Goal: Communication & Community: Answer question/provide support

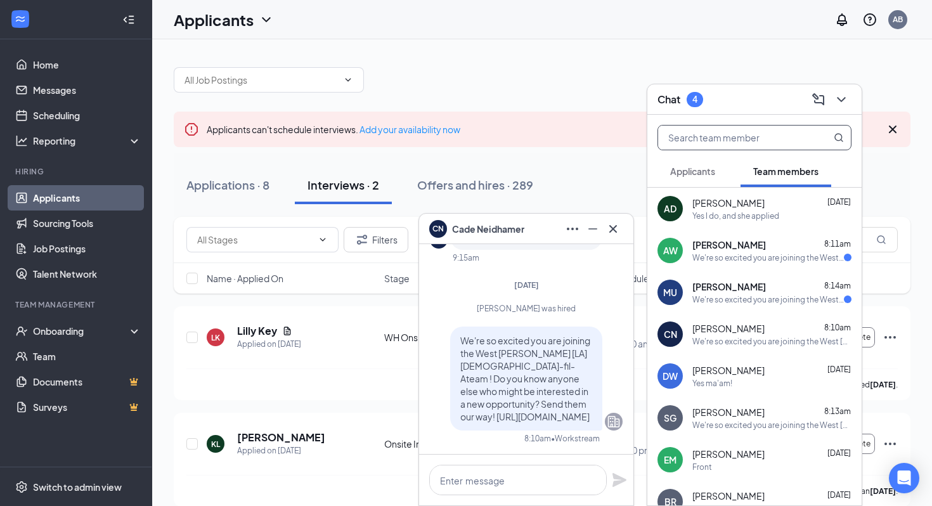
click at [743, 136] on input "text" at bounding box center [733, 138] width 150 height 24
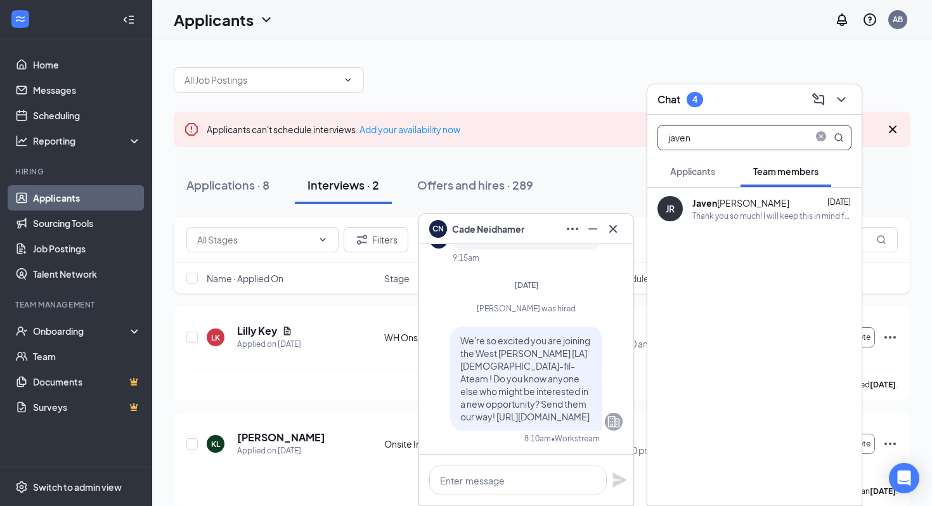
click at [707, 217] on div "Thank you so much! I will keep this in mind for sure." at bounding box center [772, 216] width 159 height 11
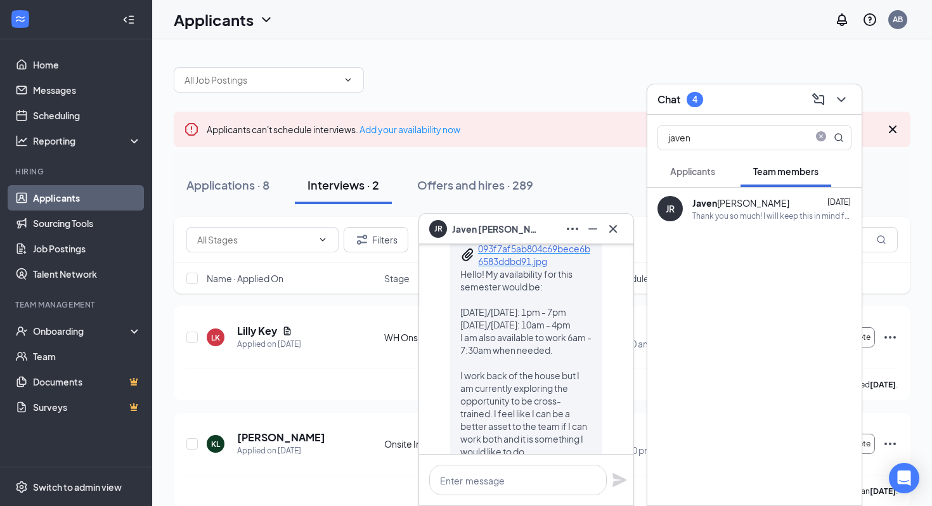
scroll to position [-335, 0]
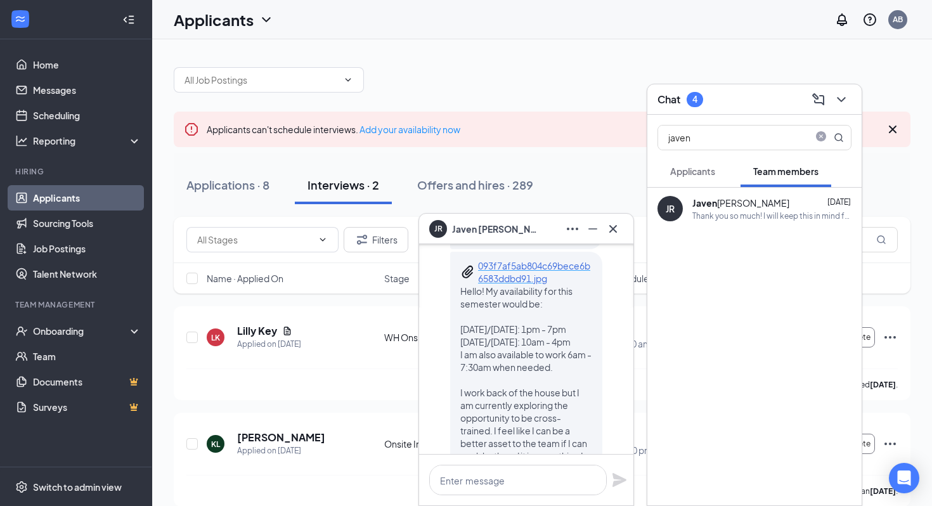
click at [530, 259] on p "093f7af5ab804c69bece6b6583ddbd91.jpg" at bounding box center [535, 271] width 114 height 25
click at [736, 132] on input "javen" at bounding box center [733, 138] width 150 height 24
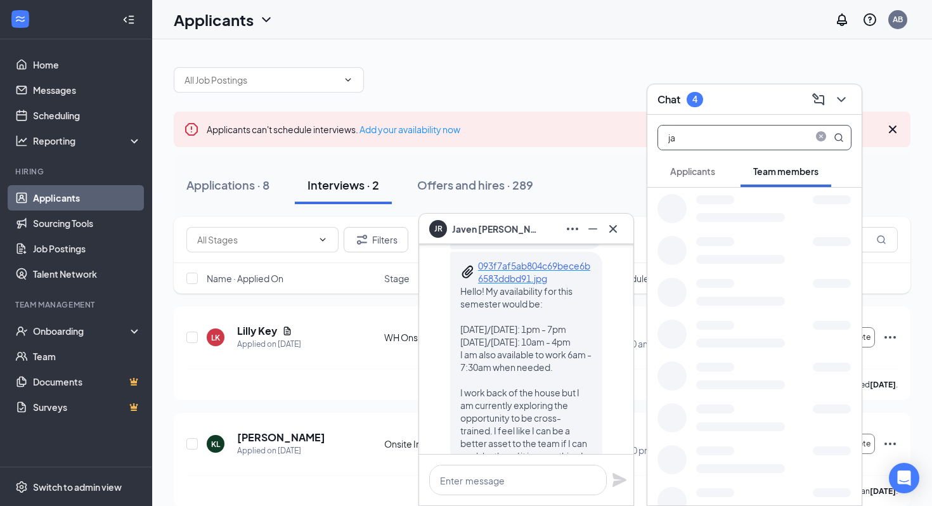
type input "j"
type input "[PERSON_NAME]"
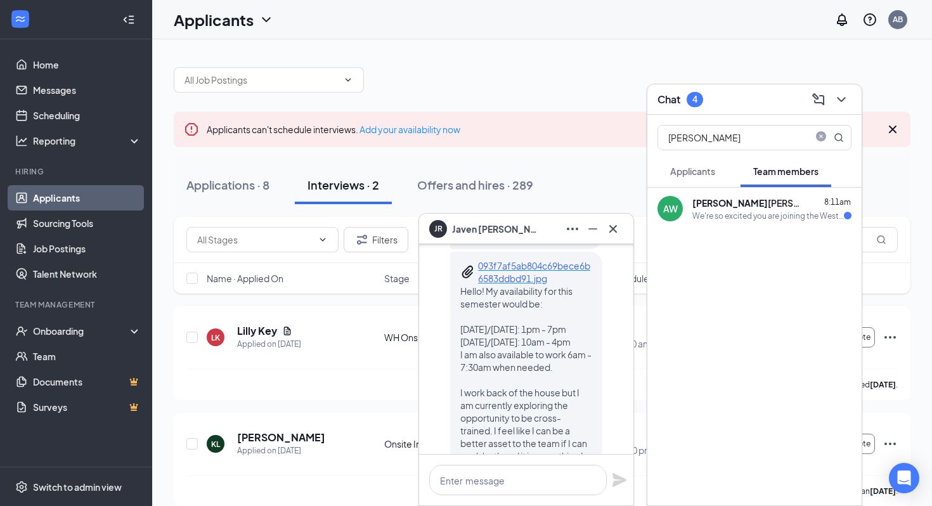
click at [710, 222] on div "AW Anthony Wolk 8:11am We're so excited you are joining the West Hammond [LA] C…" at bounding box center [755, 209] width 214 height 42
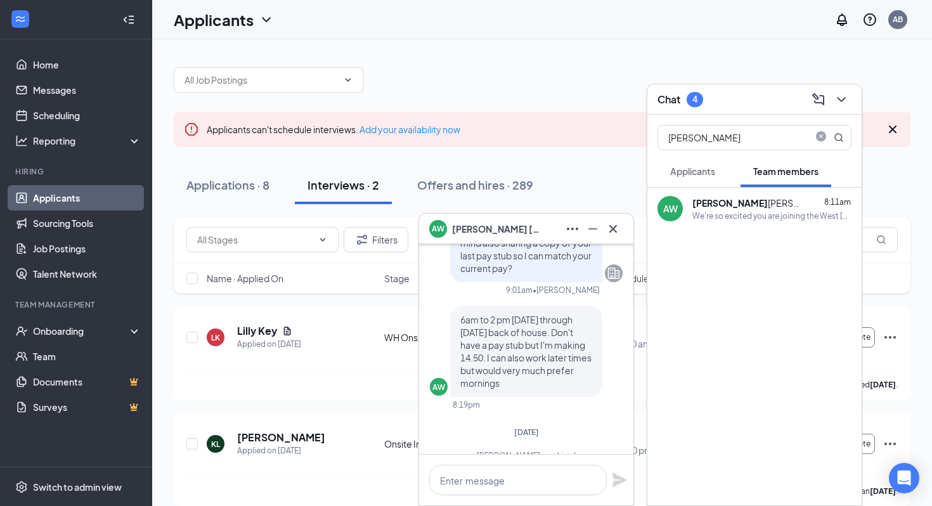
scroll to position [-147, 0]
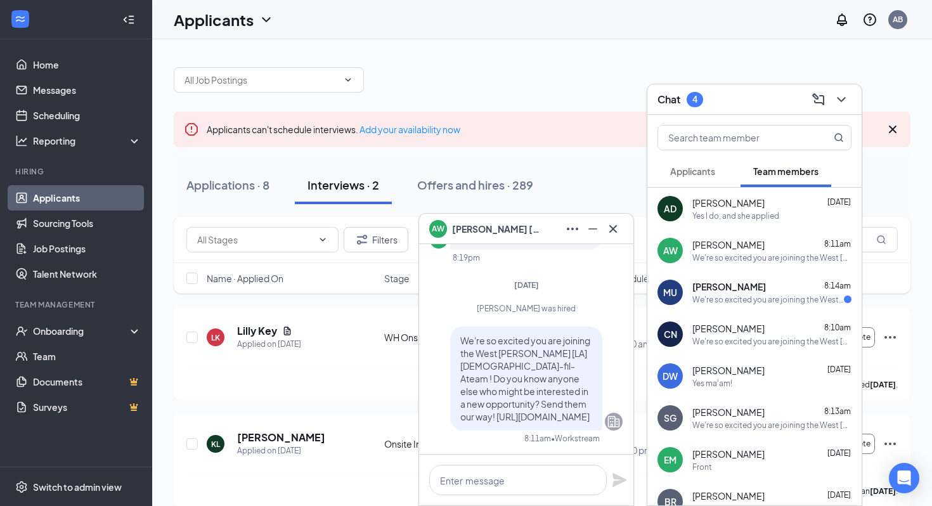
click at [717, 296] on div "We're so excited you are joining the West [PERSON_NAME] [LA] [DEMOGRAPHIC_DATA]…" at bounding box center [769, 299] width 152 height 11
click at [481, 229] on span "Mikel Umeuzochukwu" at bounding box center [496, 229] width 89 height 14
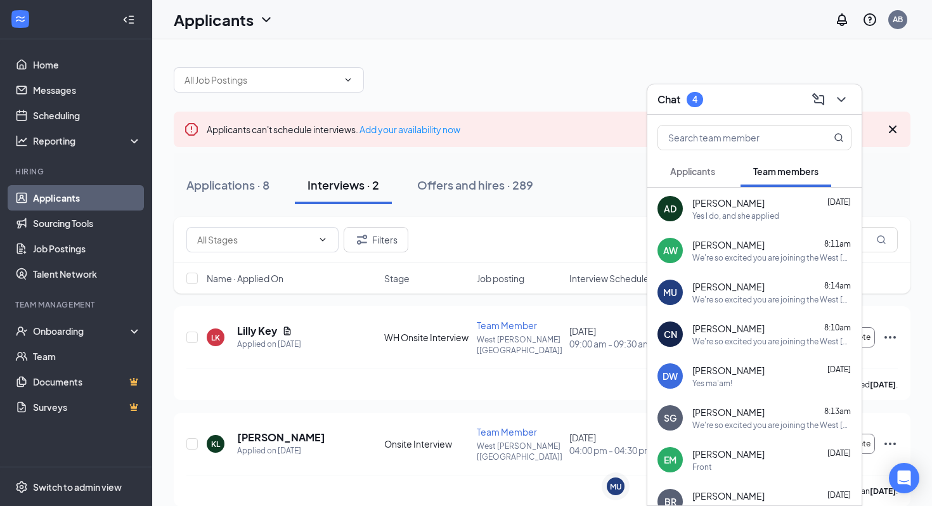
click at [726, 100] on div "Chat 4" at bounding box center [755, 99] width 194 height 20
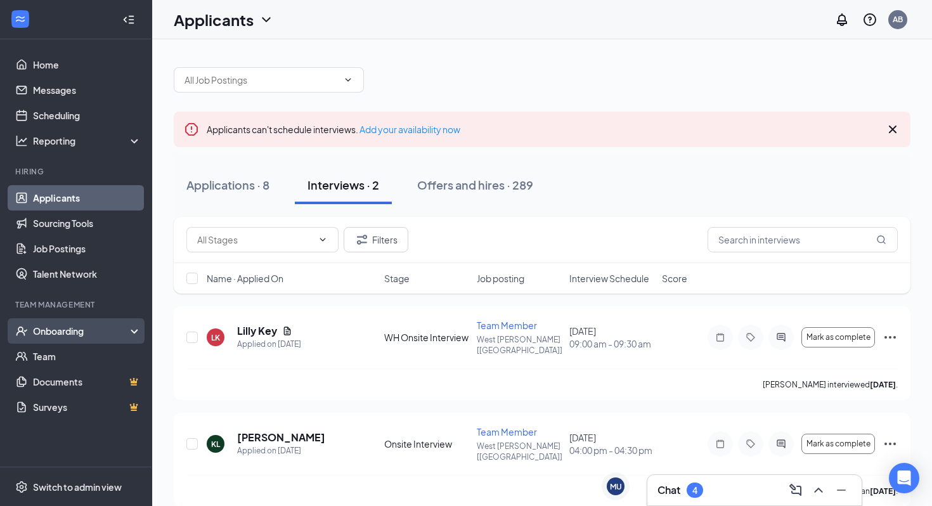
click at [45, 337] on div "Onboarding" at bounding box center [82, 331] width 98 height 13
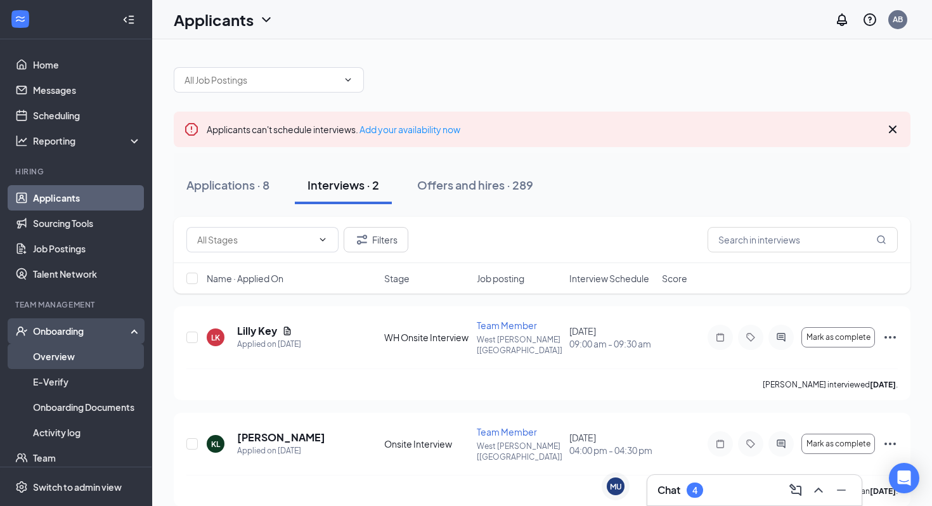
click at [69, 350] on link "Overview" at bounding box center [87, 356] width 108 height 25
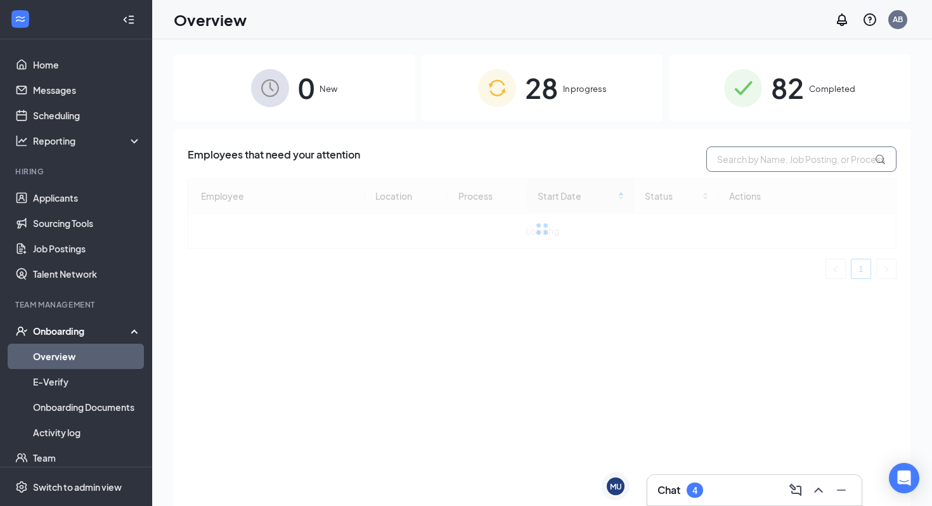
click at [754, 160] on input "text" at bounding box center [802, 159] width 190 height 25
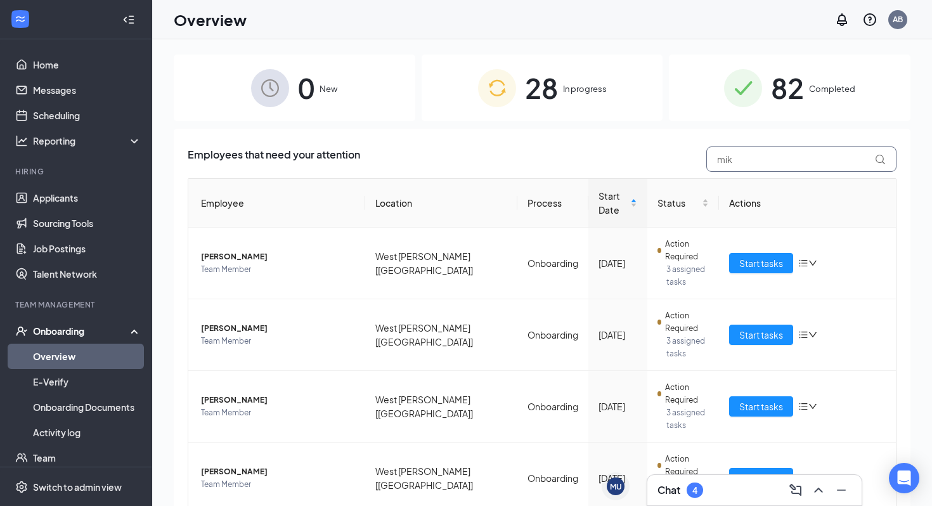
type input "mik"
click at [584, 110] on div "28 In progress" at bounding box center [543, 88] width 242 height 67
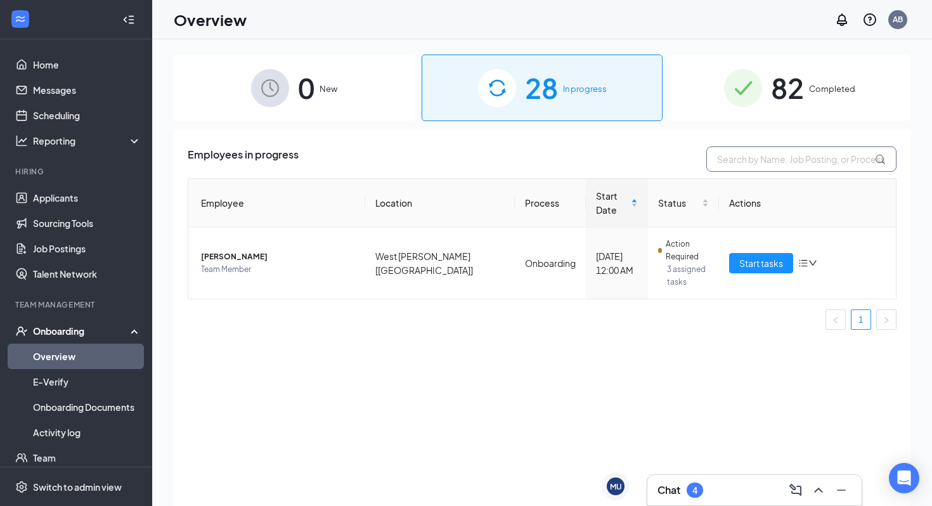
click at [750, 162] on input "text" at bounding box center [802, 159] width 190 height 25
click at [286, 263] on span "Team Member" at bounding box center [278, 269] width 154 height 13
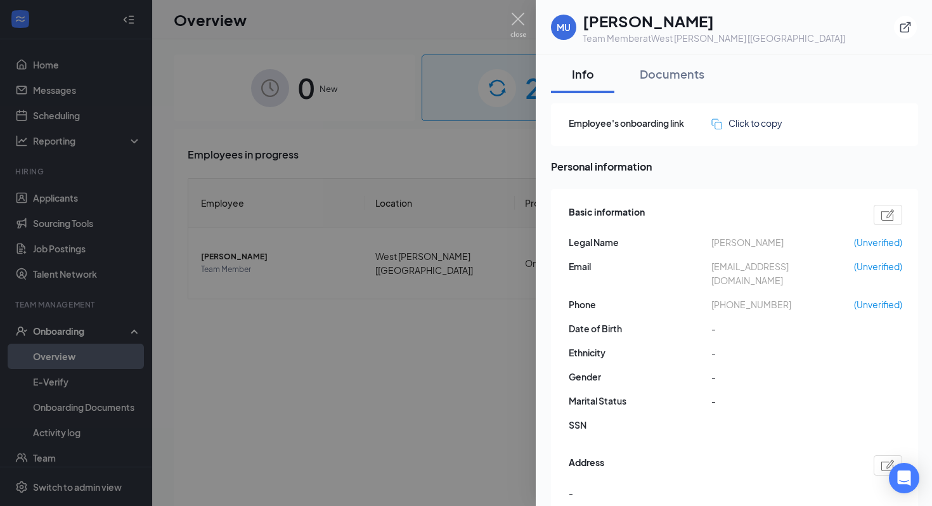
click at [736, 297] on span "+19853631901" at bounding box center [783, 304] width 143 height 14
click at [463, 354] on div at bounding box center [466, 253] width 932 height 506
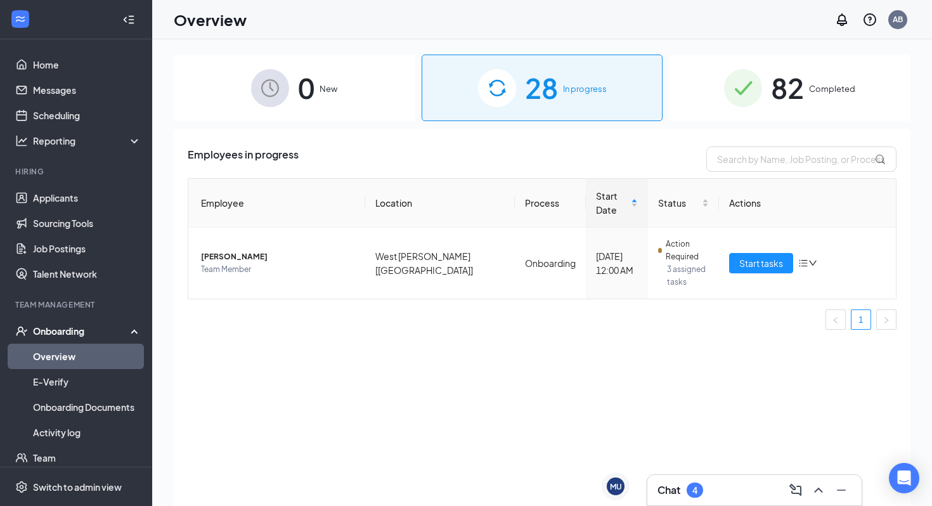
click at [672, 486] on h3 "Chat" at bounding box center [669, 490] width 23 height 14
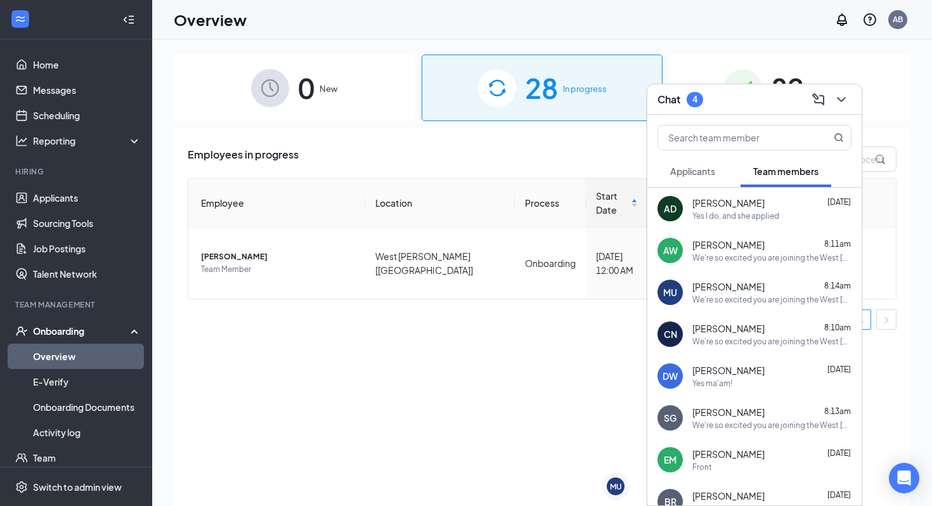
click at [690, 294] on div "MU Mikel Umeuzochukwu 8:14am We're so excited you are joining the West Hammond …" at bounding box center [755, 292] width 214 height 42
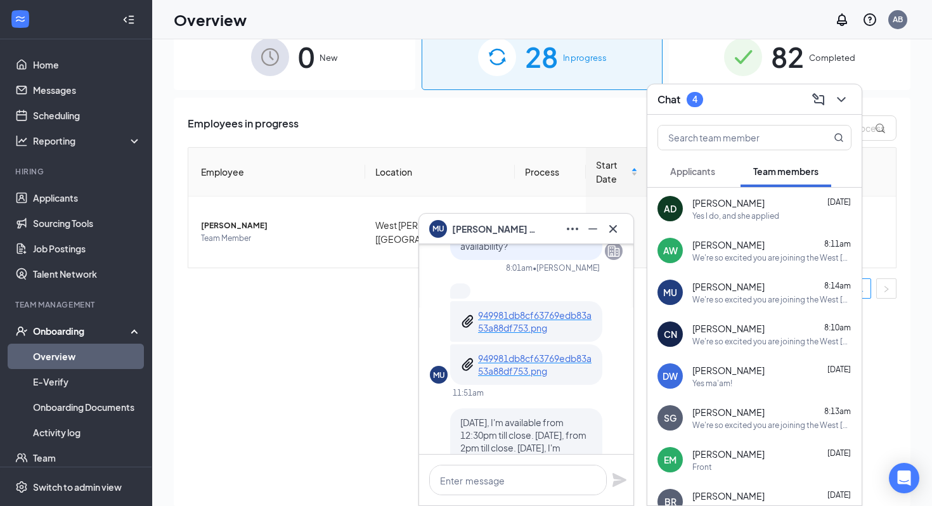
scroll to position [-254, 0]
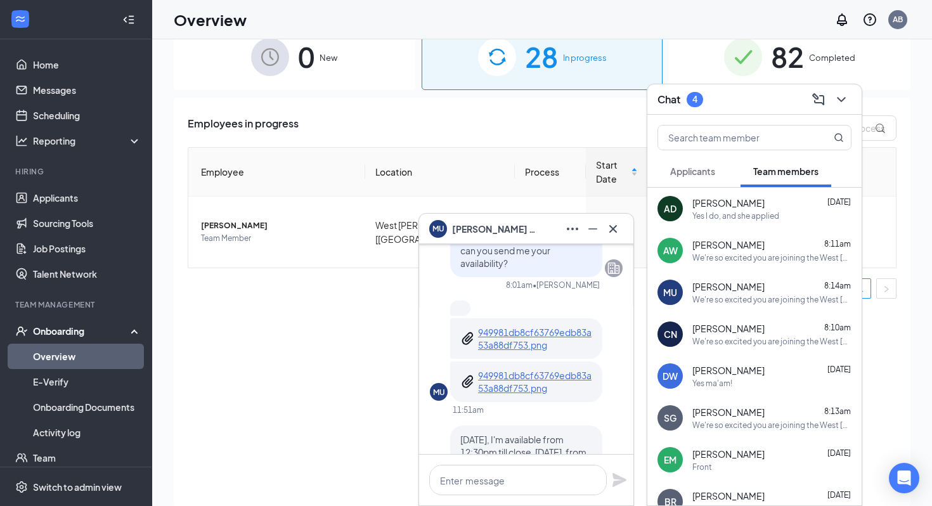
click at [523, 369] on p "949981db8cf63769edb83a53a88df753.png" at bounding box center [535, 381] width 114 height 25
click at [318, 223] on td "Mikel Umeuzochukwu Team Member" at bounding box center [276, 232] width 177 height 71
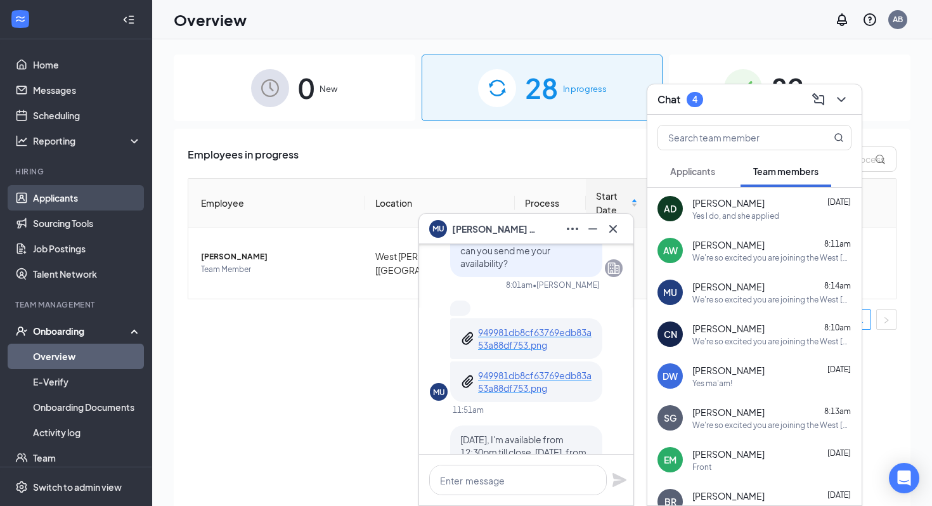
click at [65, 199] on link "Applicants" at bounding box center [87, 197] width 108 height 25
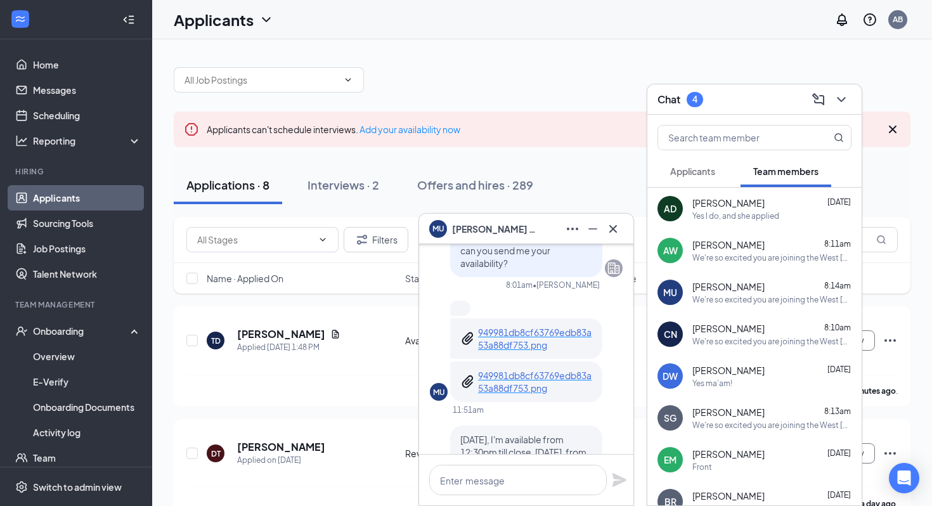
click at [506, 219] on div "MU Mikel Umeuzochukwu" at bounding box center [526, 229] width 194 height 20
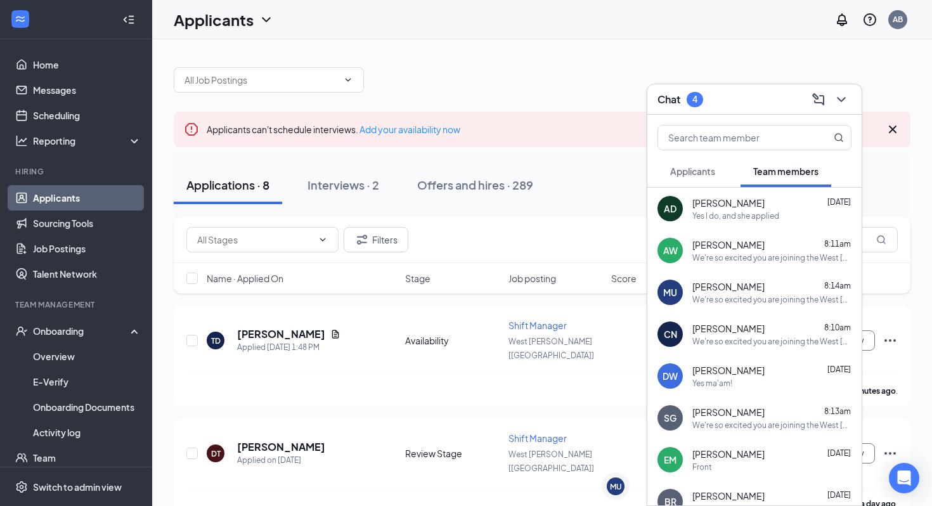
click at [746, 98] on div "Chat 4" at bounding box center [755, 99] width 194 height 20
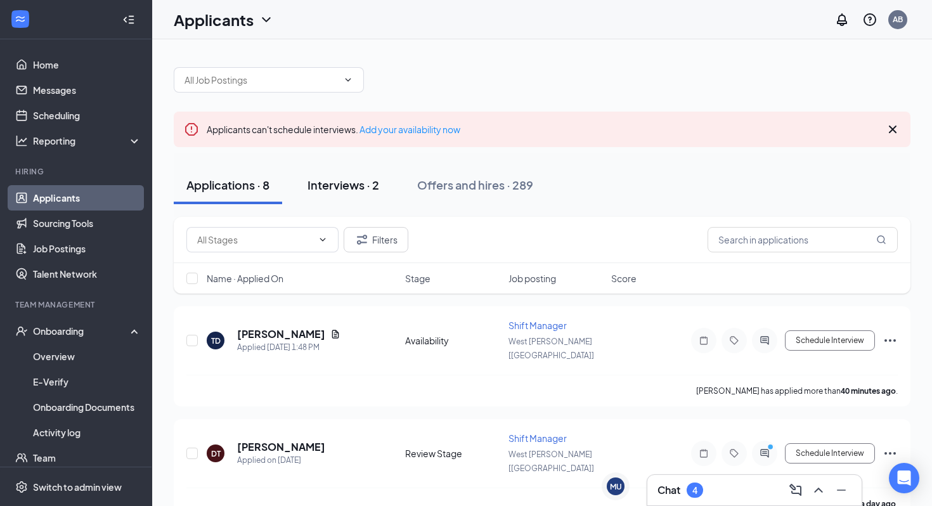
click at [326, 189] on div "Interviews · 2" at bounding box center [344, 185] width 72 height 16
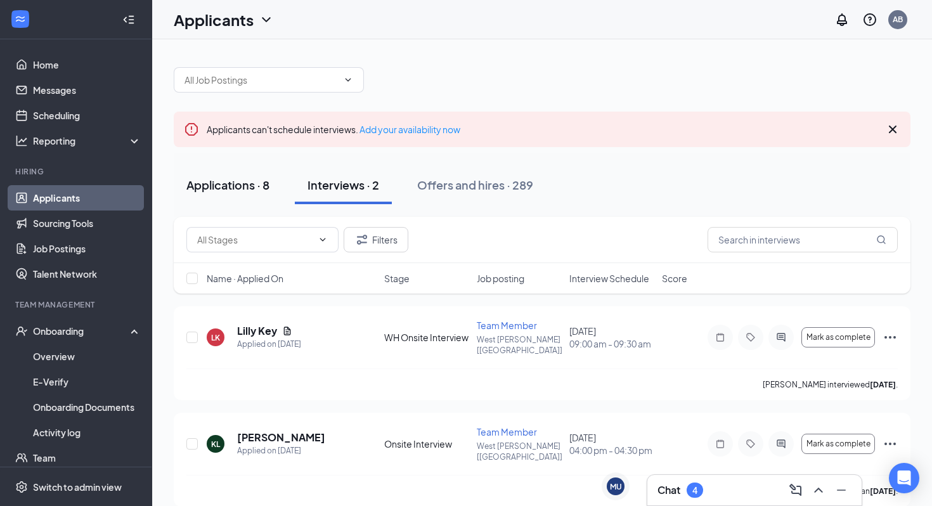
click at [239, 188] on div "Applications · 8" at bounding box center [227, 185] width 83 height 16
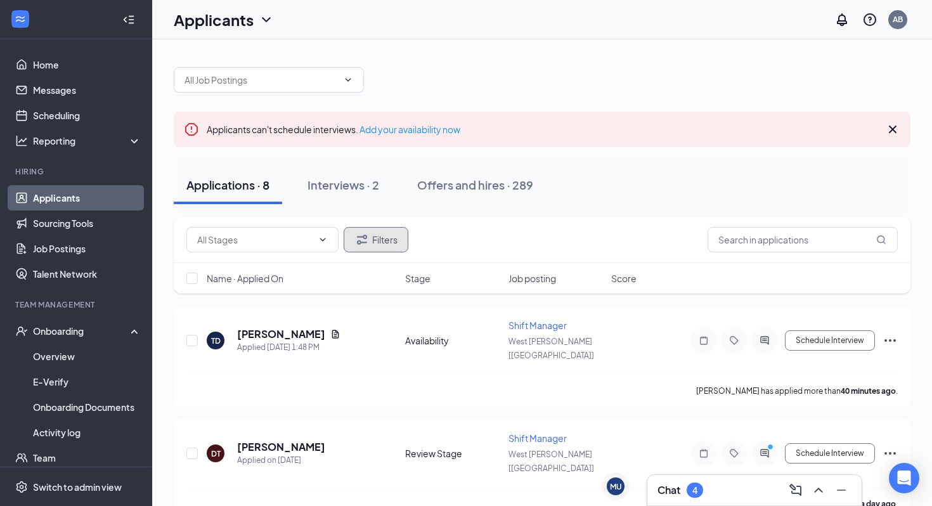
click at [387, 232] on button "Filters" at bounding box center [376, 239] width 65 height 25
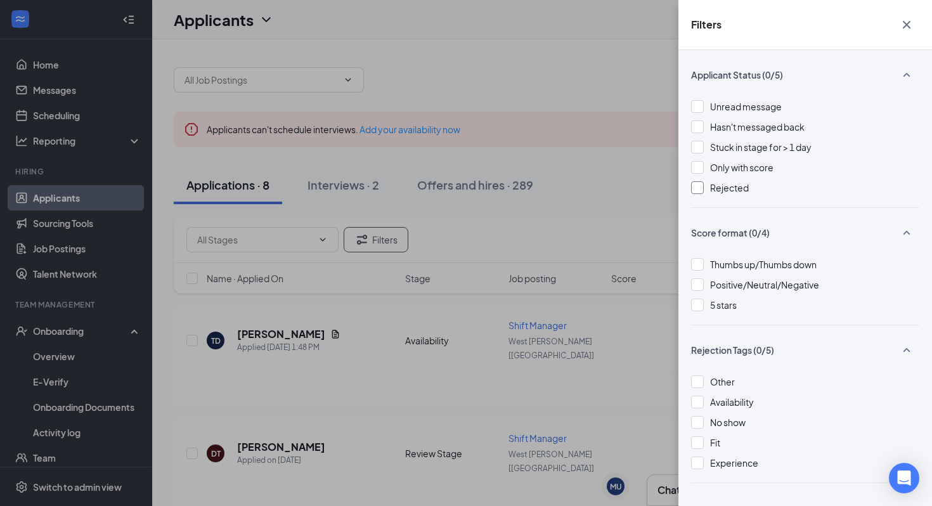
click at [707, 186] on div "Rejected" at bounding box center [805, 188] width 228 height 14
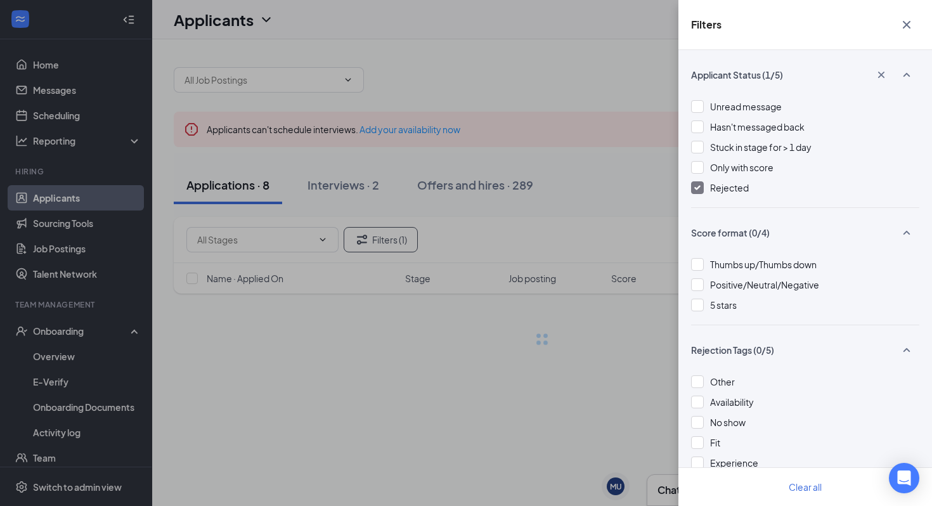
click at [458, 341] on div "Filters Applicant Status (1/5) Unread message Hasn't messaged back Stuck in sta…" at bounding box center [466, 253] width 932 height 506
click at [616, 186] on div "Filters Applicant Status (1/5) Unread message Hasn't messaged back Stuck in sta…" at bounding box center [466, 253] width 932 height 506
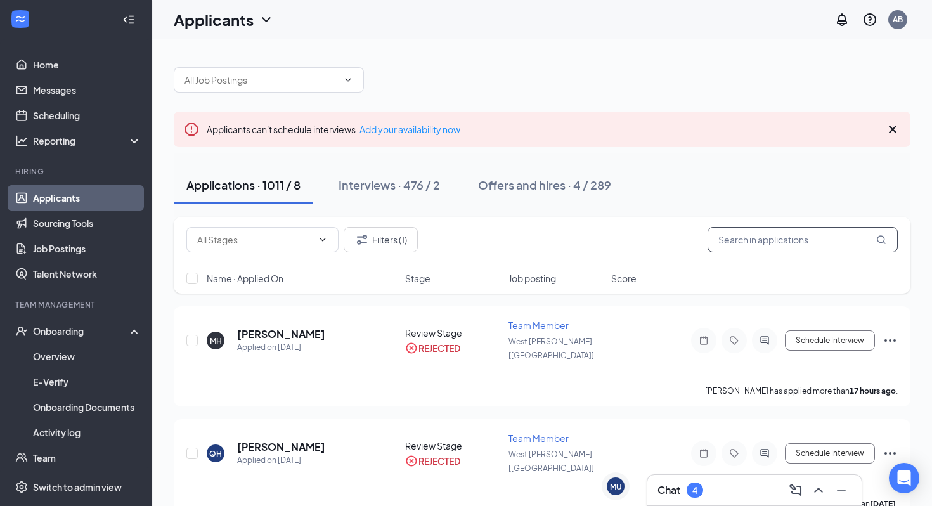
click at [799, 251] on input "text" at bounding box center [803, 239] width 190 height 25
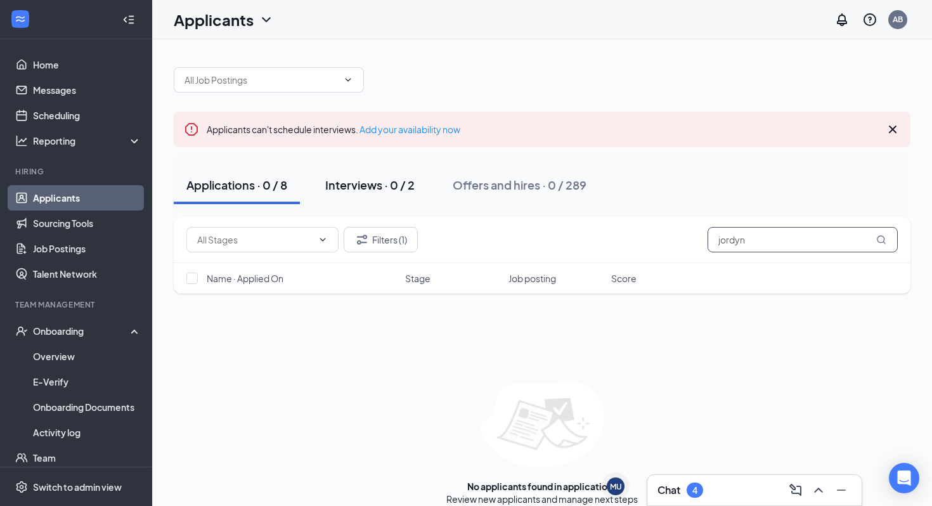
type input "jordyn"
click at [388, 186] on div "Interviews · 0 / 2" at bounding box center [369, 185] width 89 height 16
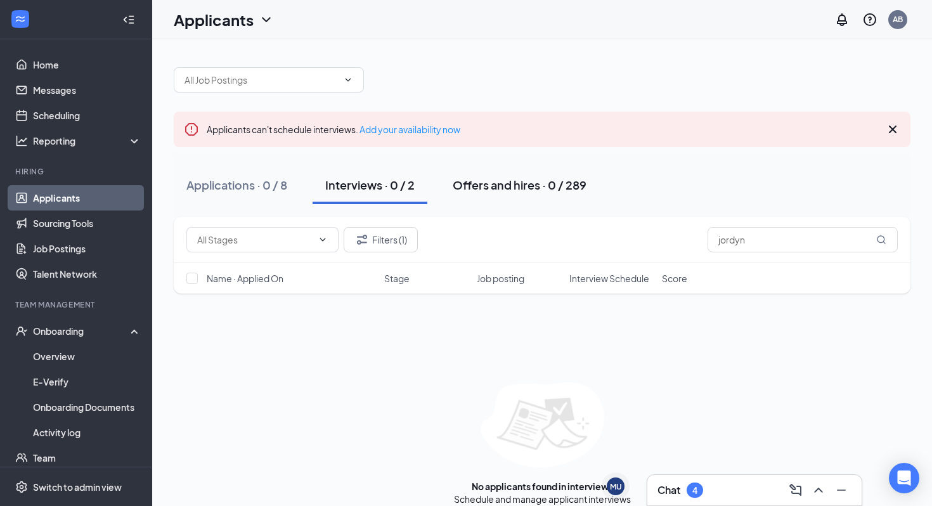
click at [484, 201] on button "Offers and hires · 0 / 289" at bounding box center [519, 185] width 159 height 38
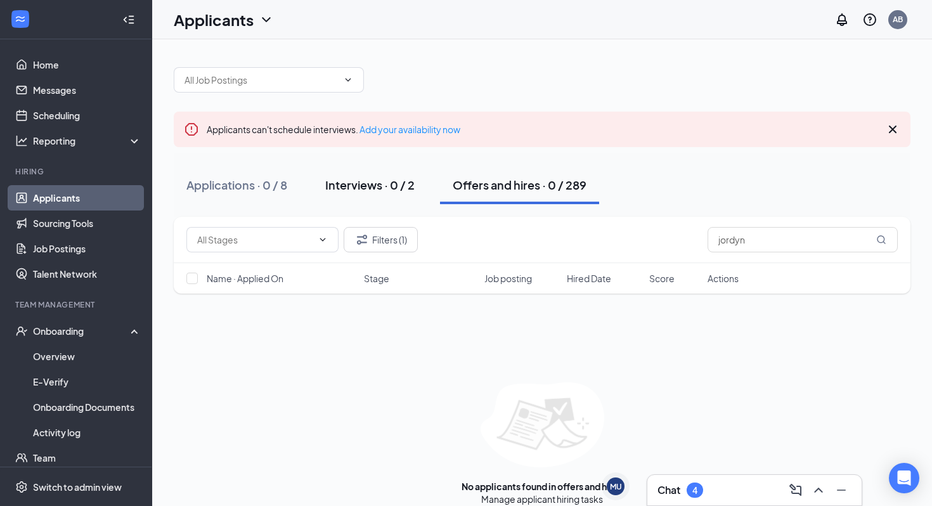
click at [381, 197] on button "Interviews · 0 / 2" at bounding box center [370, 185] width 115 height 38
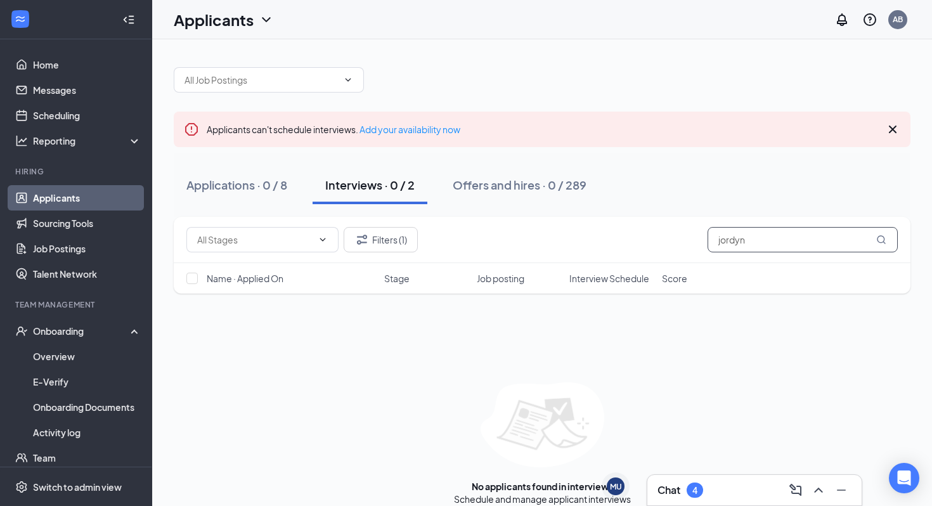
drag, startPoint x: 754, startPoint y: 244, endPoint x: 567, endPoint y: 226, distance: 187.3
click at [567, 227] on div "Filters (1) jordyn" at bounding box center [542, 239] width 712 height 25
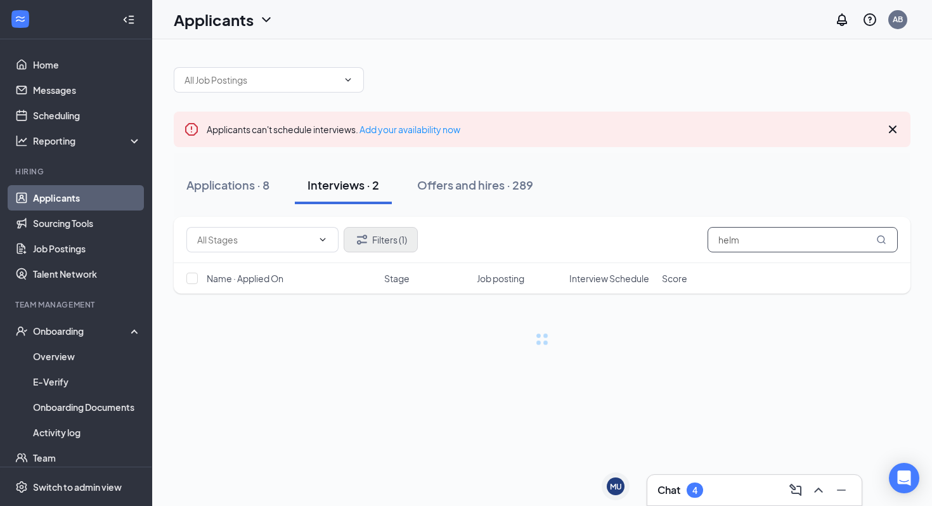
type input "helm"
click at [377, 242] on button "Filters (1)" at bounding box center [381, 239] width 74 height 25
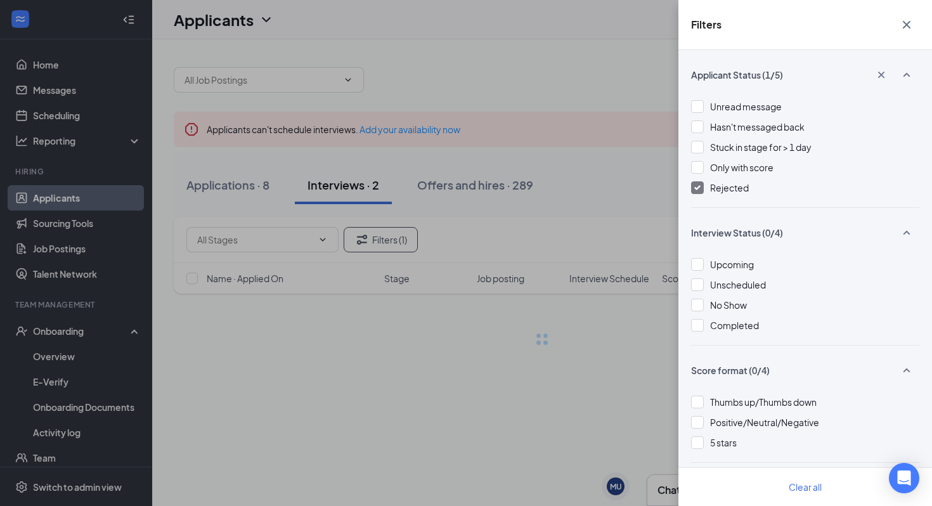
click at [592, 380] on div "Filters Applicant Status (1/5) Unread message Hasn't messaged back Stuck in sta…" at bounding box center [466, 253] width 932 height 506
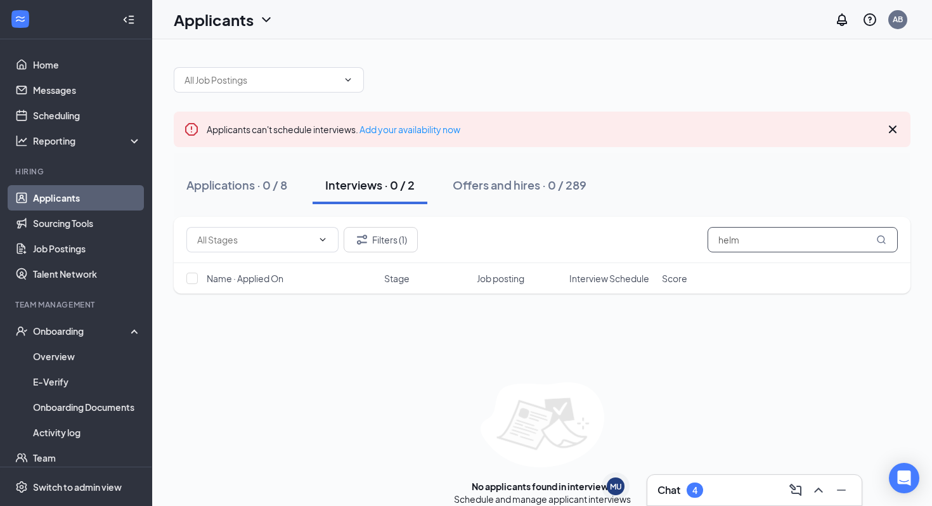
drag, startPoint x: 821, startPoint y: 244, endPoint x: 599, endPoint y: 235, distance: 221.5
click at [603, 238] on div "Filters (1) helm" at bounding box center [542, 239] width 712 height 25
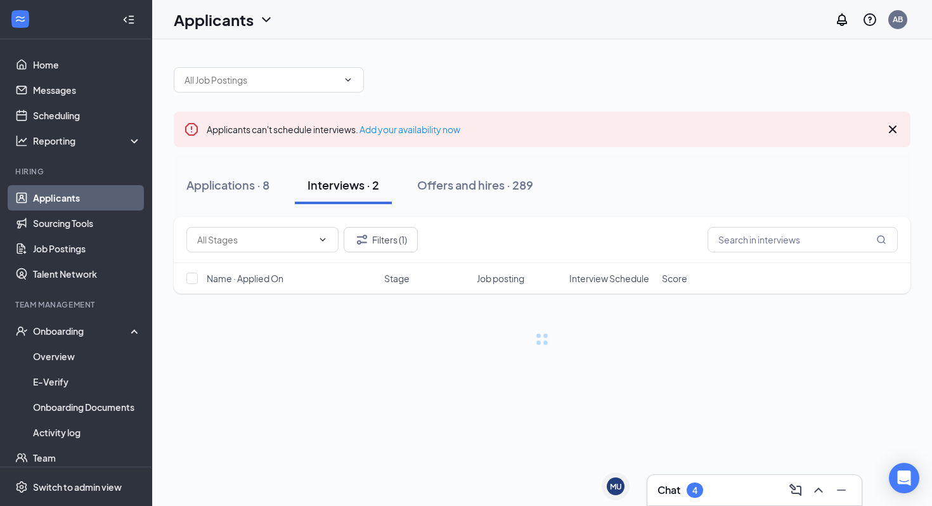
click at [533, 332] on div at bounding box center [542, 339] width 737 height 14
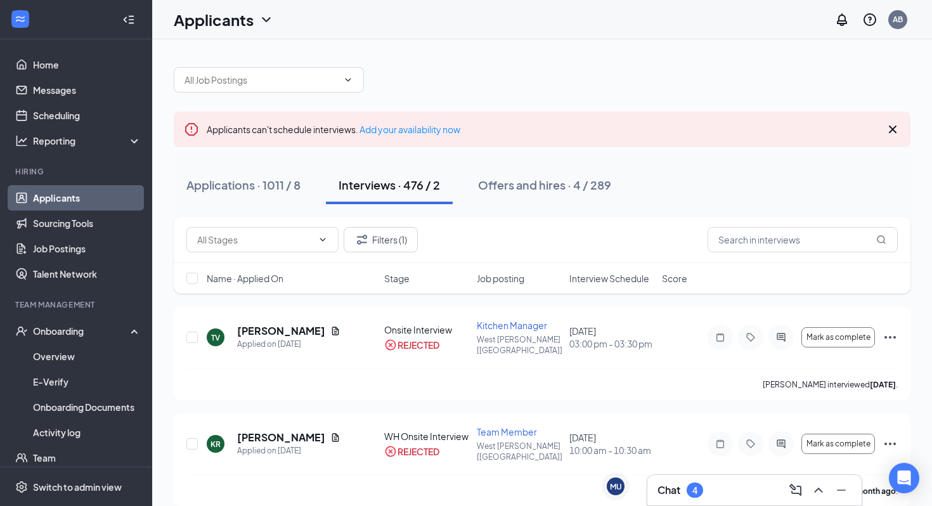
click at [891, 129] on icon "Cross" at bounding box center [892, 129] width 15 height 15
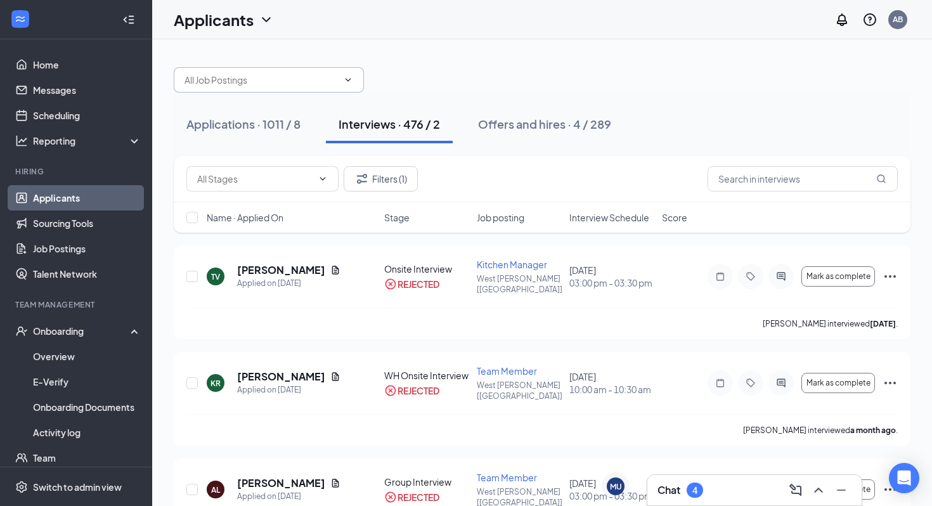
click at [288, 80] on input "text" at bounding box center [261, 80] width 153 height 14
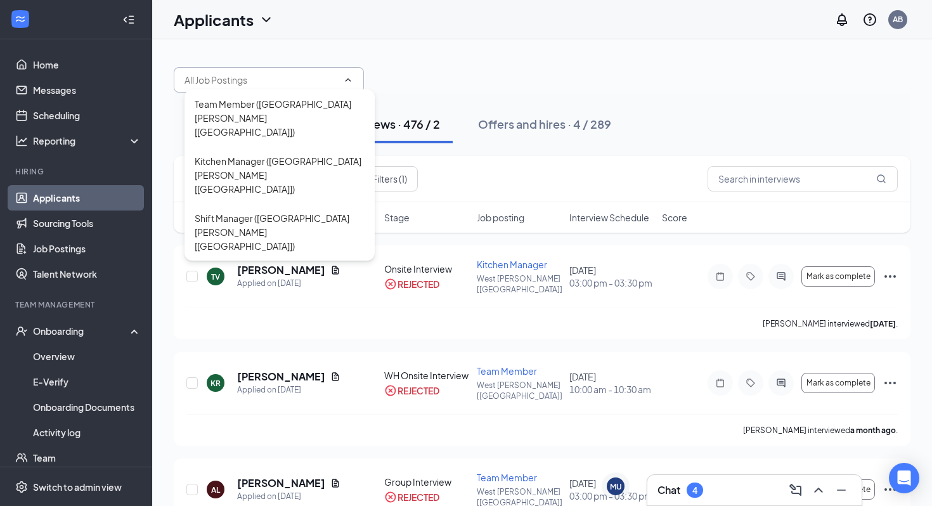
click at [460, 96] on div "Applications · 1011 / 8 Interviews · 476 / 2 Offers and hires · 4 / 289" at bounding box center [542, 124] width 737 height 63
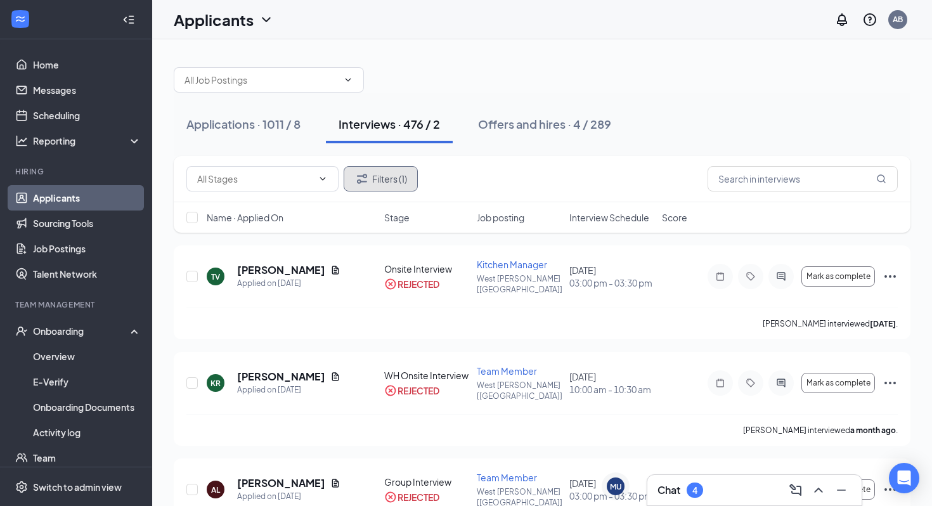
click at [384, 187] on button "Filters (1)" at bounding box center [381, 178] width 74 height 25
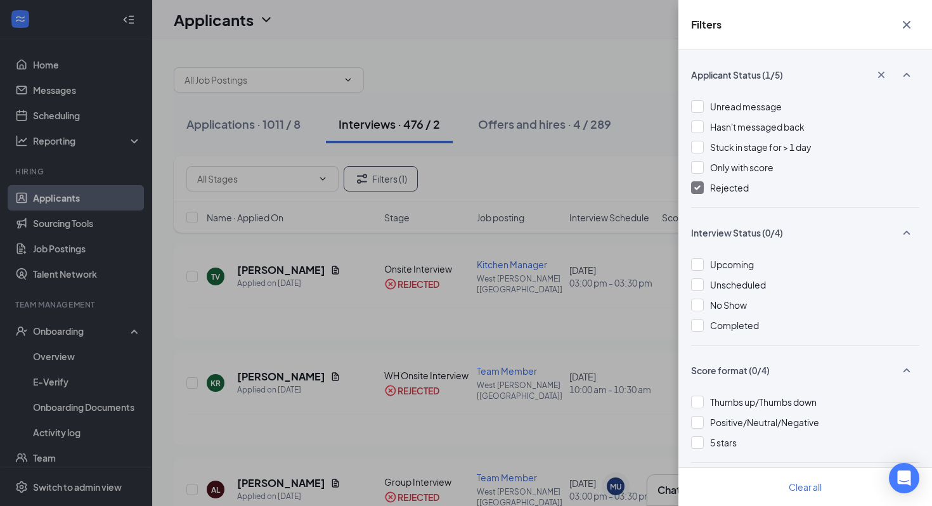
click at [717, 186] on span "Rejected" at bounding box center [729, 187] width 39 height 11
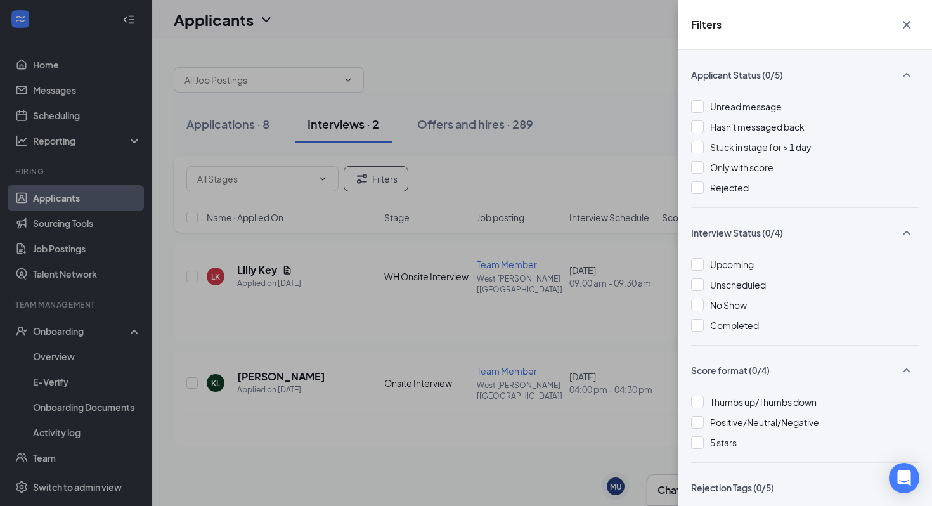
click at [554, 95] on div "Filters Applicant Status (0/5) Unread message Hasn't messaged back Stuck in sta…" at bounding box center [466, 253] width 932 height 506
click at [244, 129] on div "Filters Applicant Status (0/5) Unread message Hasn't messaged back Stuck in sta…" at bounding box center [466, 253] width 932 height 506
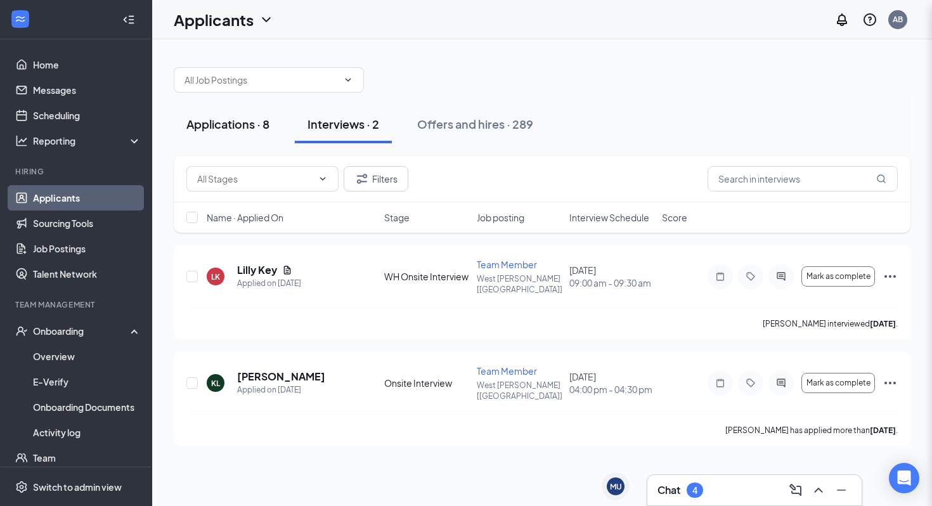
click at [225, 122] on div "Applications · 8" at bounding box center [227, 124] width 83 height 16
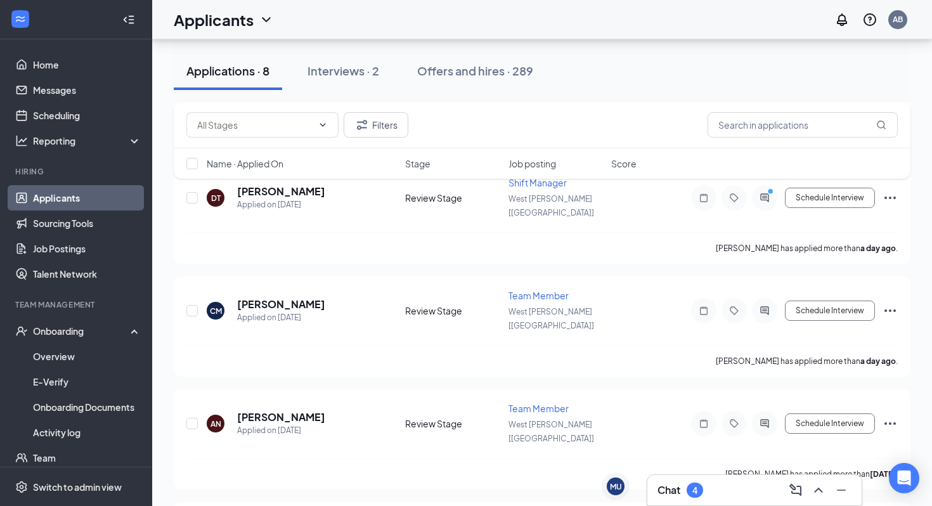
scroll to position [197, 0]
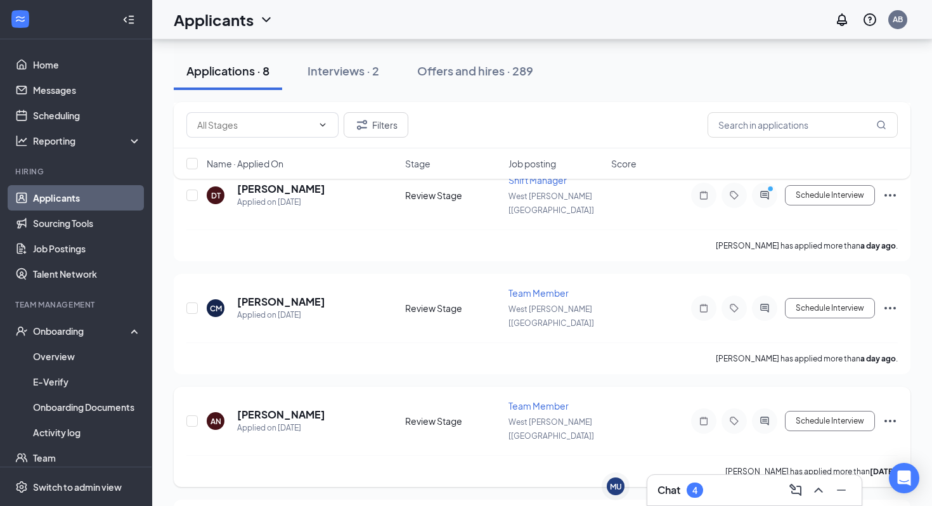
click at [764, 416] on icon "ActiveChat" at bounding box center [764, 421] width 15 height 10
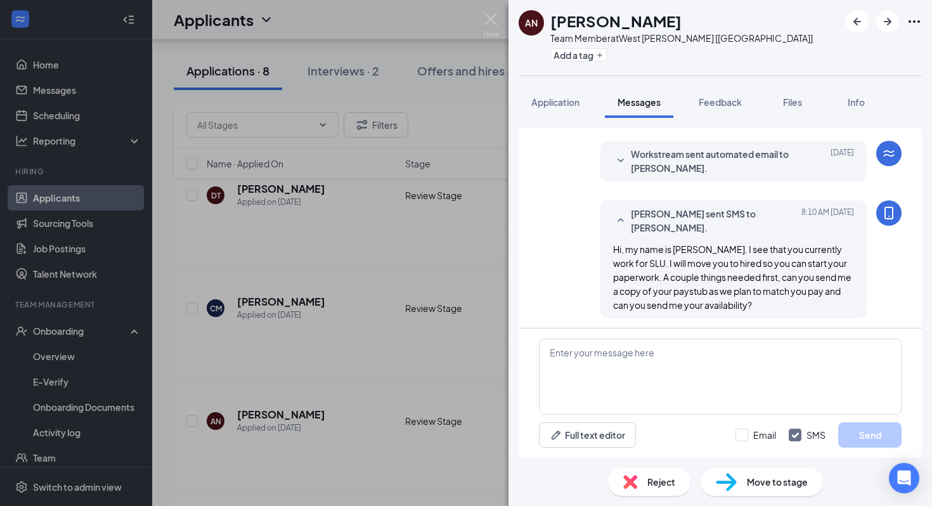
scroll to position [309, 0]
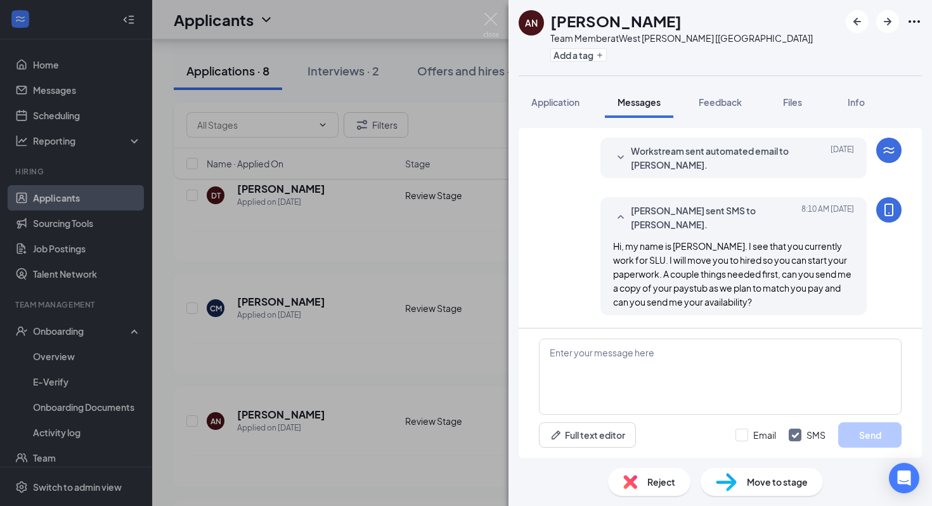
click at [389, 365] on div "AN Angel Njoku Team Member at West Hammond [LA] Add a tag Application Messages …" at bounding box center [466, 253] width 932 height 506
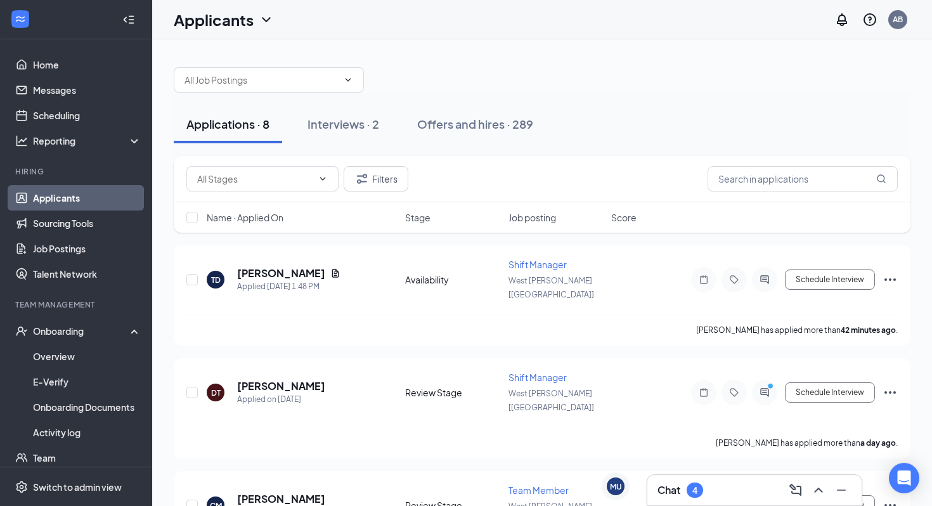
click at [660, 486] on h3 "Chat" at bounding box center [669, 490] width 23 height 14
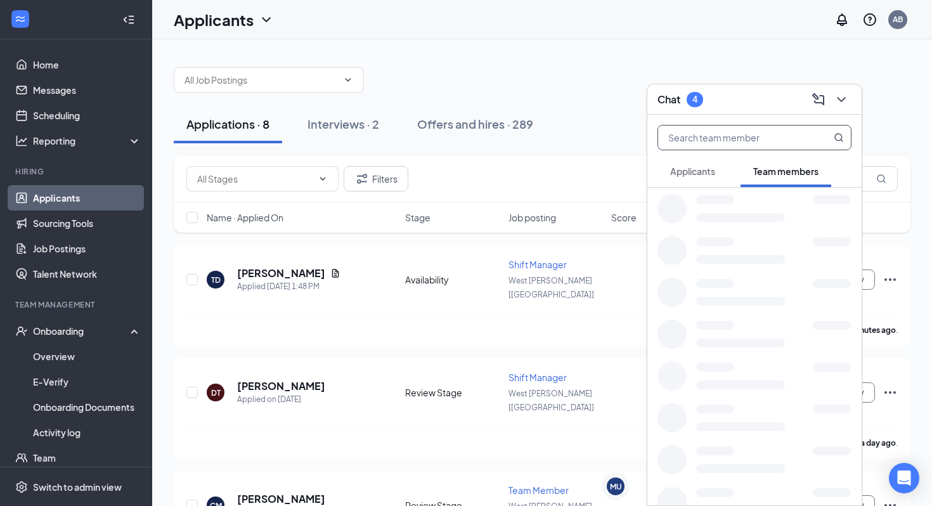
click at [733, 140] on input "text" at bounding box center [733, 138] width 150 height 24
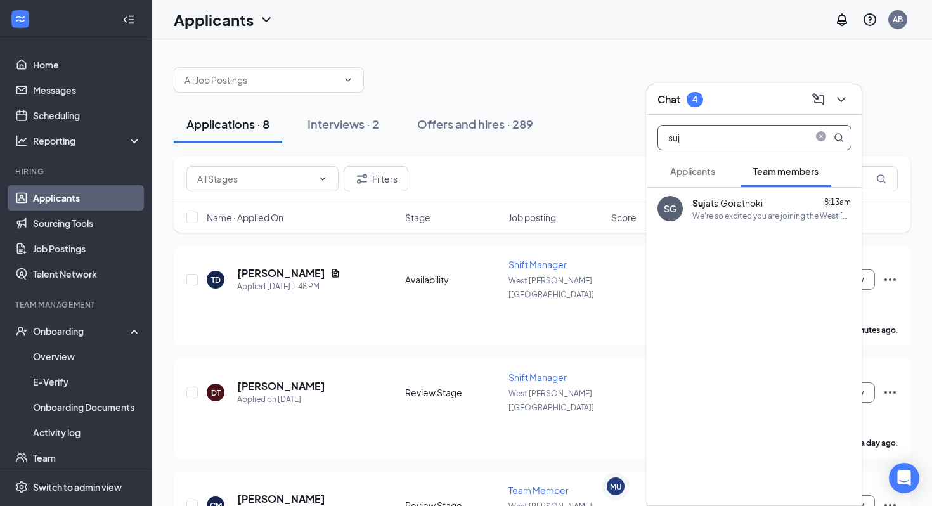
type input "suj"
click at [763, 206] on div "Suj ata Gorathoki 8:13am" at bounding box center [772, 203] width 159 height 13
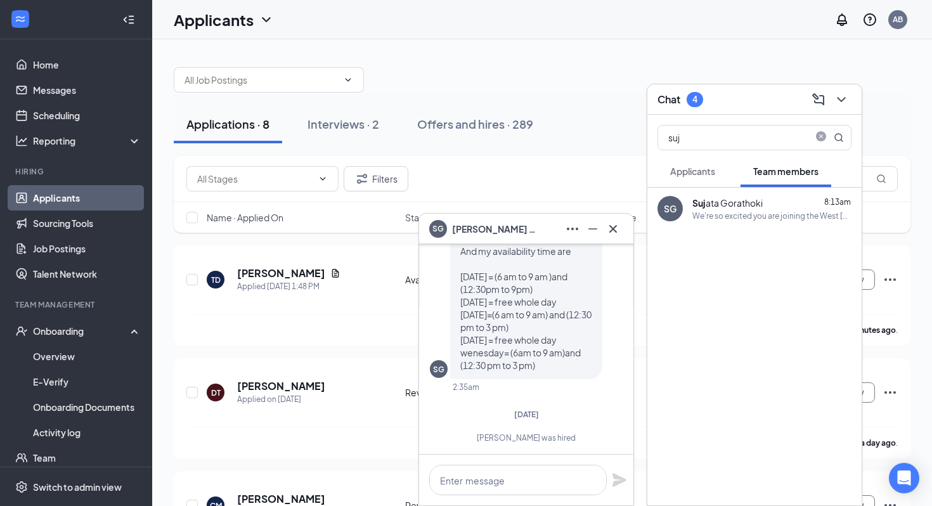
scroll to position [-122, 0]
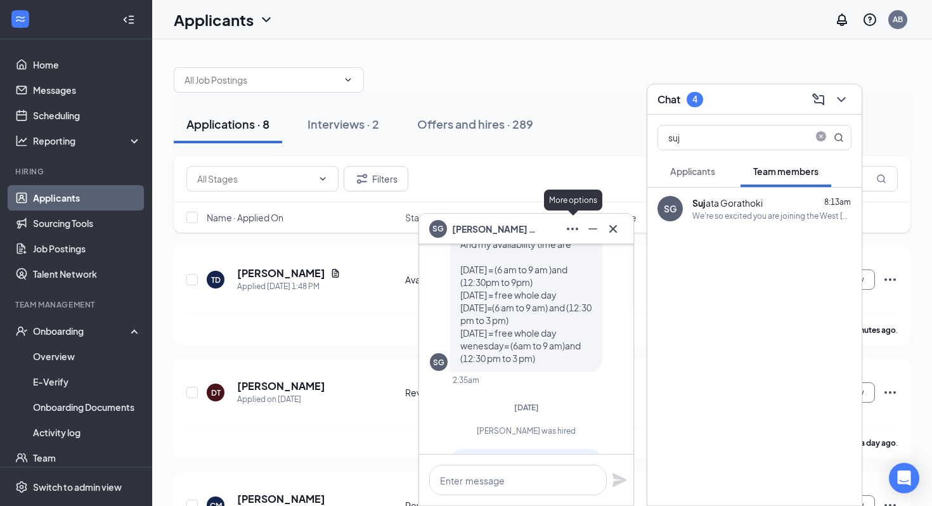
click at [571, 225] on icon "Ellipses" at bounding box center [572, 228] width 15 height 15
click at [598, 262] on link "View employee profile" at bounding box center [658, 262] width 170 height 13
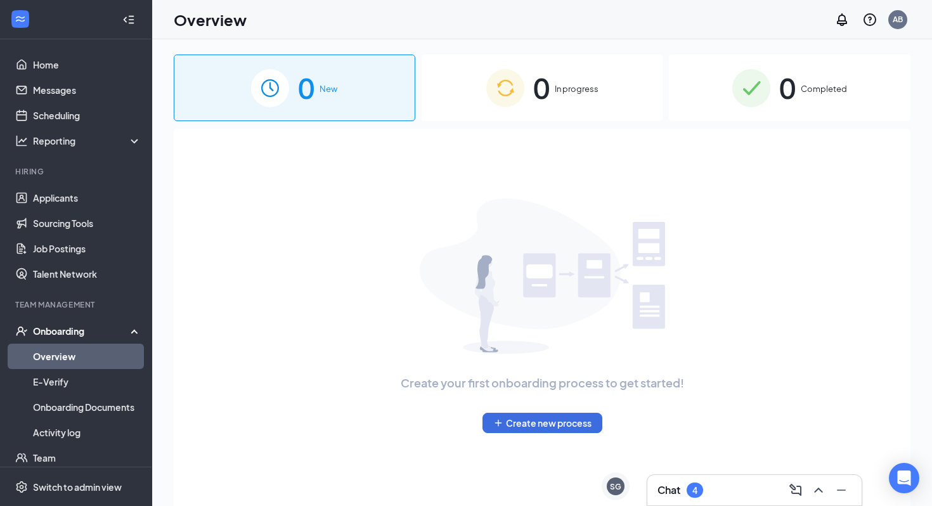
click at [745, 84] on img at bounding box center [752, 88] width 38 height 38
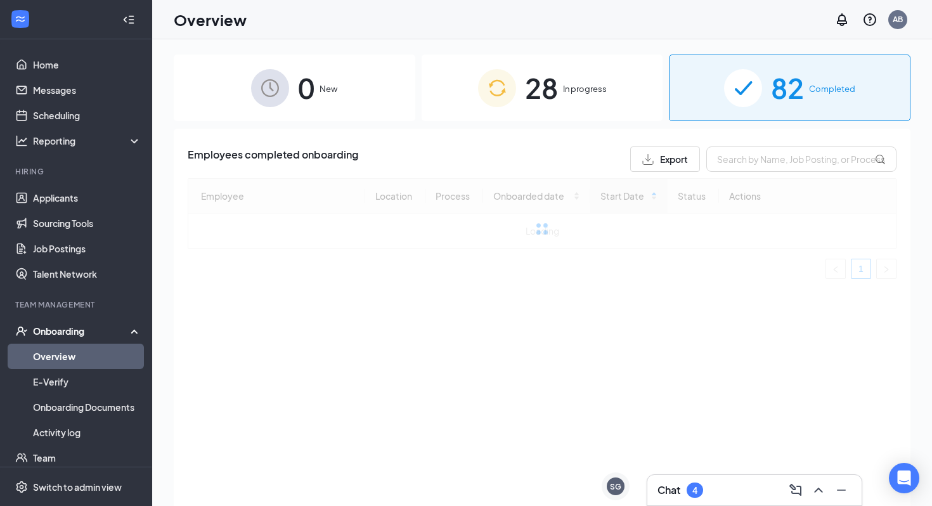
click at [610, 105] on div "28 In progress" at bounding box center [543, 88] width 242 height 67
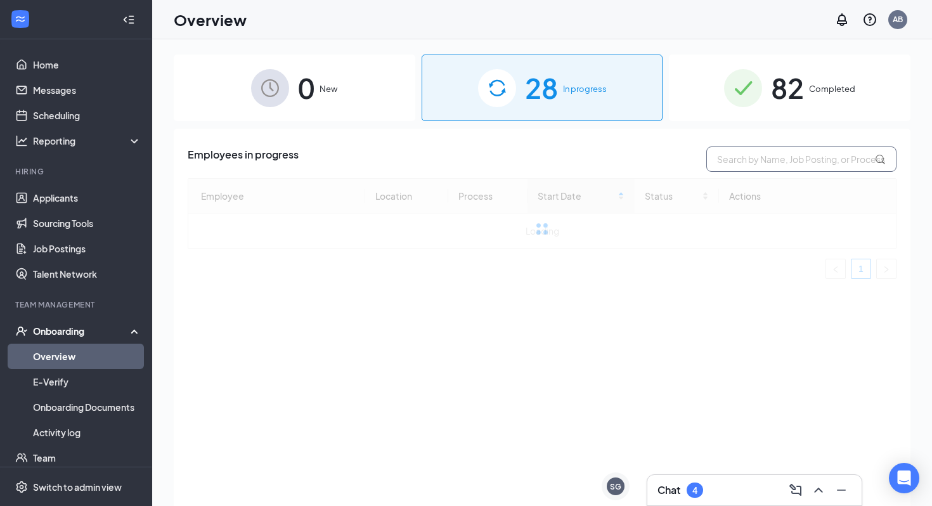
click at [815, 161] on input "text" at bounding box center [802, 159] width 190 height 25
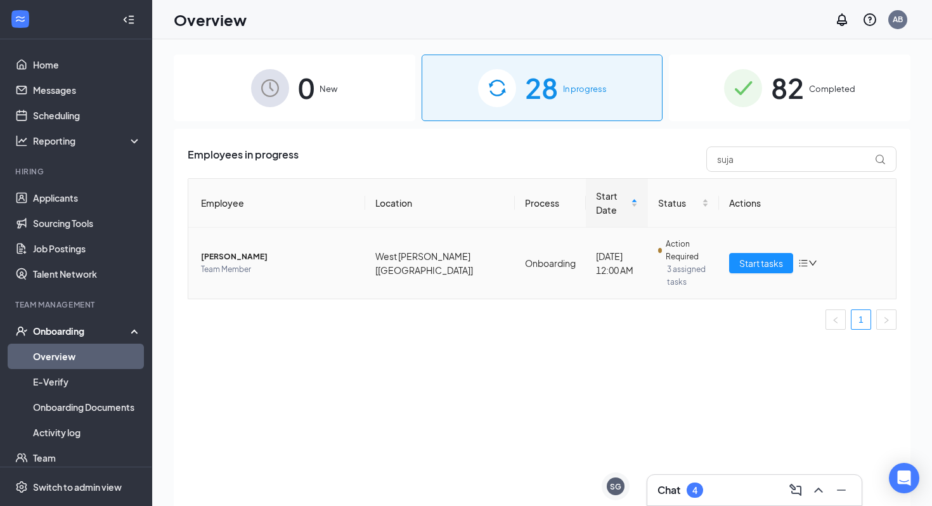
click at [249, 251] on span "[PERSON_NAME]" at bounding box center [278, 257] width 154 height 13
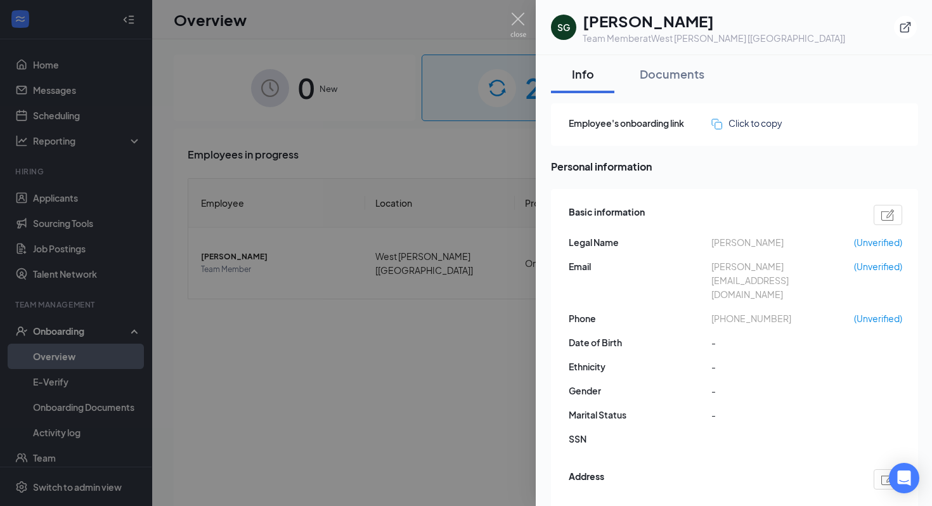
scroll to position [4, 0]
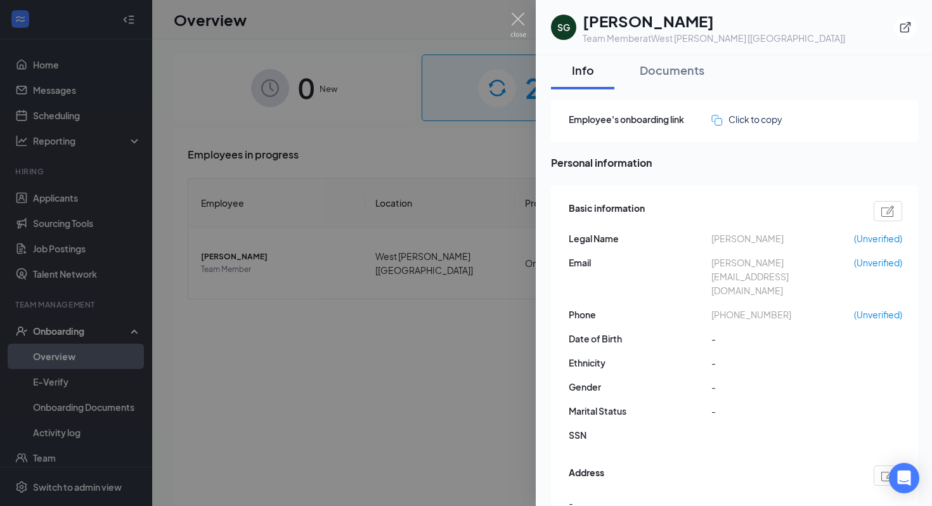
click at [440, 360] on div at bounding box center [466, 253] width 932 height 506
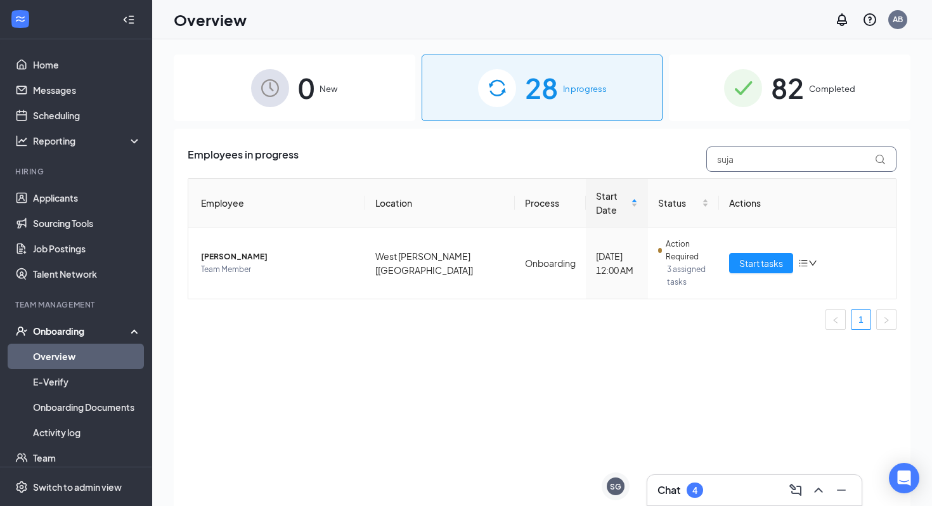
click at [759, 165] on input "suja" at bounding box center [802, 159] width 190 height 25
drag, startPoint x: 759, startPoint y: 165, endPoint x: 690, endPoint y: 165, distance: 68.5
click at [691, 165] on div "Employees in progress suja" at bounding box center [542, 159] width 709 height 25
type input "s"
type input "abig"
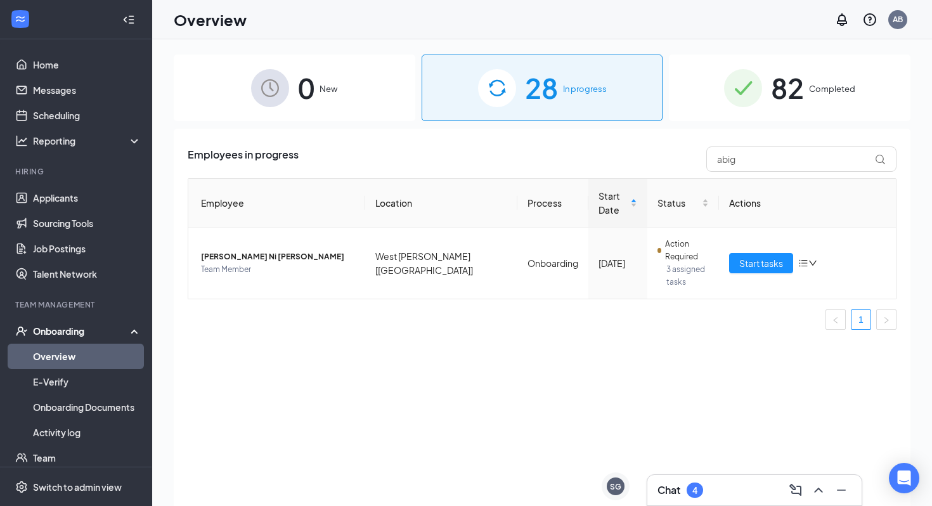
click at [681, 491] on div "Chat 4" at bounding box center [681, 490] width 46 height 15
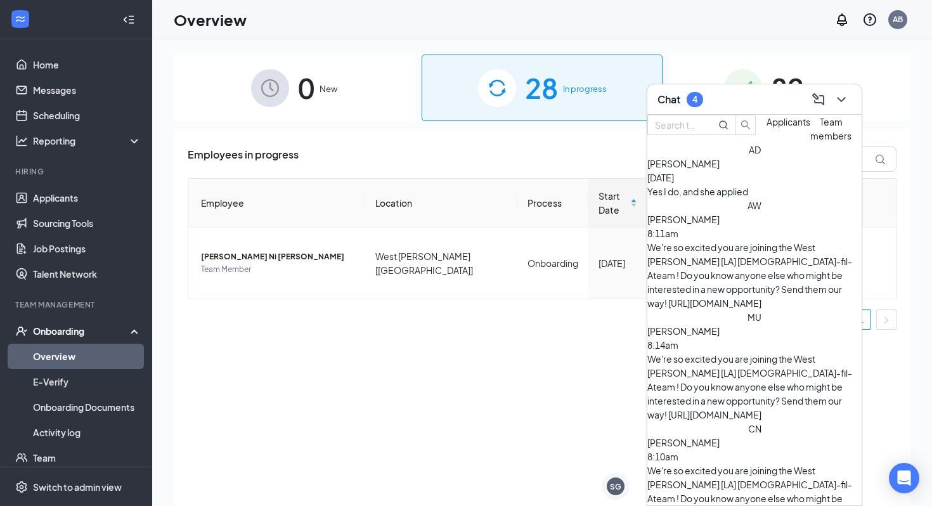
click at [767, 127] on span "Applicants" at bounding box center [789, 121] width 44 height 11
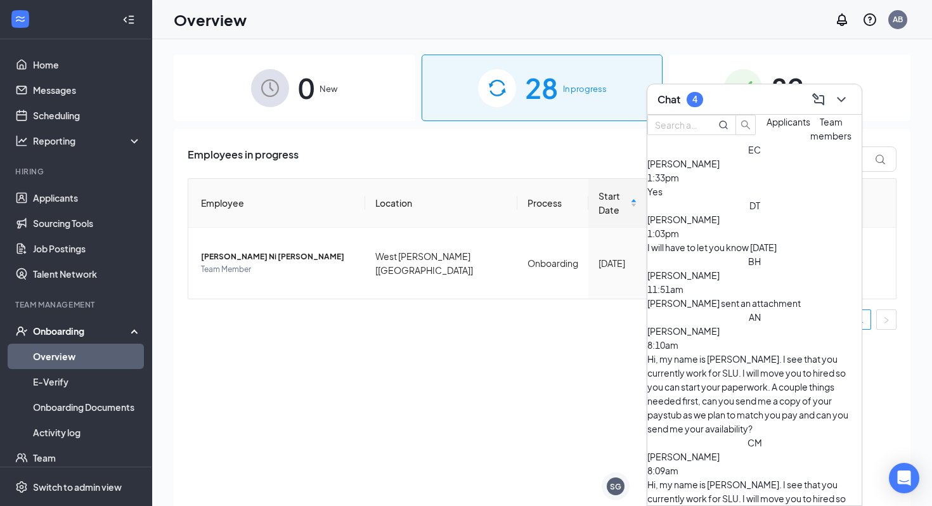
click at [720, 281] on span "[PERSON_NAME]" at bounding box center [684, 275] width 72 height 11
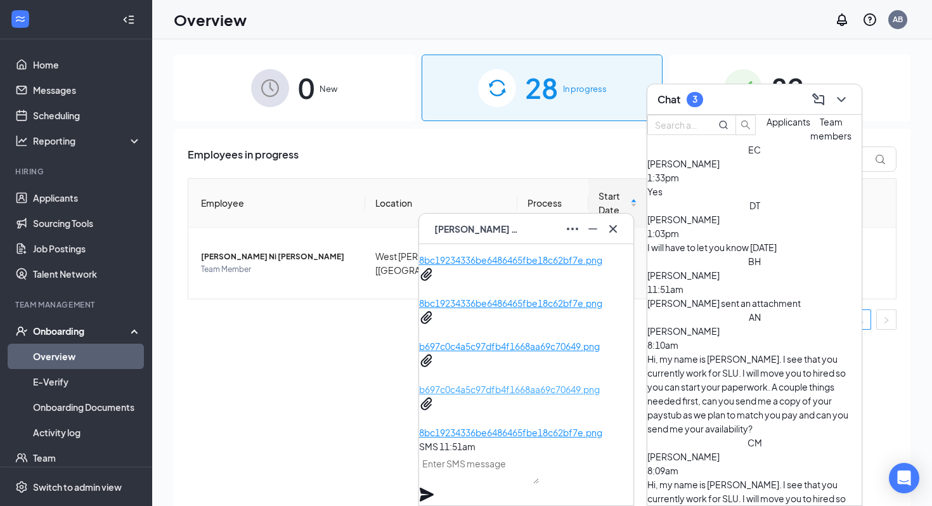
click at [495, 389] on p "b697c0c4a5c97dfb4f1668aa69c70649.png" at bounding box center [526, 389] width 214 height 14
click at [520, 346] on p "b697c0c4a5c97dfb4f1668aa69c70649.png" at bounding box center [526, 346] width 214 height 14
click at [496, 382] on p "b697c0c4a5c97dfb4f1668aa69c70649.png" at bounding box center [526, 389] width 214 height 14
click at [509, 426] on p "8bc19234336be6486465fbe18c62bf7e.png" at bounding box center [526, 433] width 214 height 14
click at [502, 484] on textarea at bounding box center [479, 469] width 120 height 30
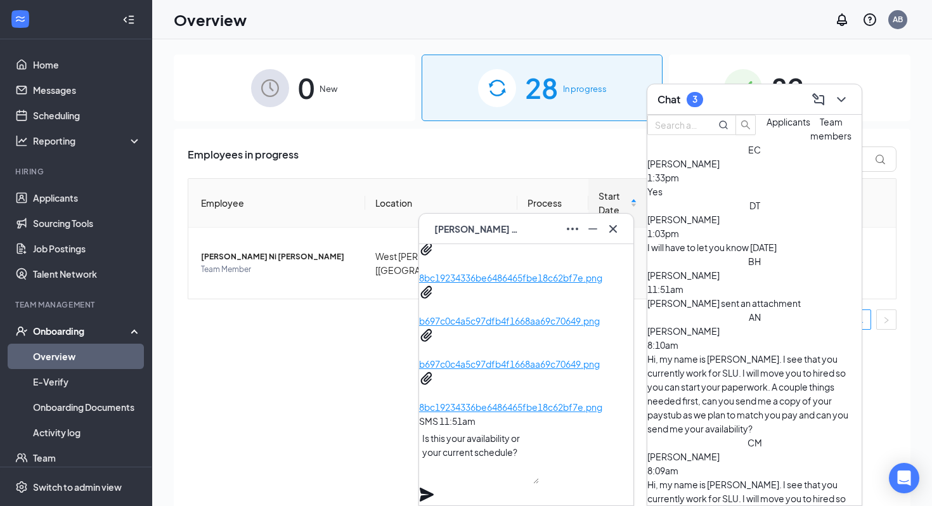
type textarea "Is this your availability or your current schedule?"
click at [434, 488] on icon "Plane" at bounding box center [427, 495] width 14 height 14
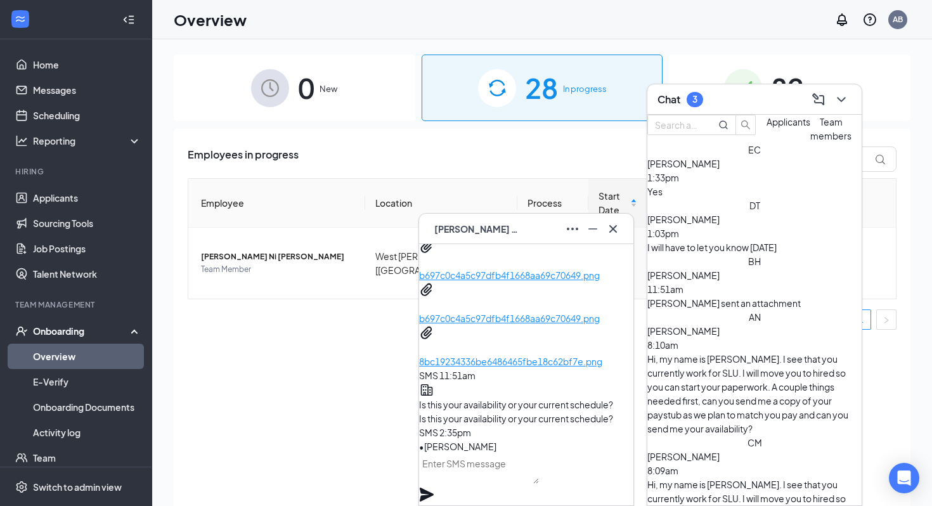
click at [758, 112] on div "Chat 3" at bounding box center [755, 99] width 214 height 30
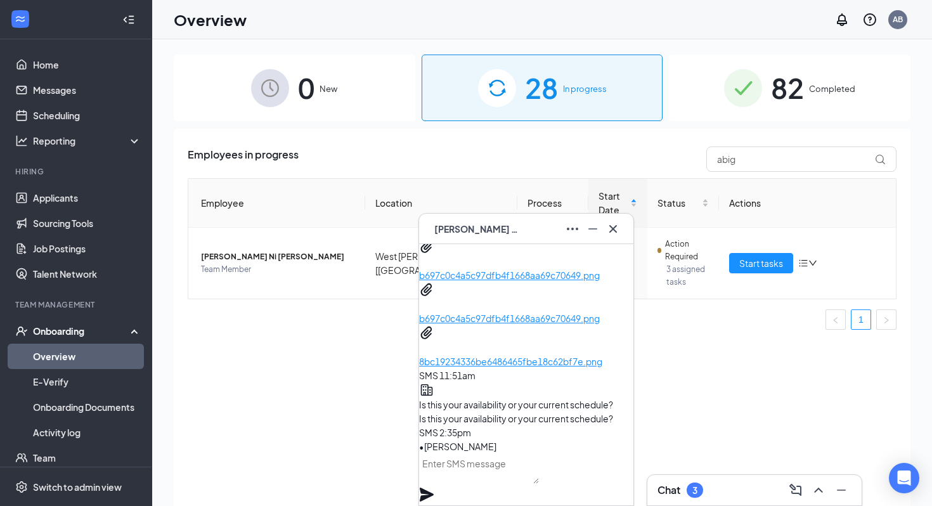
click at [519, 221] on div "BH Benjamin Hall" at bounding box center [526, 229] width 194 height 20
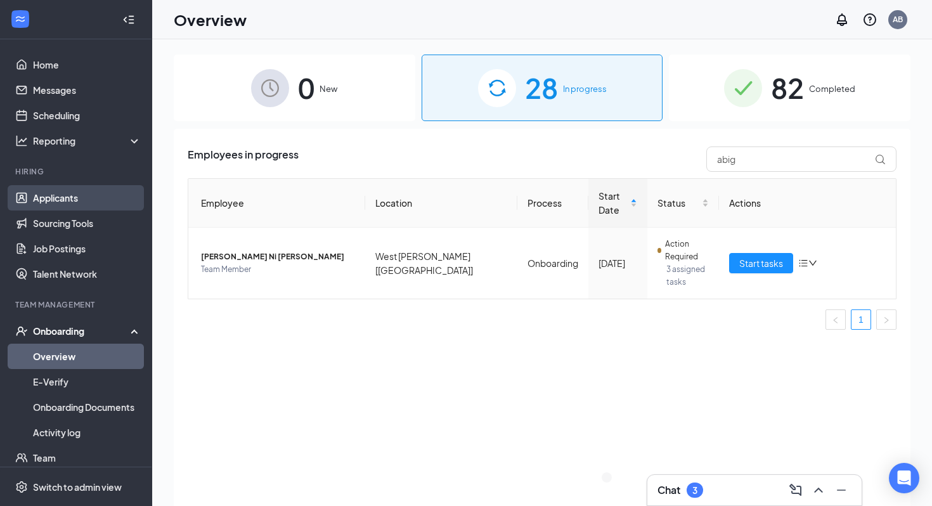
click at [71, 200] on link "Applicants" at bounding box center [87, 197] width 108 height 25
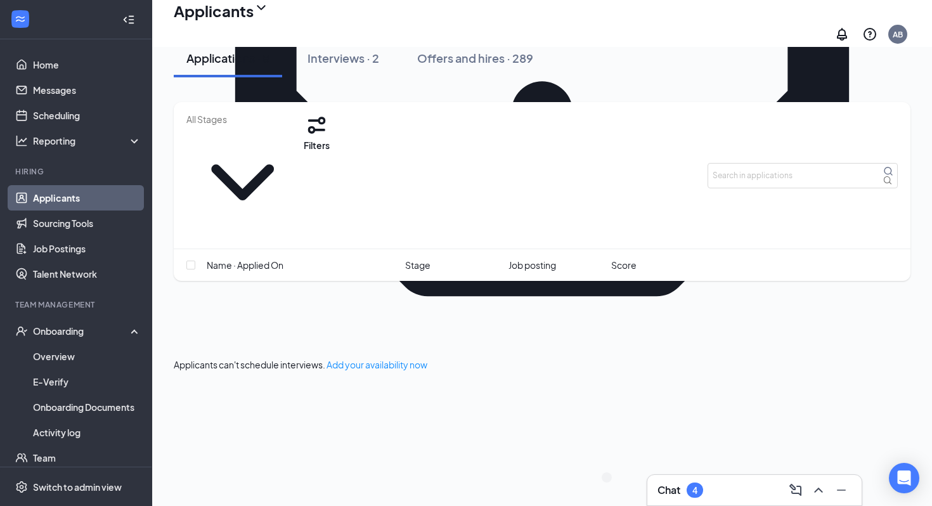
scroll to position [584, 0]
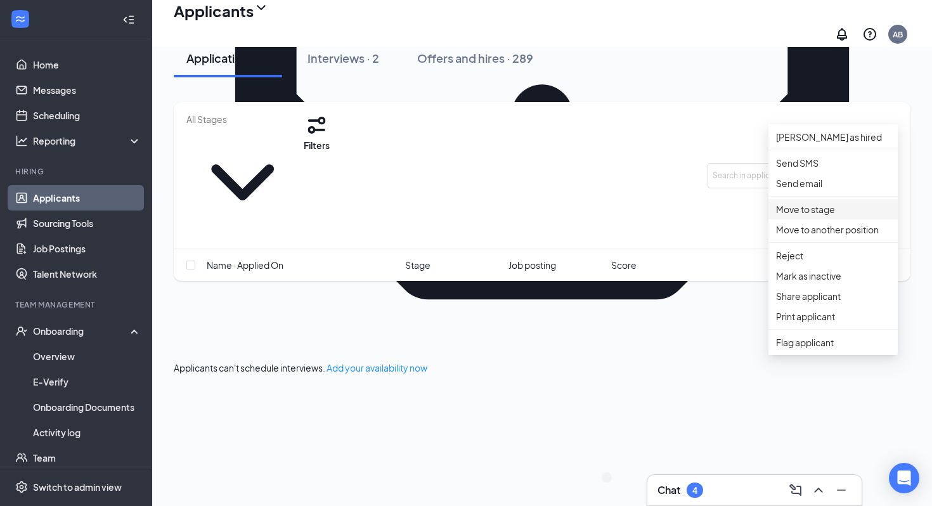
click at [821, 216] on p "Move to stage" at bounding box center [833, 209] width 114 height 14
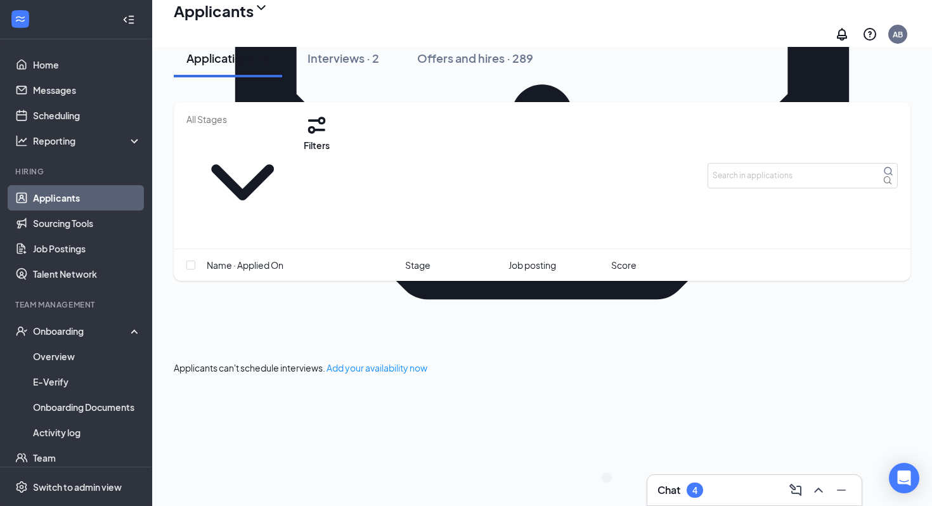
type input "Hiring Complete"
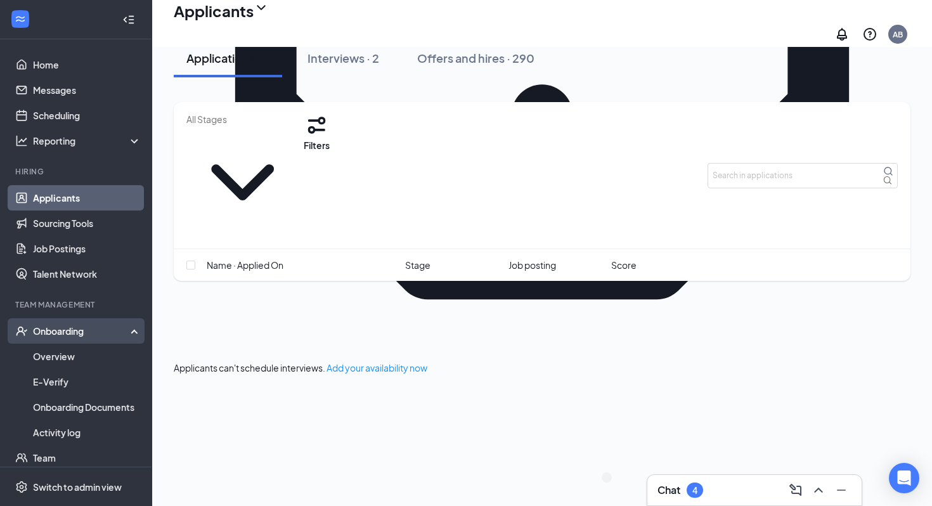
click at [65, 336] on div "Onboarding" at bounding box center [82, 331] width 98 height 13
click at [60, 355] on link "Overview" at bounding box center [87, 356] width 108 height 25
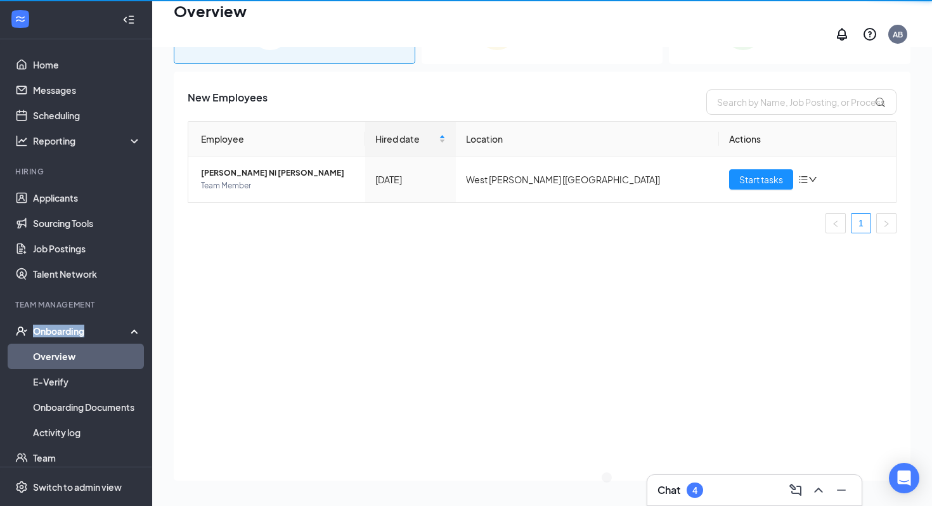
scroll to position [57, 0]
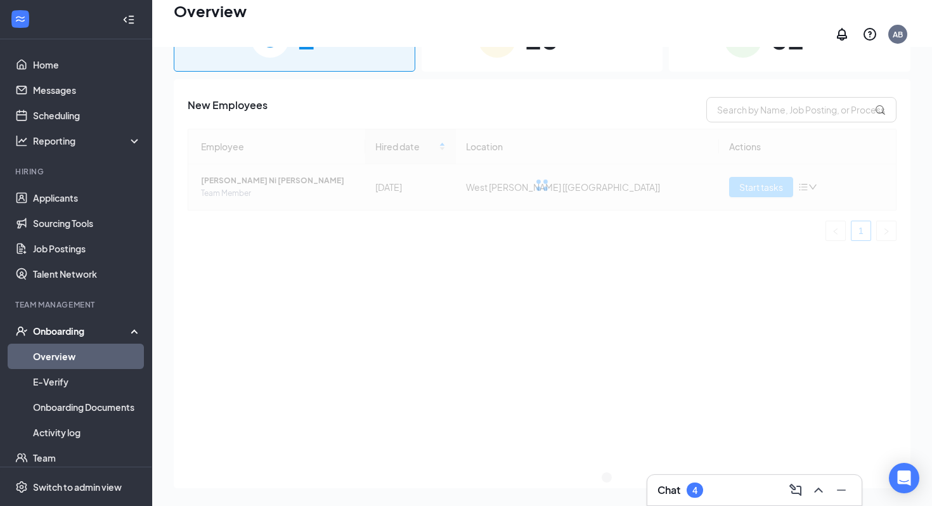
click at [736, 187] on div at bounding box center [542, 185] width 709 height 112
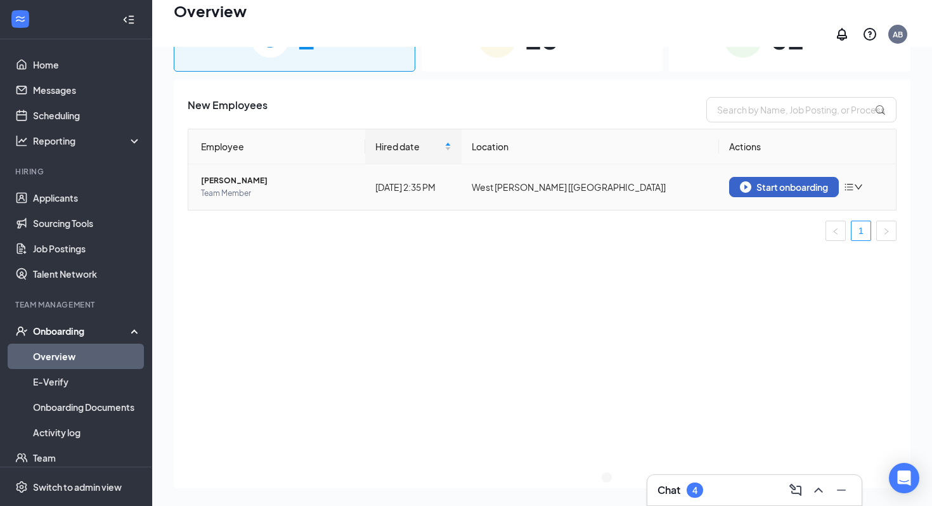
click at [757, 185] on button "Start onboarding" at bounding box center [784, 187] width 110 height 20
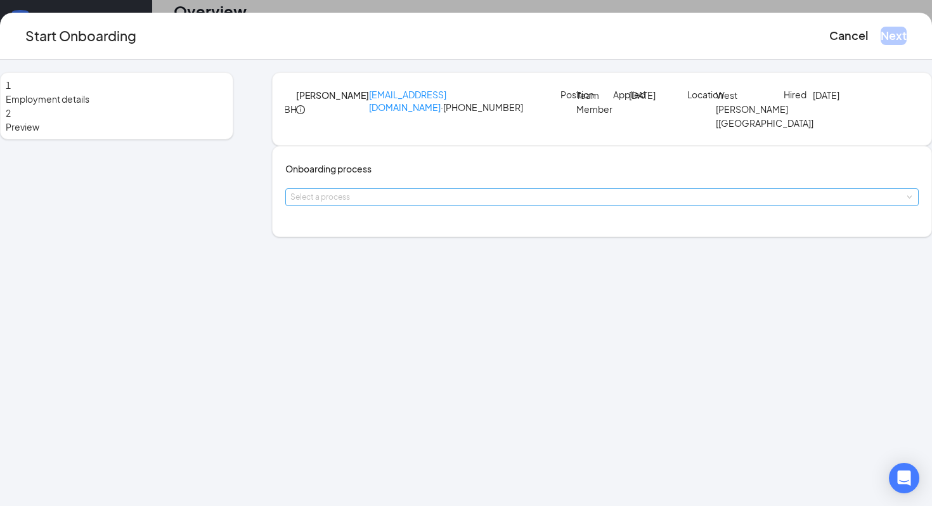
click at [395, 204] on div "Select a process" at bounding box center [599, 197] width 618 height 13
click at [375, 287] on span "Onboarding" at bounding box center [351, 283] width 51 height 11
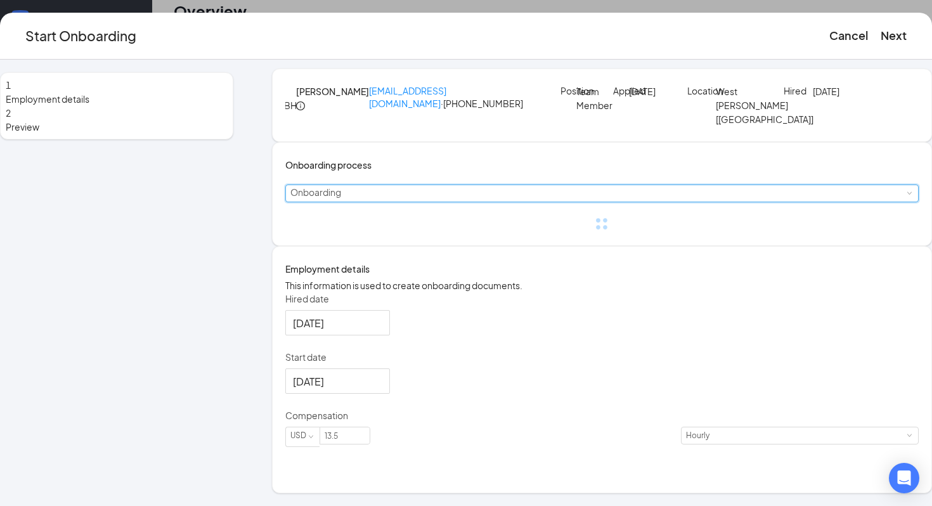
scroll to position [45, 0]
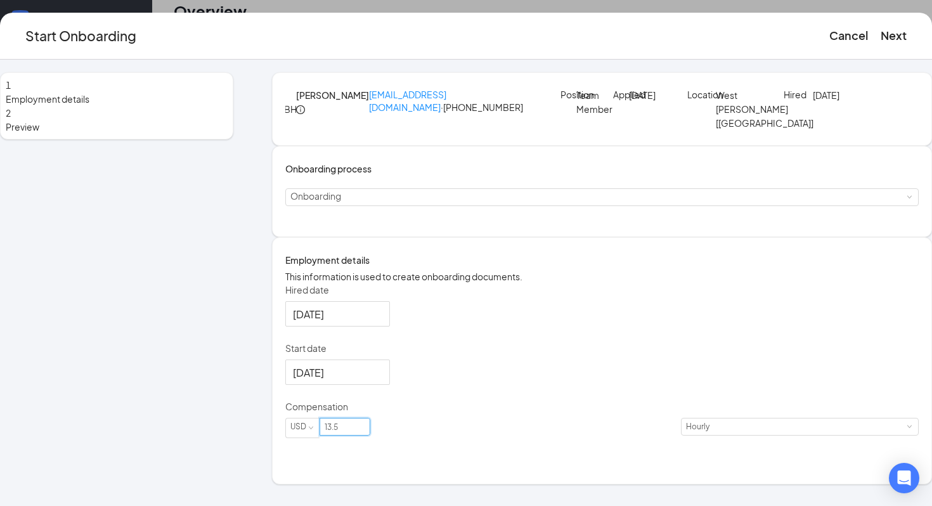
drag, startPoint x: 412, startPoint y: 459, endPoint x: 297, endPoint y: 459, distance: 115.4
click at [297, 459] on div "1 Employment details 2 Preview BH Benjamin Hall benchall95@gmail.com · (225) 37…" at bounding box center [466, 278] width 932 height 412
type input "14"
click at [434, 296] on p "Hired date" at bounding box center [602, 290] width 634 height 13
click at [380, 322] on input "Sep 15, 2025" at bounding box center [336, 314] width 87 height 16
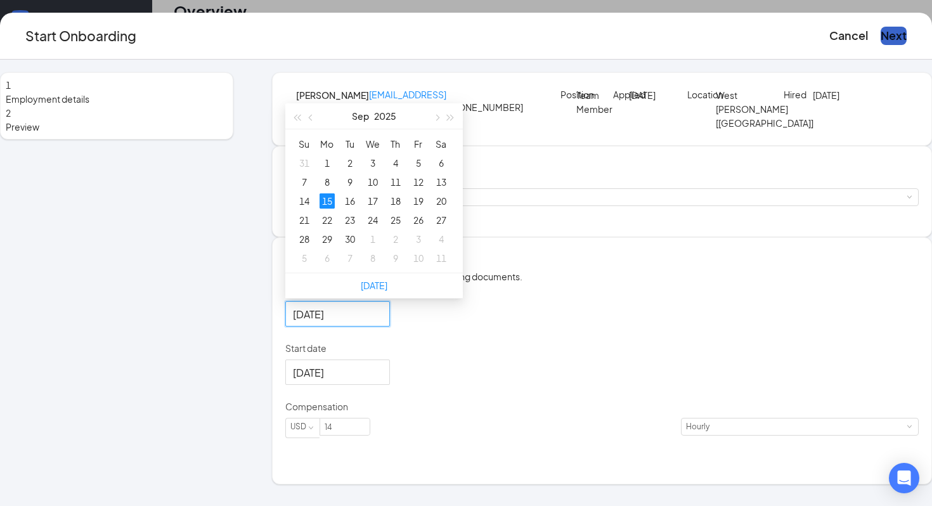
click at [881, 44] on button "Next" at bounding box center [894, 36] width 26 height 18
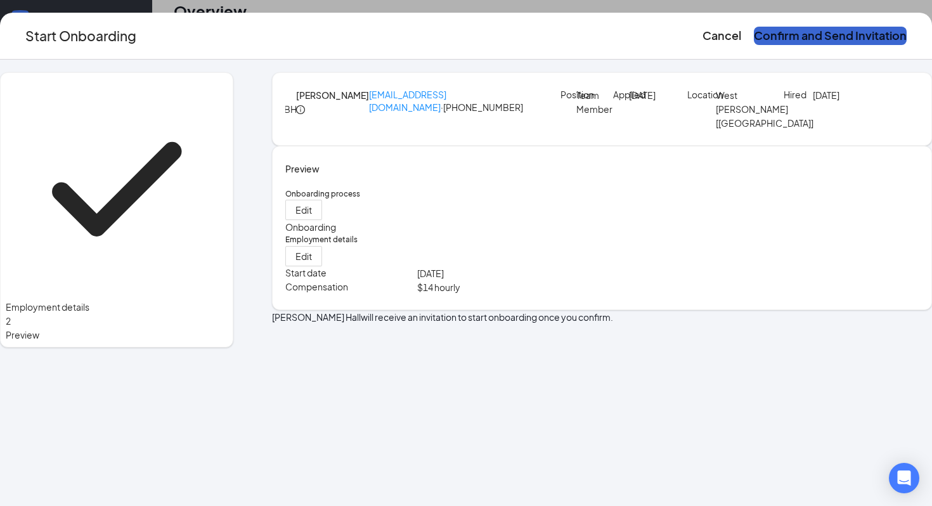
scroll to position [0, 0]
click at [830, 44] on button "Confirm and Send Invitation" at bounding box center [830, 36] width 153 height 18
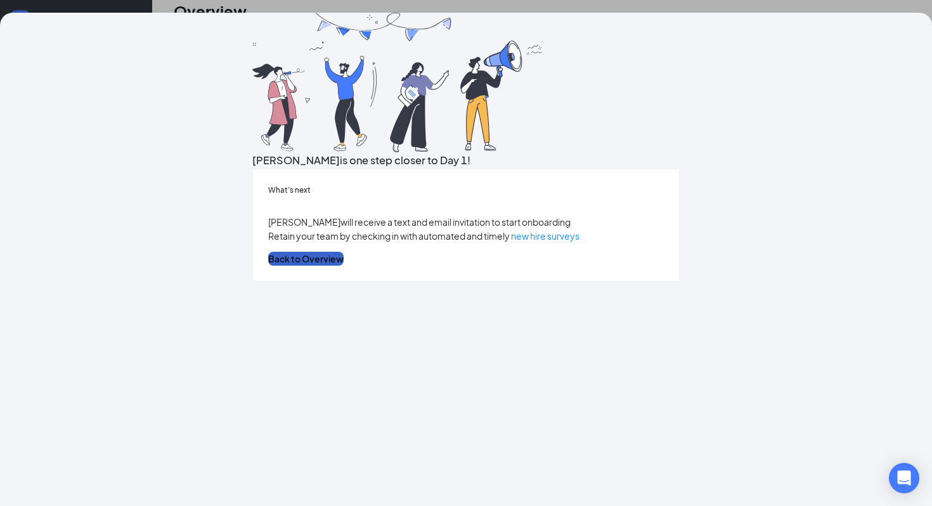
click at [344, 266] on button "Back to Overview" at bounding box center [305, 259] width 75 height 14
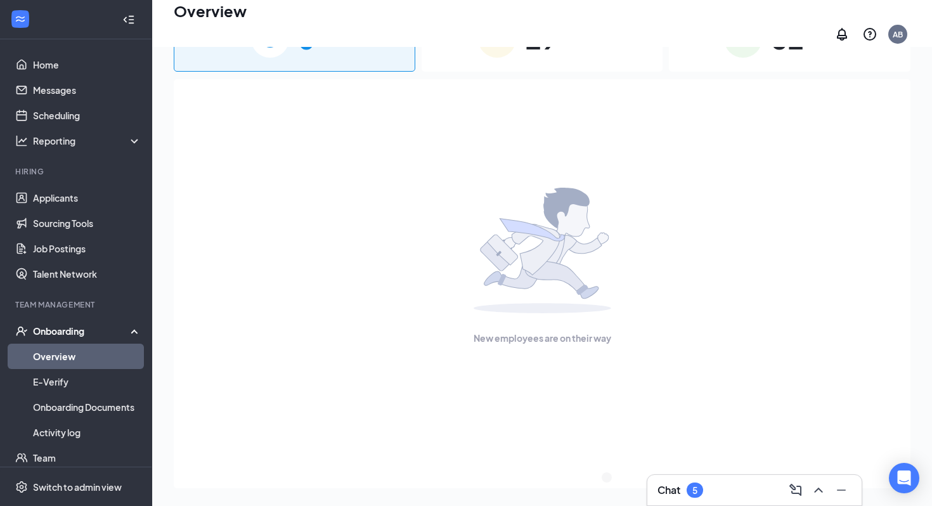
click at [690, 486] on div "5" at bounding box center [695, 490] width 16 height 15
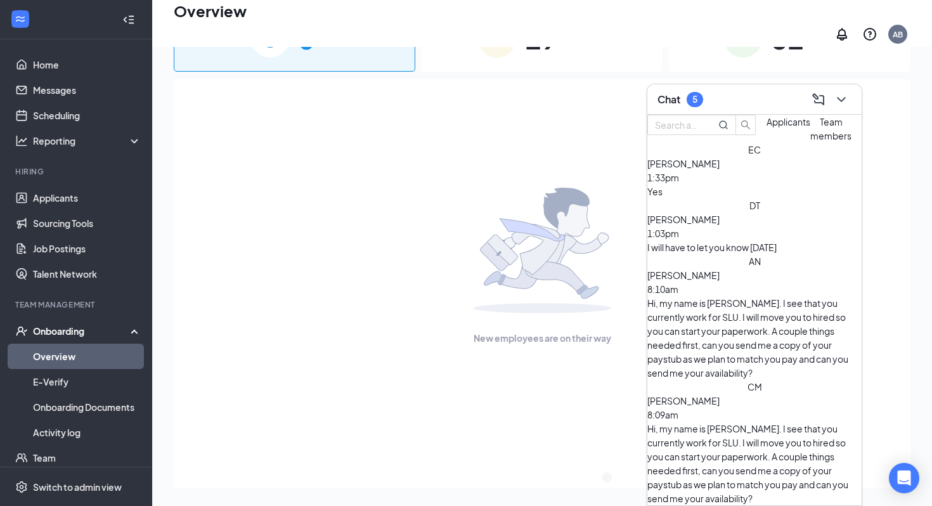
click at [740, 199] on div "Yes" at bounding box center [755, 192] width 214 height 14
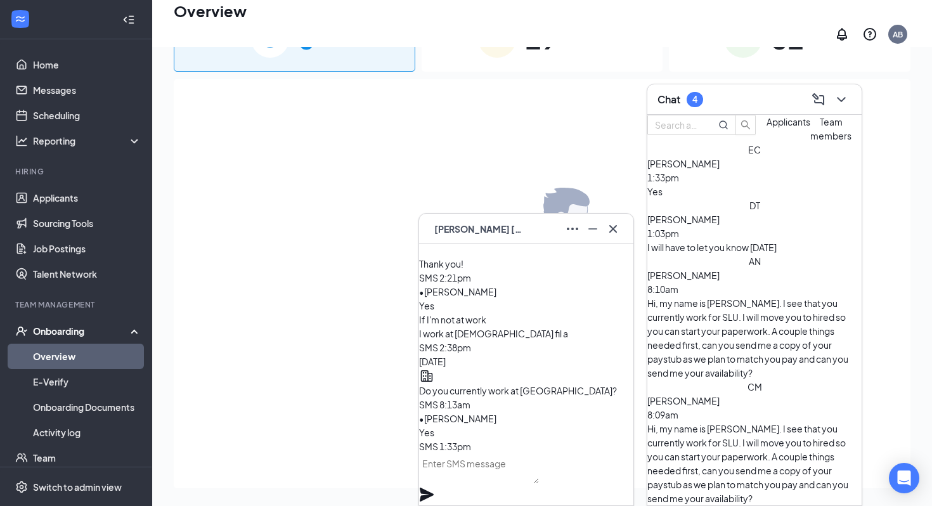
scroll to position [-24, 0]
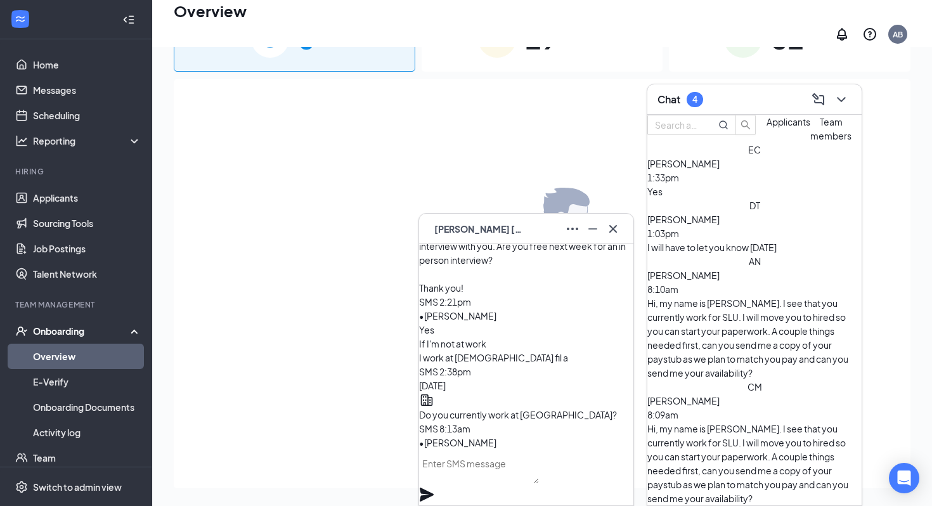
click at [795, 199] on div "Yes" at bounding box center [755, 192] width 214 height 14
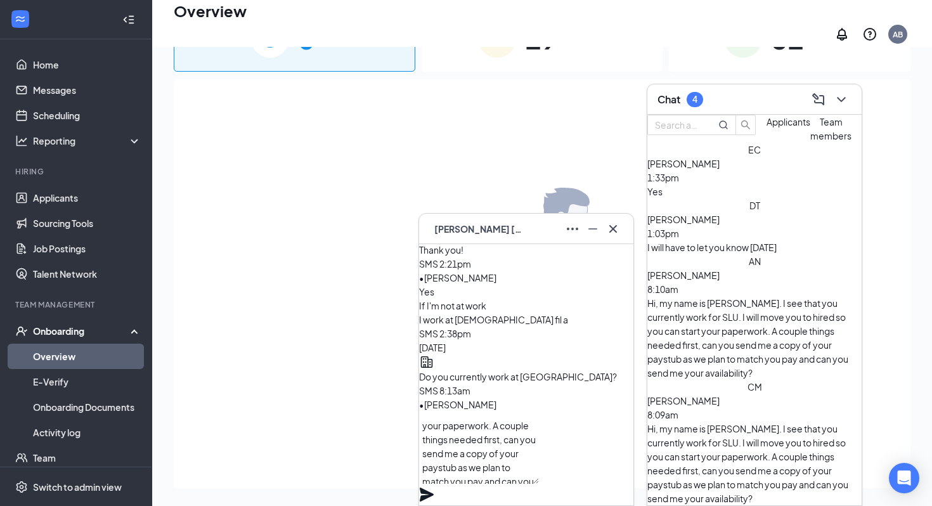
scroll to position [-62, 0]
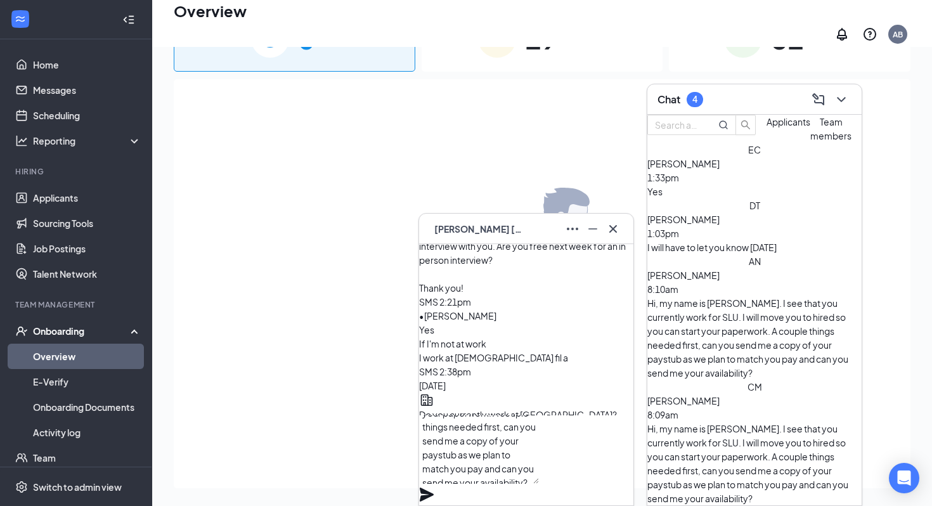
type textarea "your paperwork. A couple things needed first, can you send me a copy of your pa…"
click at [434, 488] on icon "Plane" at bounding box center [427, 495] width 14 height 14
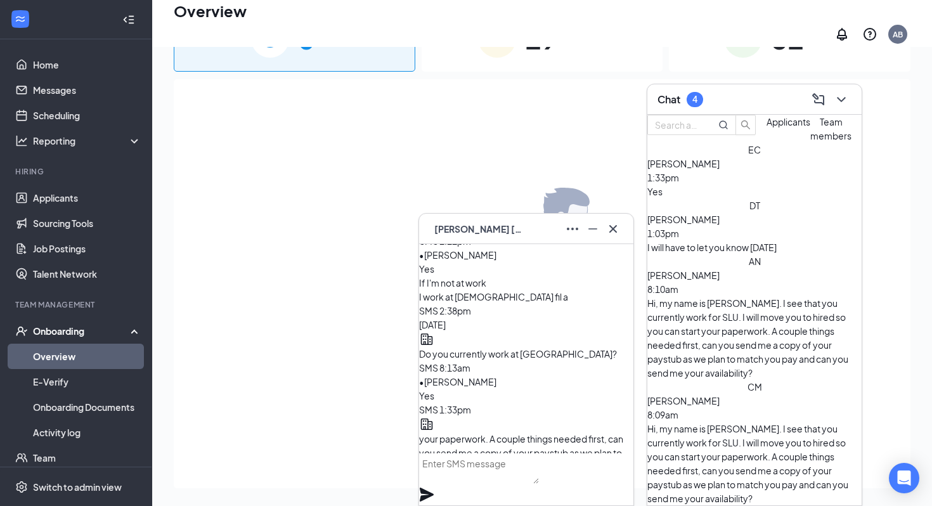
scroll to position [0, 0]
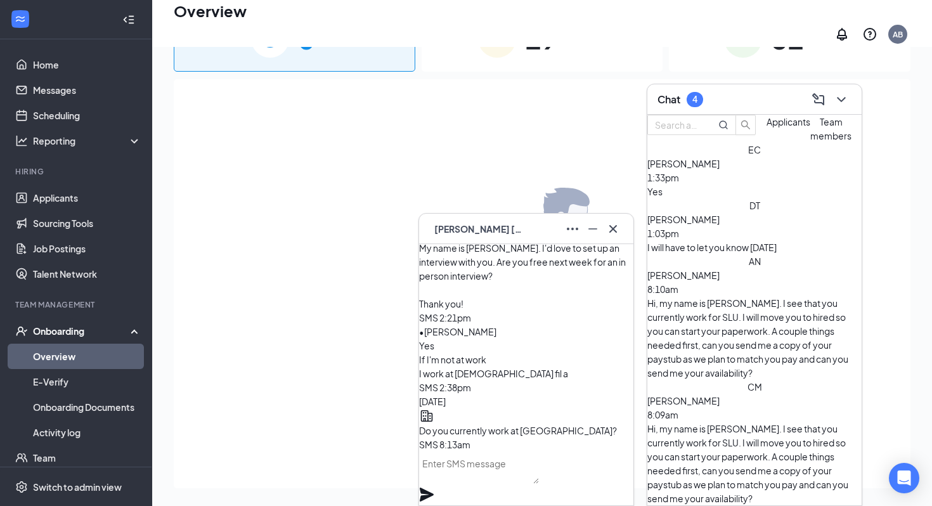
click at [726, 254] on div "I will have to let you know [DATE]" at bounding box center [755, 247] width 214 height 14
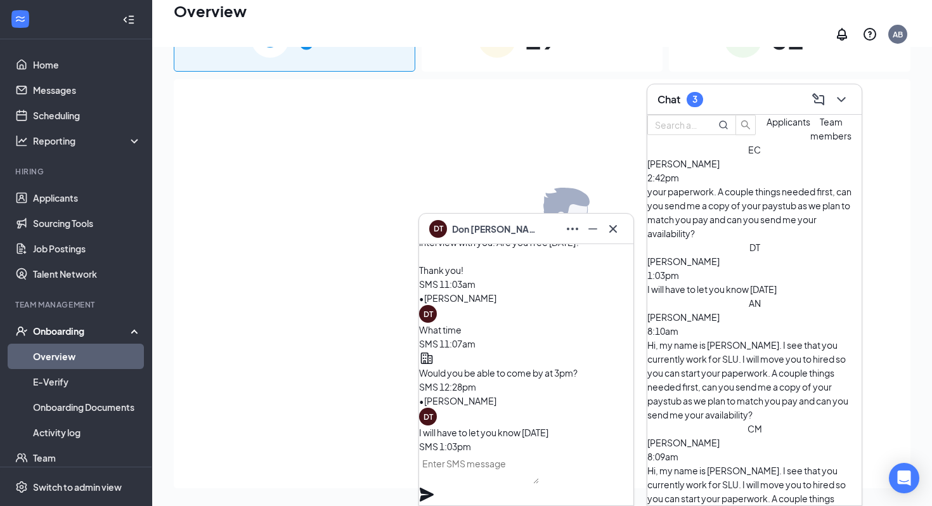
click at [525, 234] on div "DT Don Towle" at bounding box center [526, 229] width 194 height 20
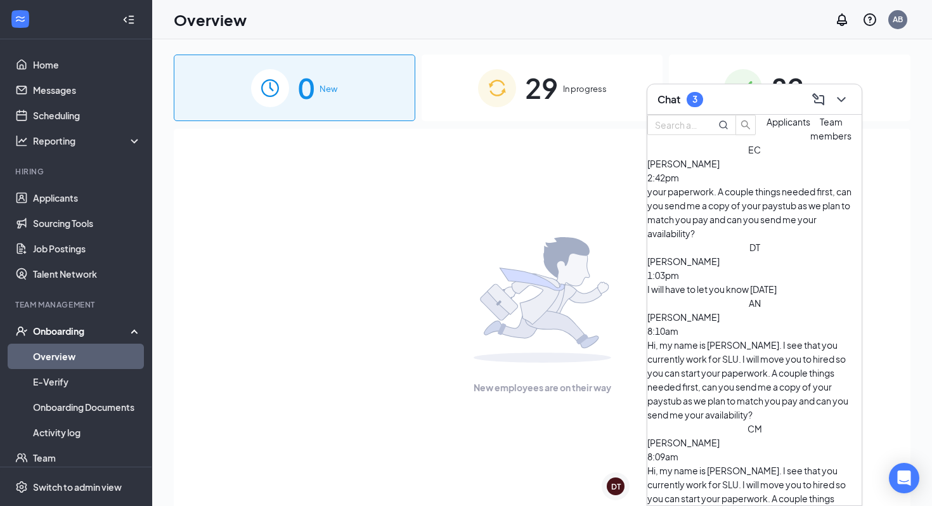
click at [762, 104] on div "Chat 3" at bounding box center [755, 99] width 194 height 20
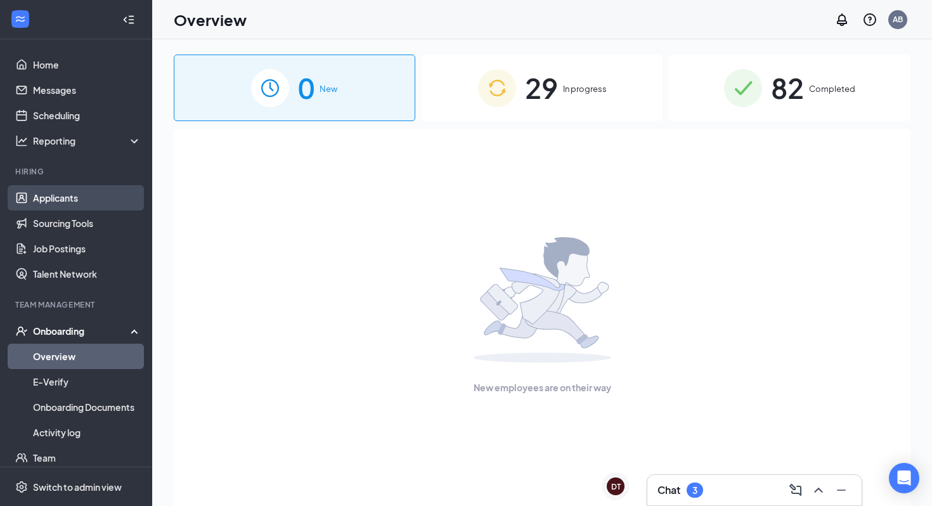
click at [44, 201] on link "Applicants" at bounding box center [87, 197] width 108 height 25
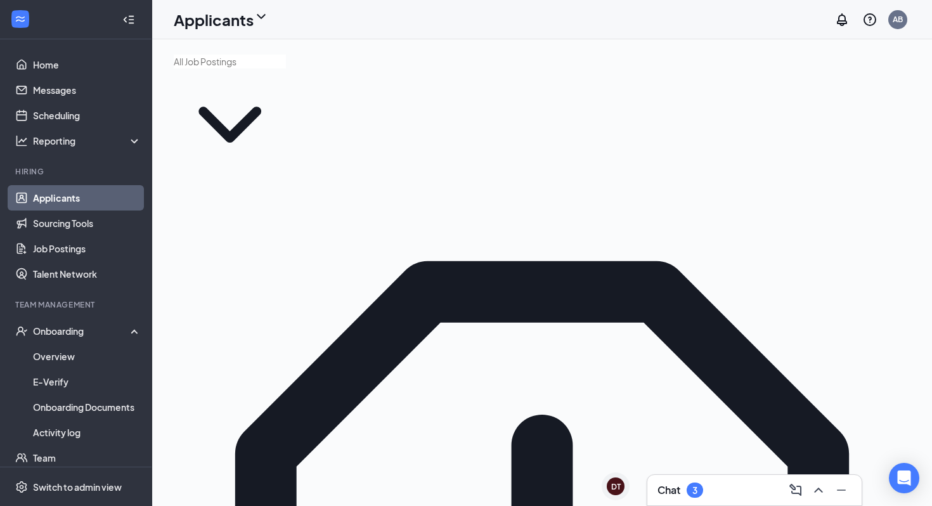
click at [705, 486] on div "Chat 3" at bounding box center [755, 490] width 194 height 20
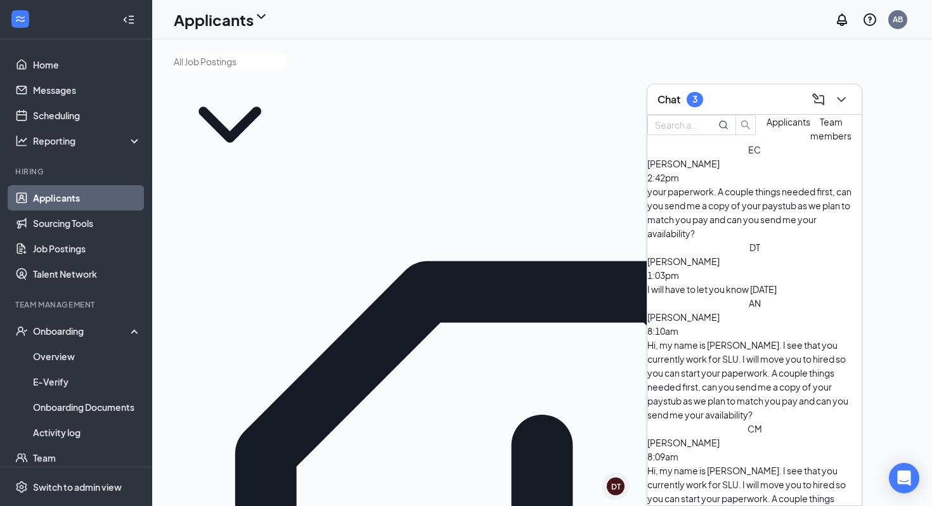
click at [811, 143] on button "Team members" at bounding box center [831, 129] width 41 height 28
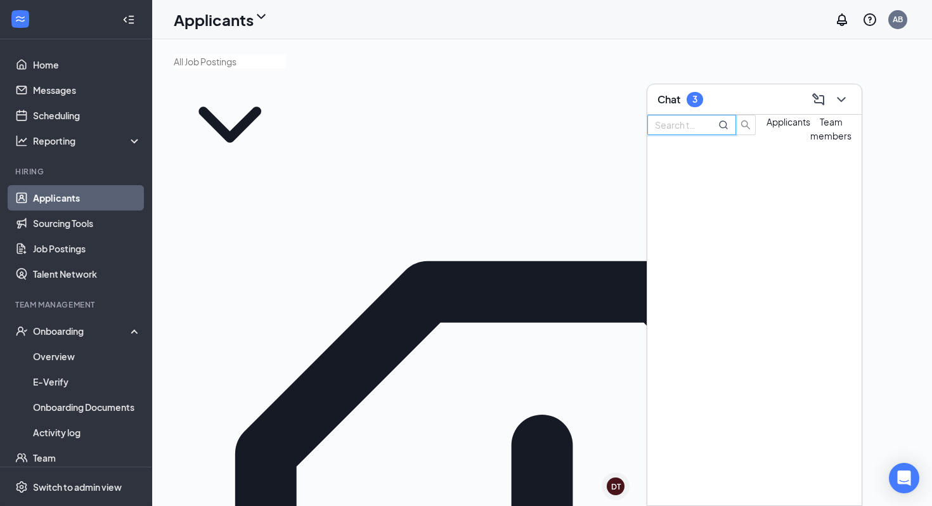
click at [701, 132] on input "text" at bounding box center [678, 125] width 46 height 14
type input "cade"
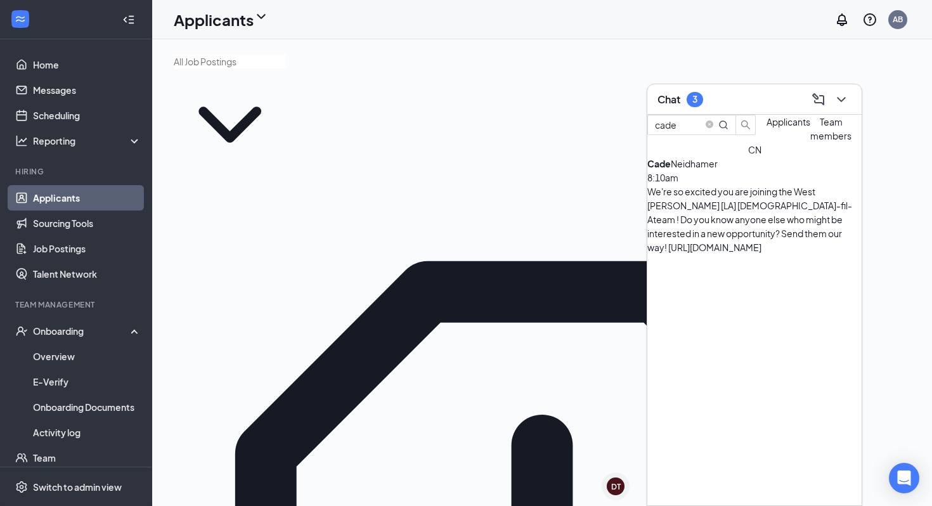
click at [710, 209] on div "Cade Neidhamer 8:10am We're so excited you are joining the West Hammond [LA] Ch…" at bounding box center [755, 206] width 214 height 98
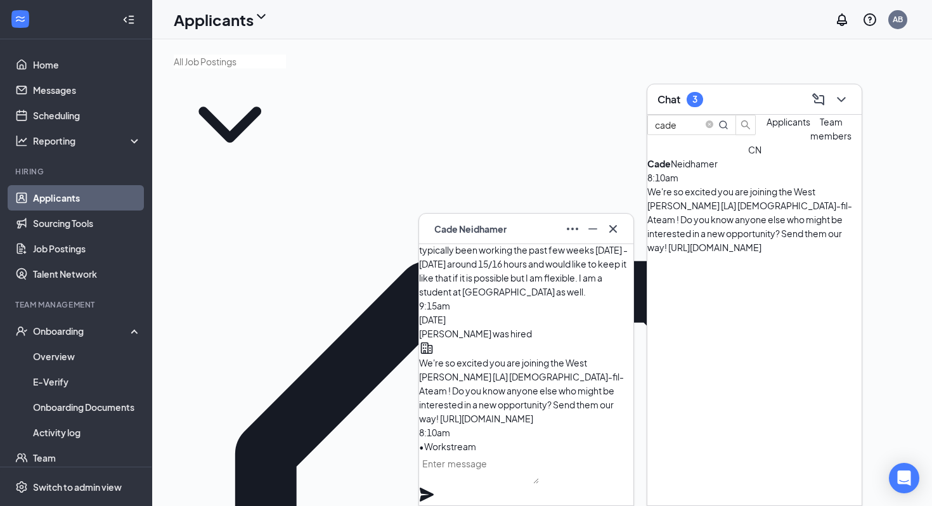
click at [476, 484] on textarea at bounding box center [479, 469] width 120 height 30
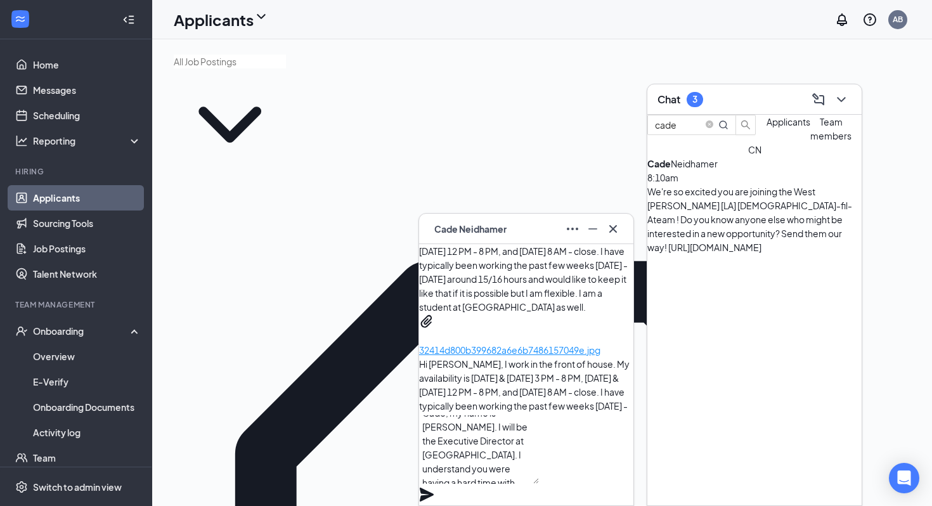
scroll to position [25, 0]
type textarea "Cade, my name is Amanda. I will be the Executive Director at SLU. I understand …"
click at [434, 487] on icon "Plane" at bounding box center [426, 494] width 15 height 15
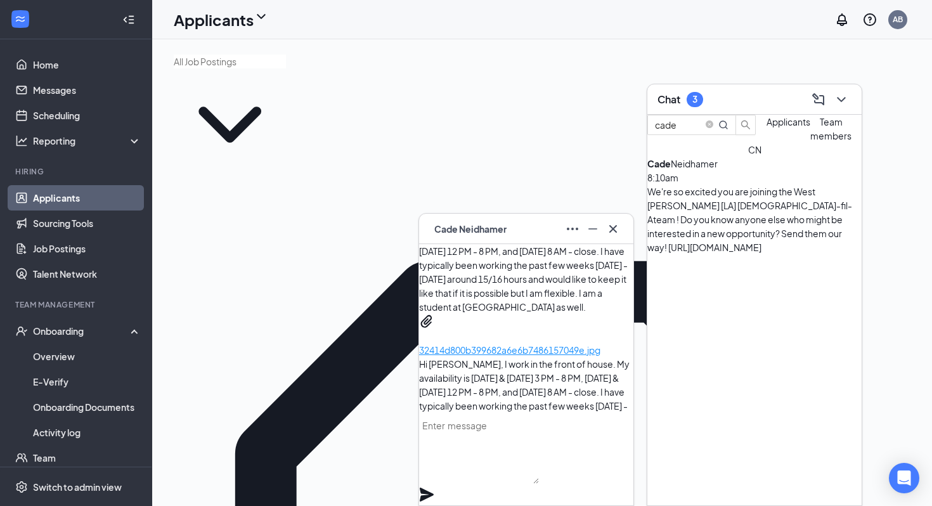
scroll to position [0, 0]
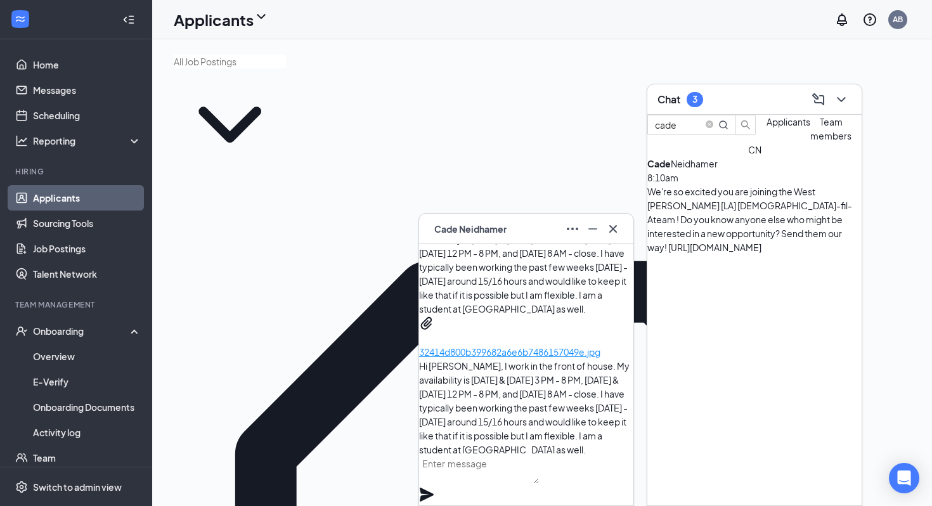
click at [503, 228] on span "Cade Neidhamer" at bounding box center [470, 229] width 72 height 14
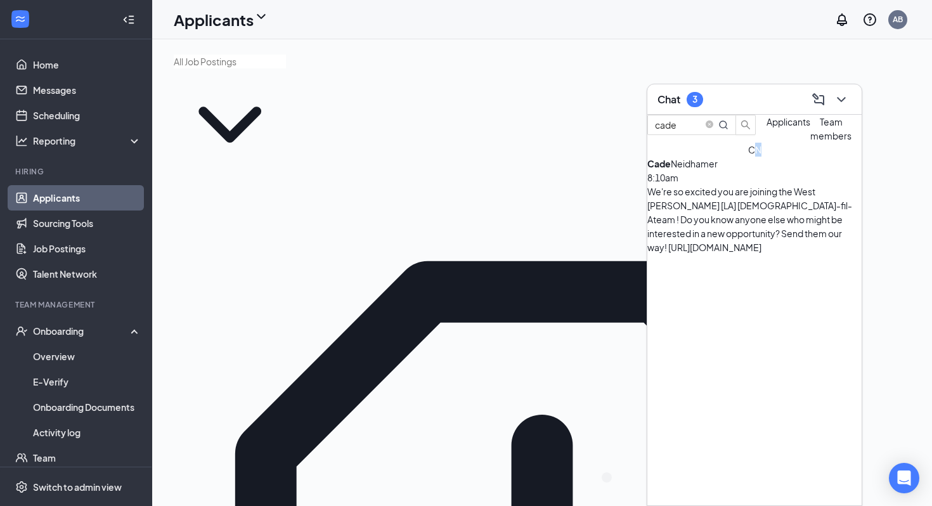
click at [672, 157] on div "CN" at bounding box center [755, 150] width 214 height 14
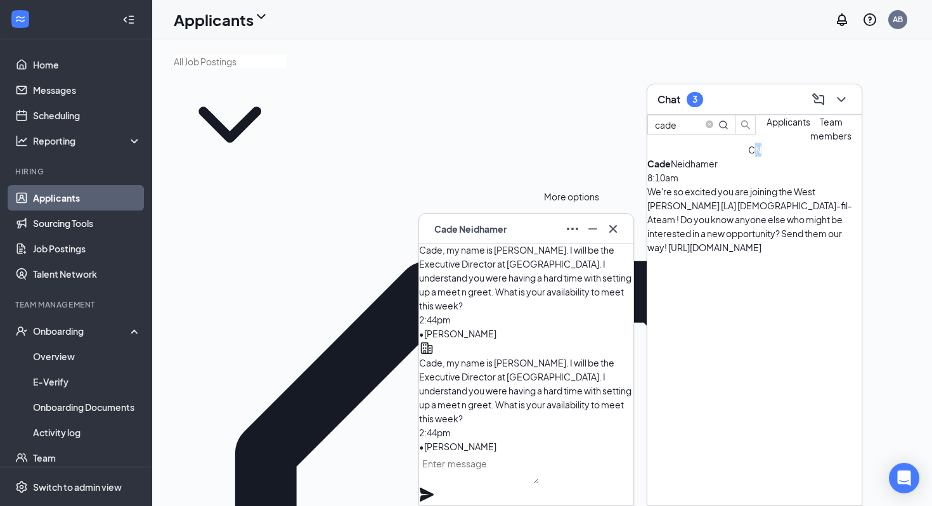
click at [571, 233] on icon "Ellipses" at bounding box center [572, 228] width 15 height 15
click at [596, 261] on link "View employee profile" at bounding box center [617, 254] width 94 height 14
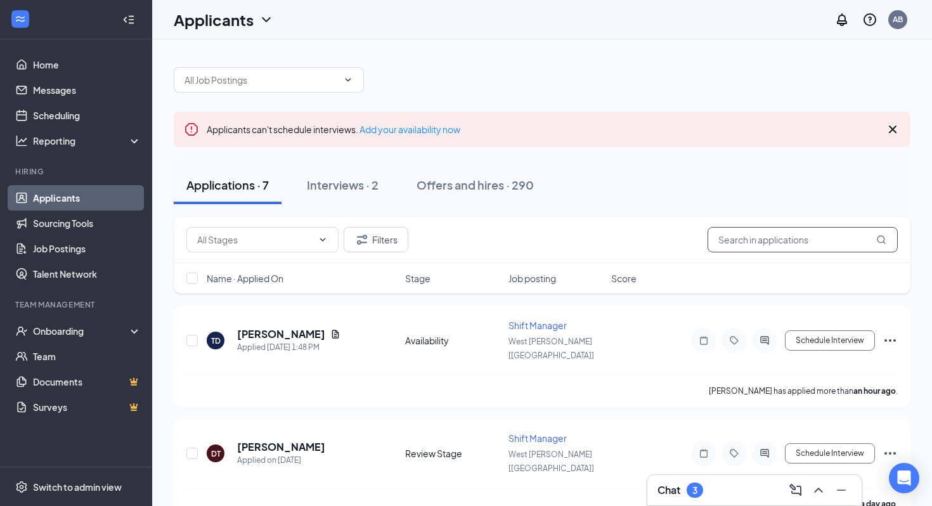
click at [757, 232] on input "text" at bounding box center [803, 239] width 190 height 25
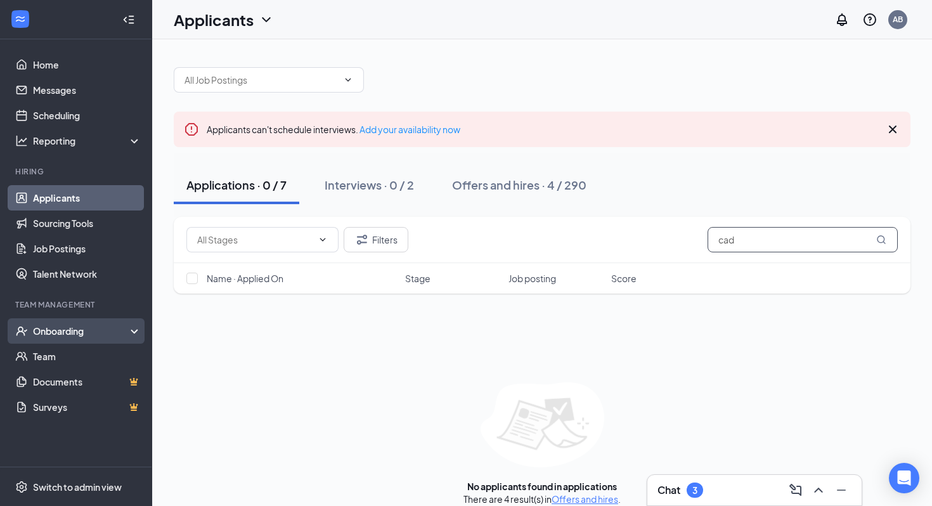
type input "cad"
click at [61, 318] on div "Onboarding" at bounding box center [76, 330] width 152 height 25
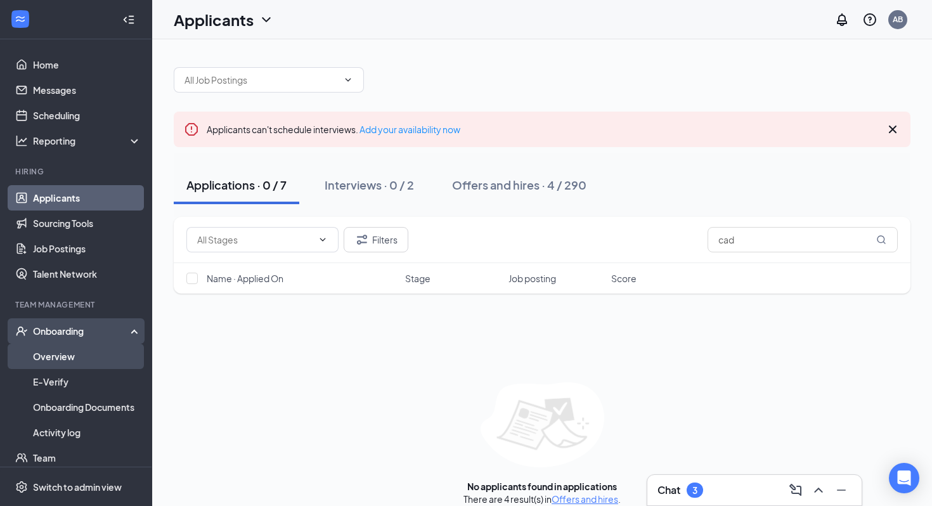
click at [86, 362] on link "Overview" at bounding box center [87, 356] width 108 height 25
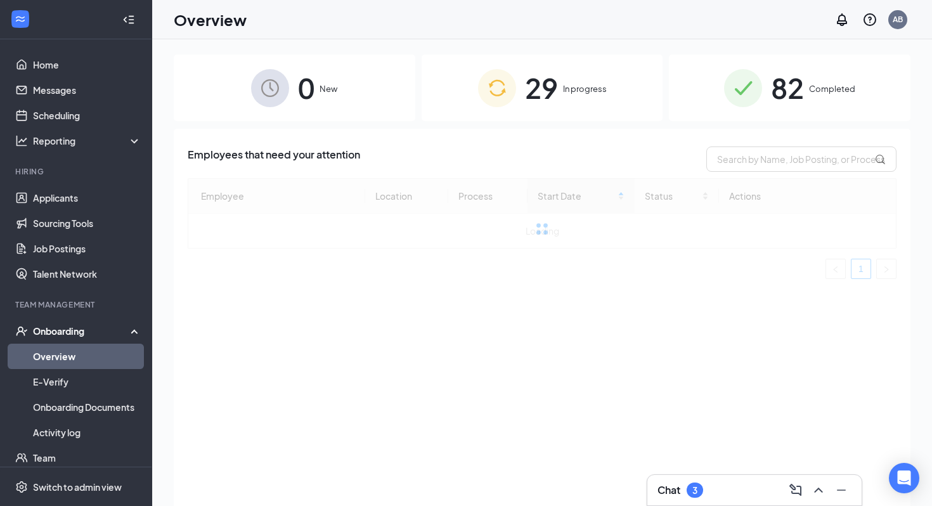
click at [588, 116] on div "29 In progress" at bounding box center [543, 88] width 242 height 67
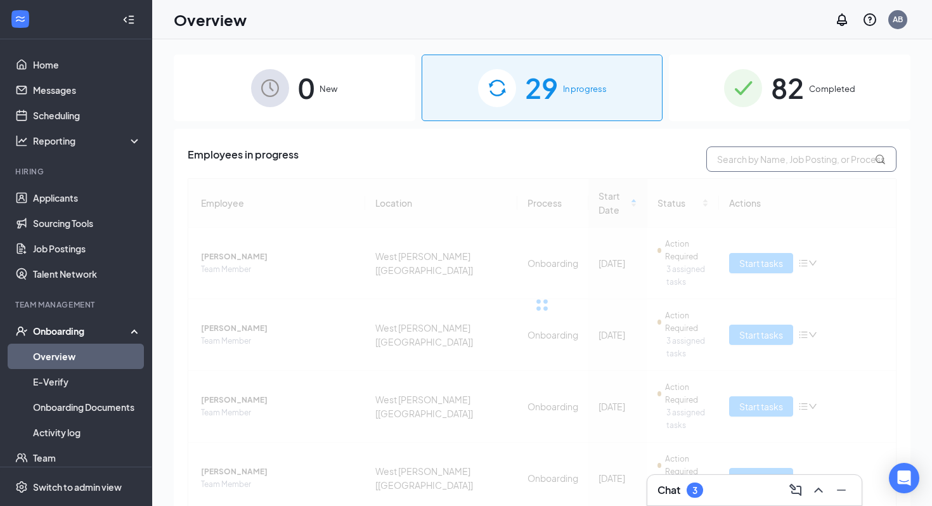
click at [756, 163] on input "text" at bounding box center [802, 159] width 190 height 25
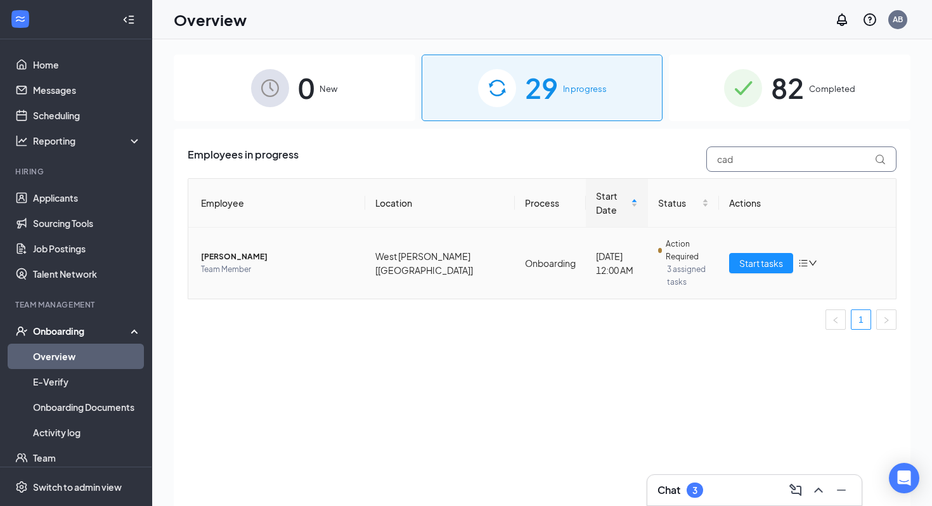
type input "cad"
click at [222, 251] on span "Cade Neidhamer" at bounding box center [278, 257] width 154 height 13
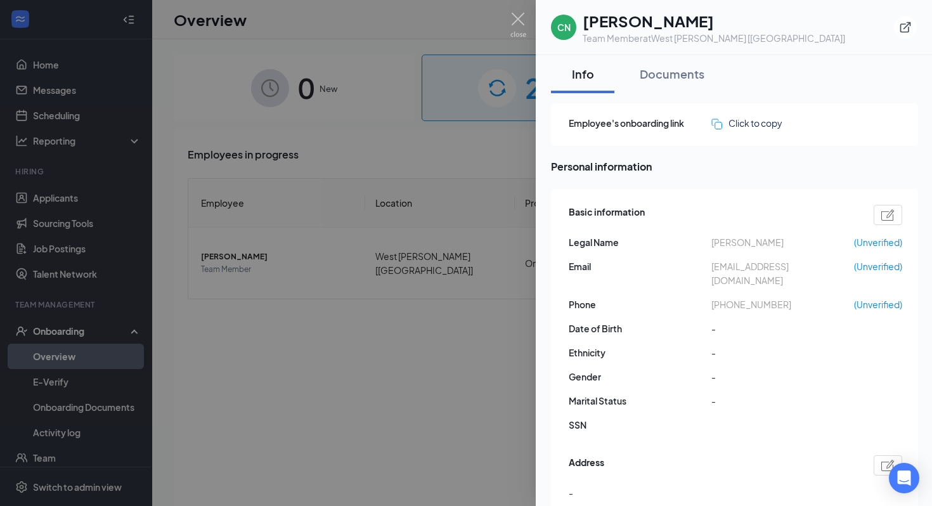
click at [388, 307] on div at bounding box center [466, 253] width 932 height 506
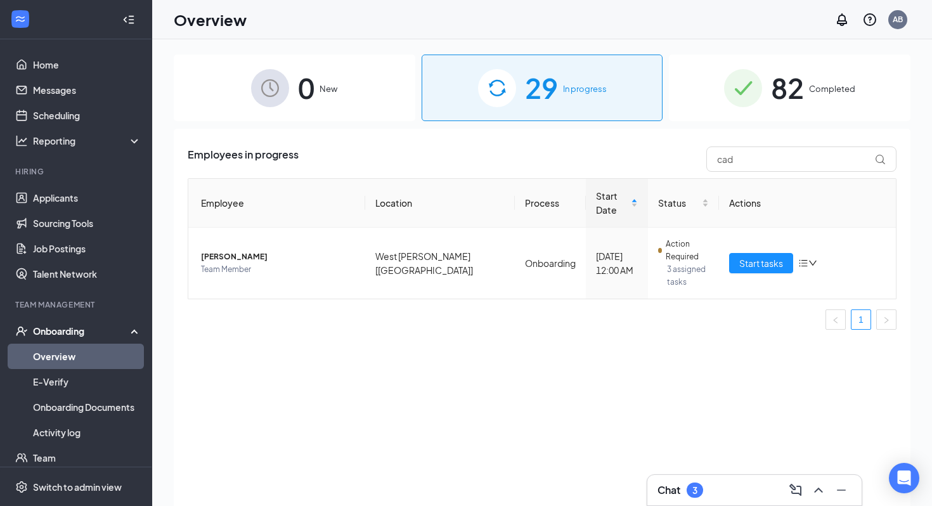
click at [707, 502] on div "Chat 3" at bounding box center [755, 490] width 214 height 30
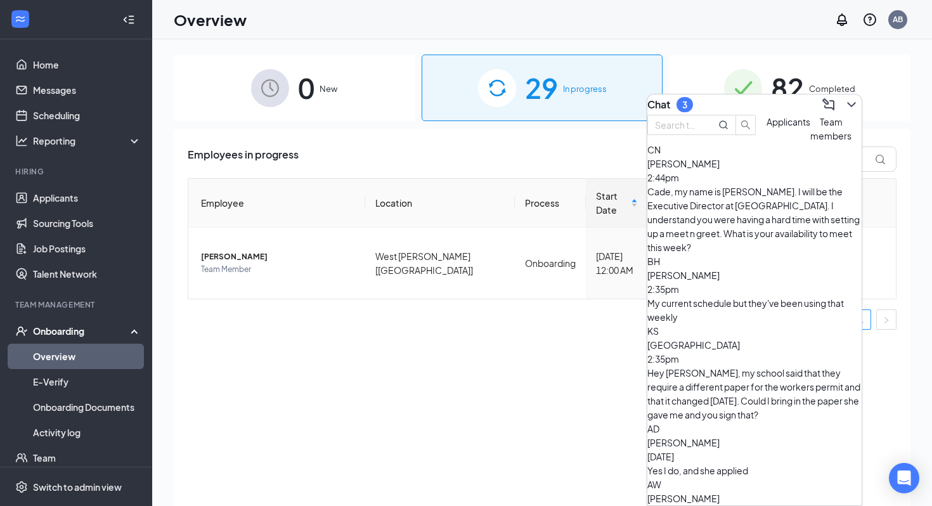
click at [767, 216] on div "Cade, my name is Amanda. I will be the Executive Director at SLU. I understand …" at bounding box center [755, 220] width 214 height 70
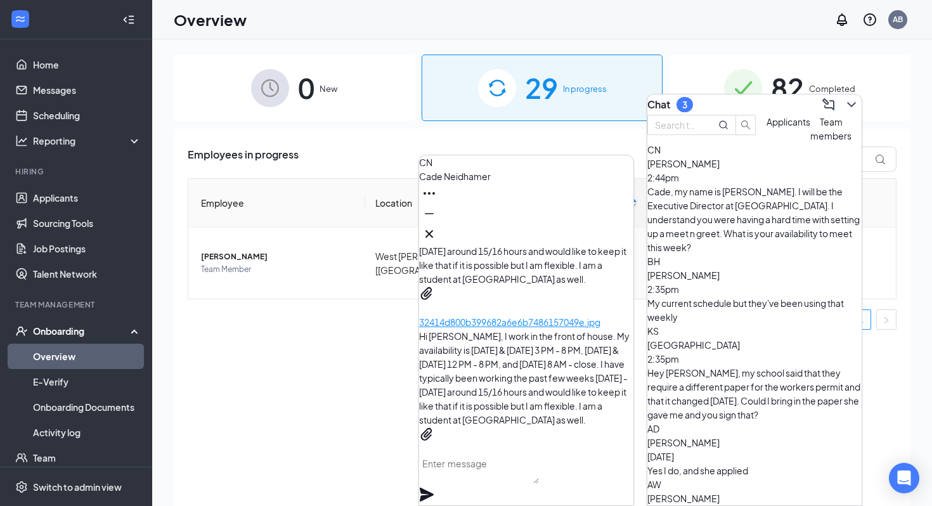
scroll to position [-382, 0]
click at [513, 456] on p "32414d800b399682a6e6b7486157049e.jpg" at bounding box center [526, 463] width 214 height 14
click at [698, 270] on span "Benjamin Hall" at bounding box center [684, 275] width 72 height 11
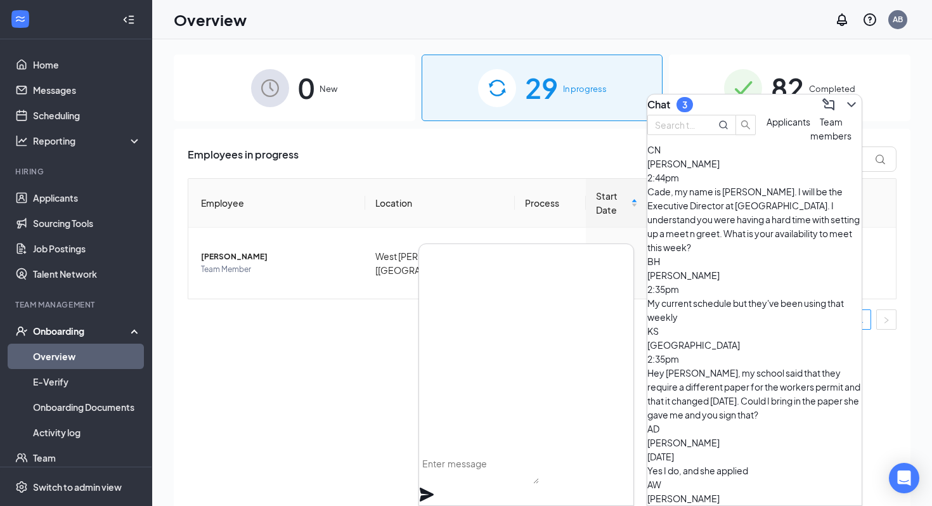
scroll to position [0, 0]
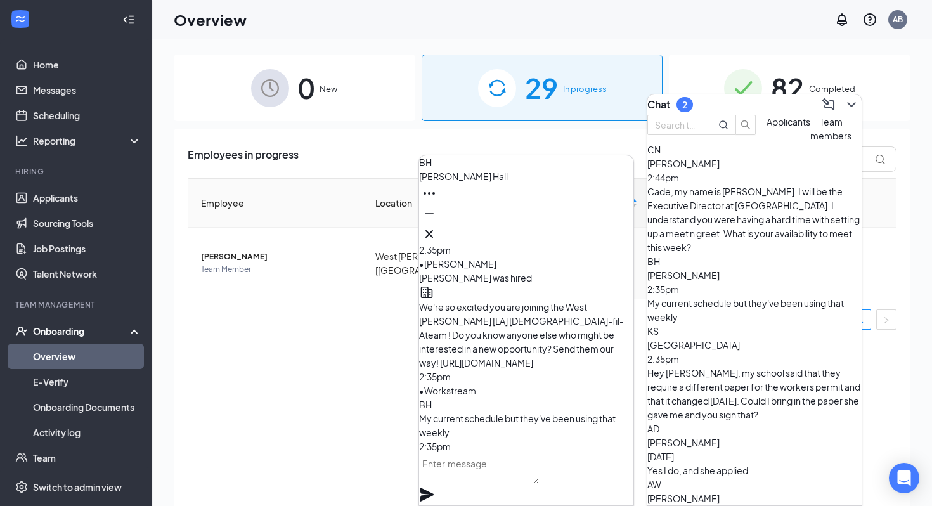
click at [532, 484] on textarea at bounding box center [479, 469] width 120 height 30
type textarea "Thank you."
click at [434, 487] on icon "Plane" at bounding box center [426, 494] width 15 height 15
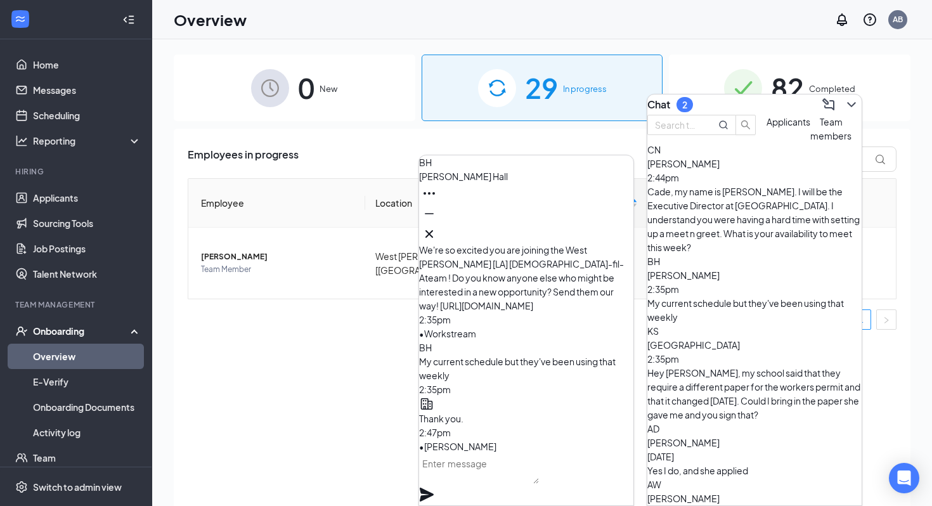
click at [790, 366] on div "Hey Ben, my school said that they require a different paper for the workers per…" at bounding box center [755, 394] width 214 height 56
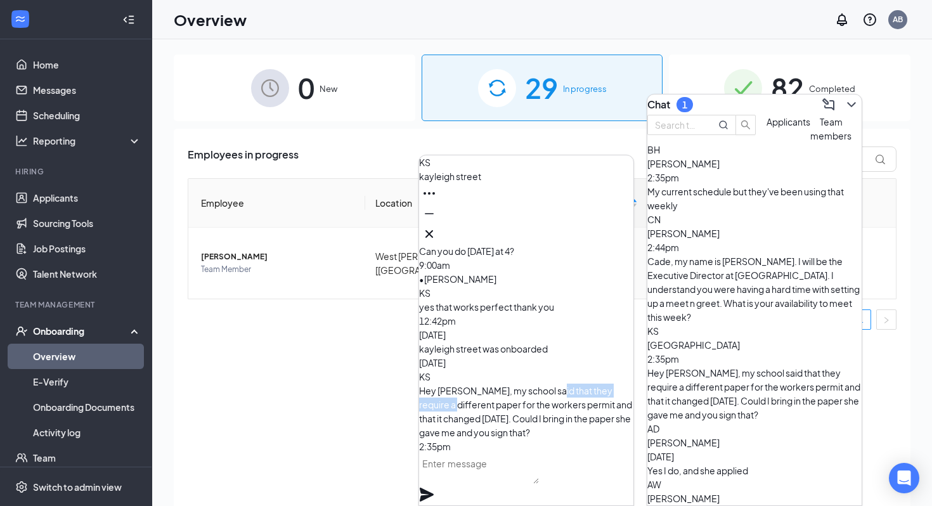
drag, startPoint x: 469, startPoint y: 364, endPoint x: 561, endPoint y: 360, distance: 92.0
click at [561, 385] on span "Hey Ben, my school said that they require a different paper for the workers per…" at bounding box center [525, 411] width 213 height 53
click at [599, 356] on div "Today" at bounding box center [526, 363] width 214 height 14
click at [440, 224] on button at bounding box center [429, 234] width 20 height 20
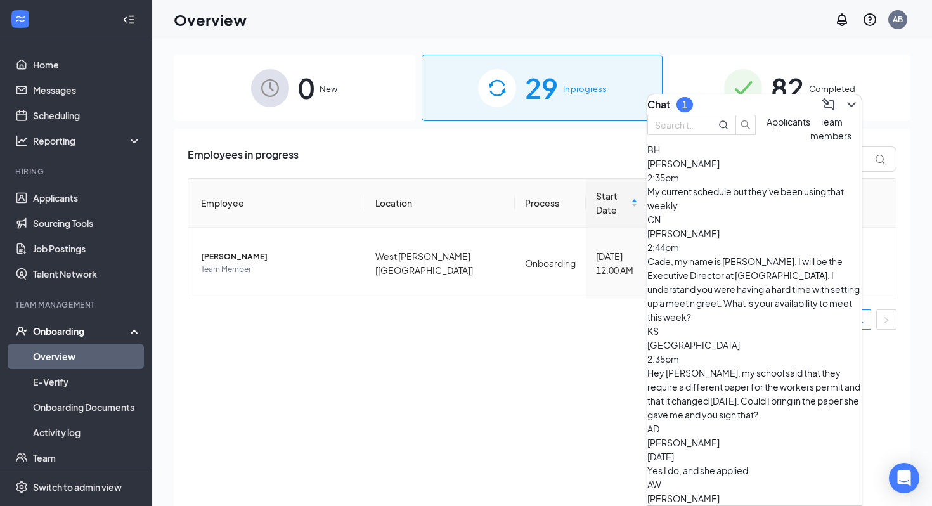
click at [767, 143] on button "Applicants" at bounding box center [789, 129] width 44 height 28
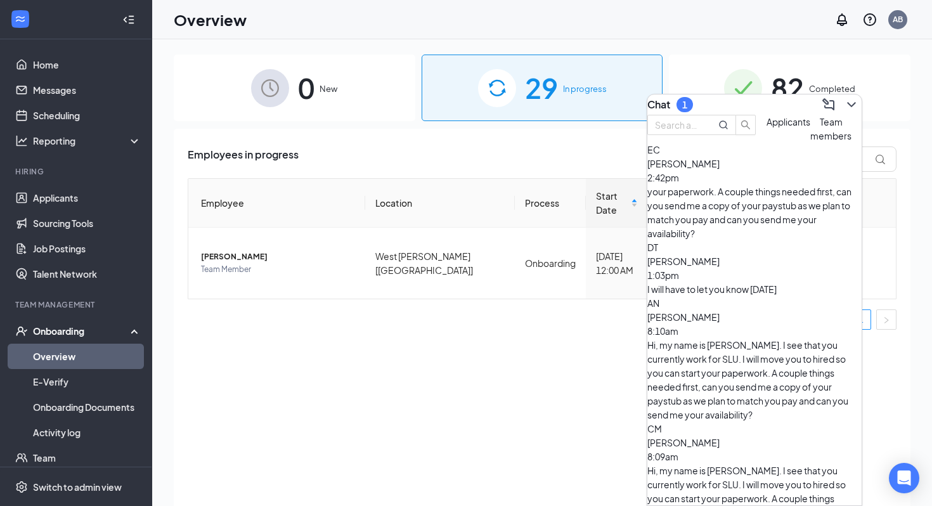
click at [693, 101] on div "1" at bounding box center [685, 104] width 16 height 15
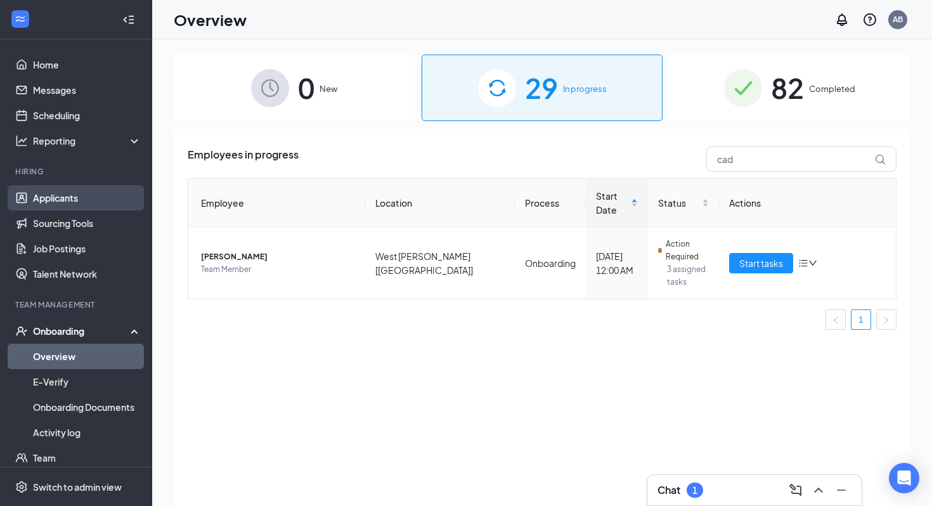
click at [84, 200] on link "Applicants" at bounding box center [87, 197] width 108 height 25
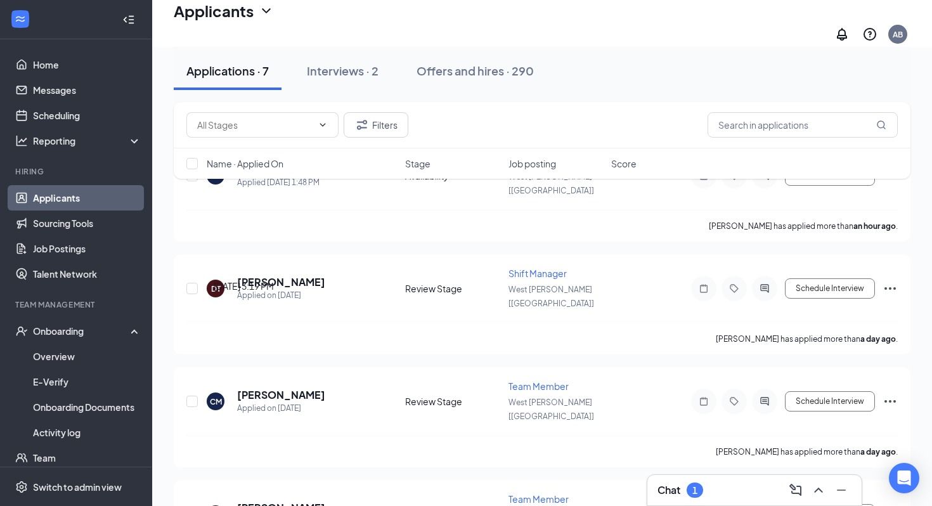
scroll to position [184, 0]
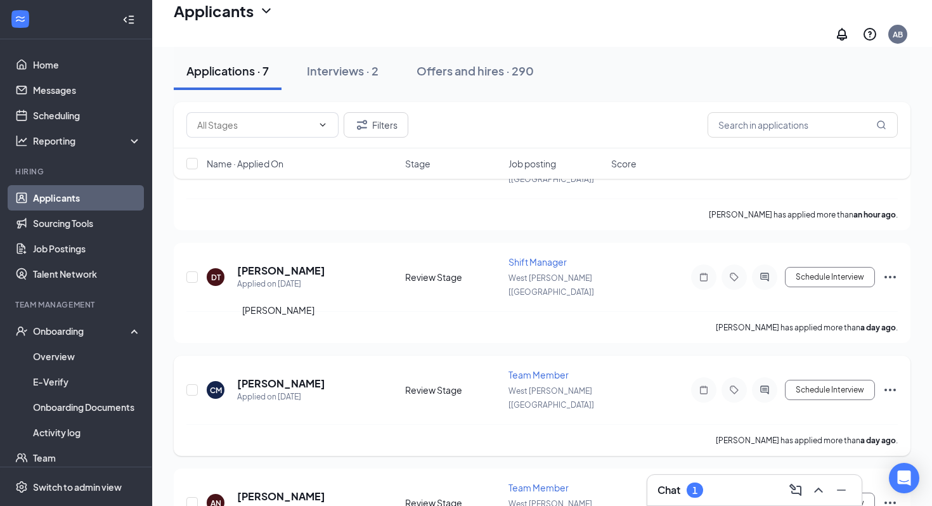
click at [284, 377] on h5 "[PERSON_NAME]" at bounding box center [281, 384] width 88 height 14
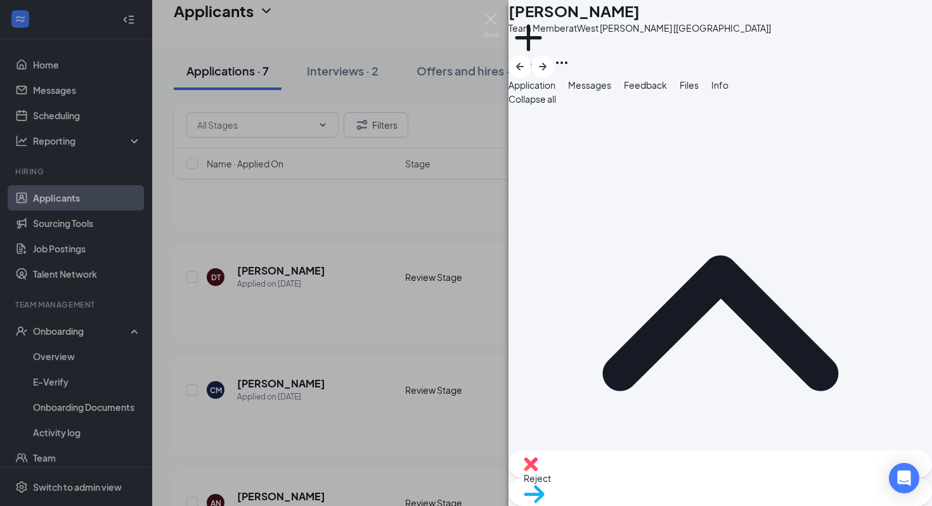
click at [414, 340] on div "CM Collins Michael Team Member at West Hammond [LA] Add a tag Application Messa…" at bounding box center [466, 253] width 932 height 506
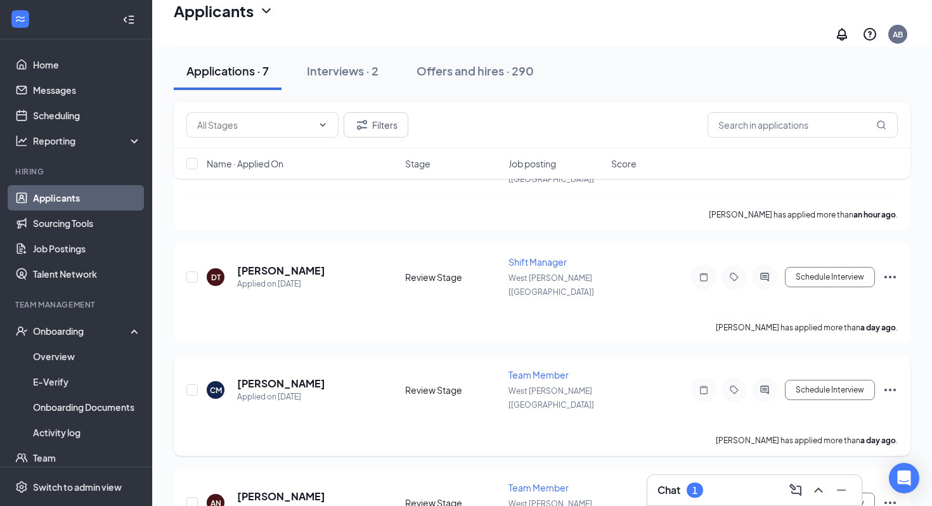
click at [759, 377] on div at bounding box center [764, 389] width 25 height 25
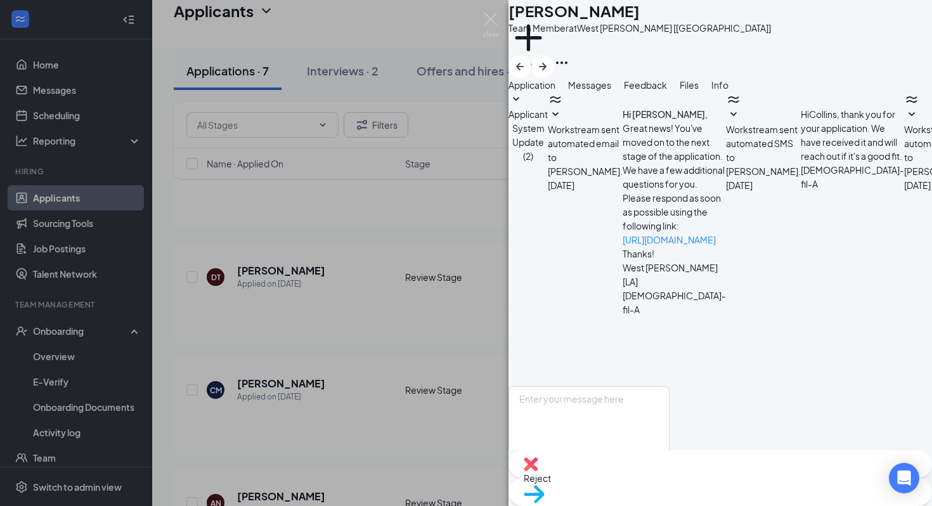
scroll to position [309, 0]
click at [474, 307] on div "CM [PERSON_NAME] Team Member at [GEOGRAPHIC_DATA][PERSON_NAME] [LA] Add a tag A…" at bounding box center [466, 253] width 932 height 506
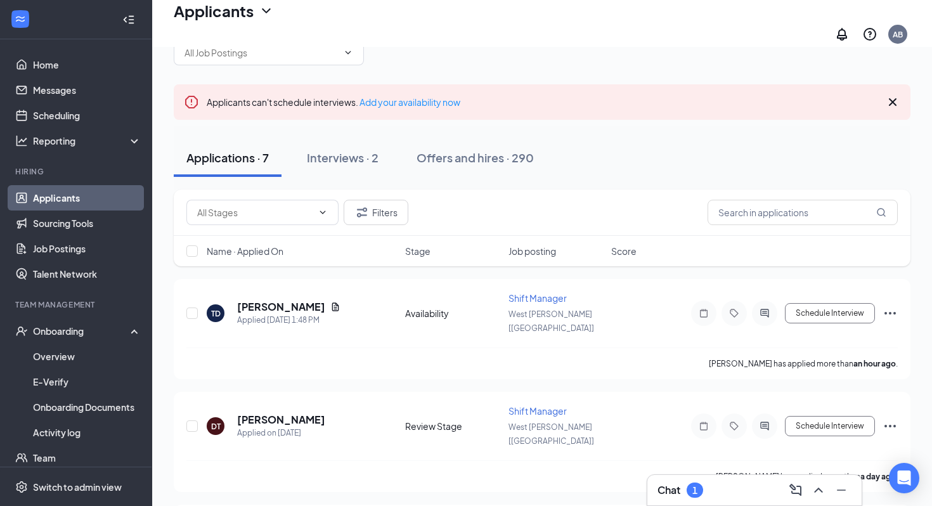
scroll to position [8, 0]
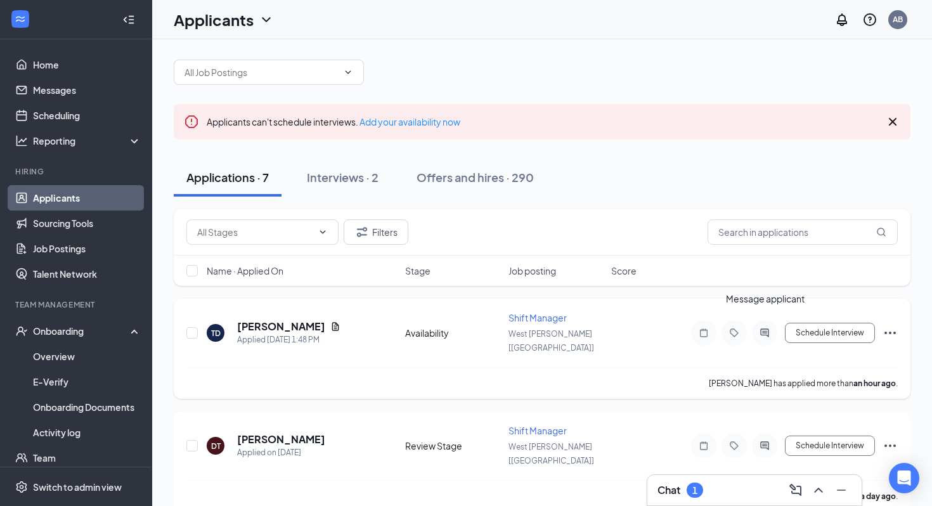
click at [770, 328] on icon "ActiveChat" at bounding box center [764, 333] width 15 height 10
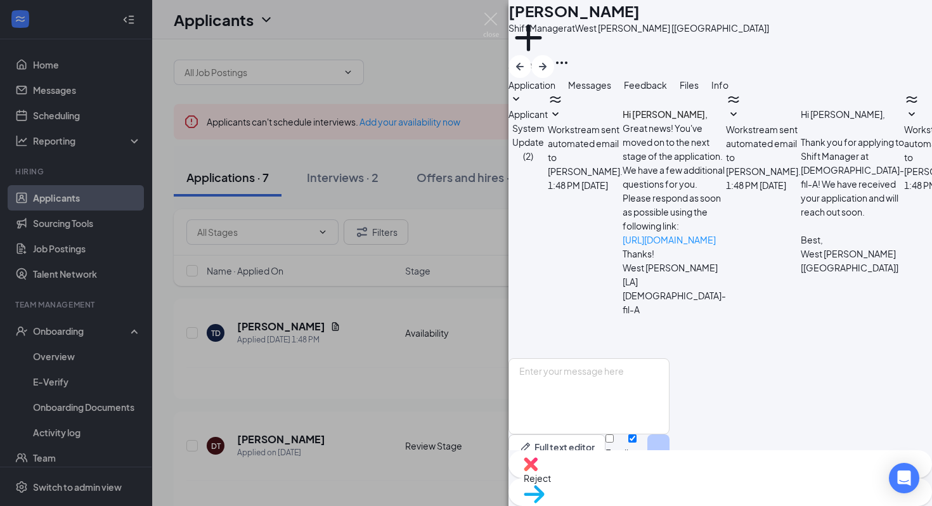
scroll to position [75, 0]
click at [388, 406] on div "TD Tanaya Diamond Shift Manager at West Hammond [LA] Add a tag Application Mess…" at bounding box center [466, 253] width 932 height 506
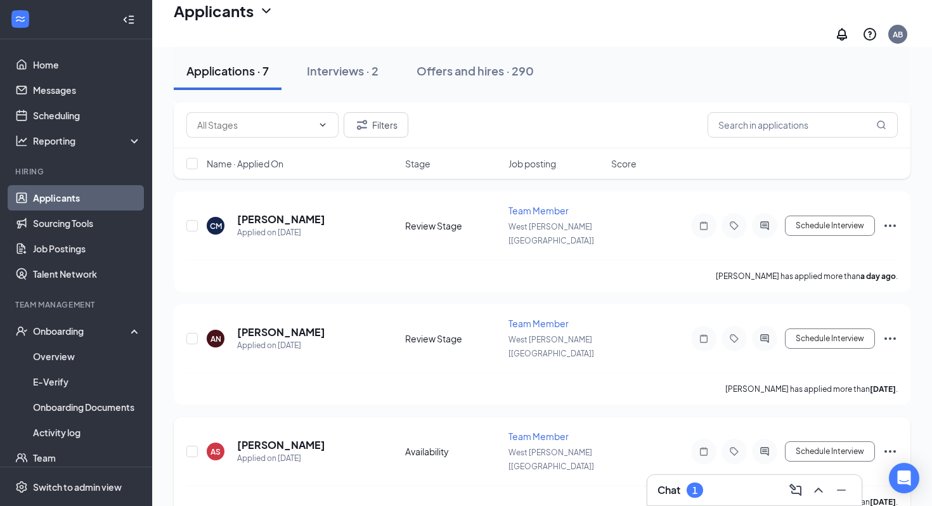
scroll to position [356, 0]
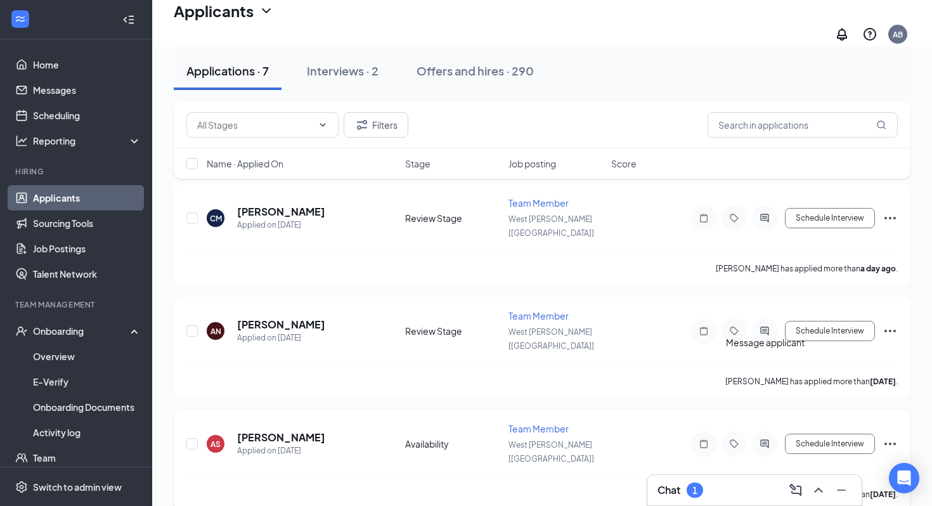
click at [771, 439] on icon "ActiveChat" at bounding box center [764, 444] width 15 height 10
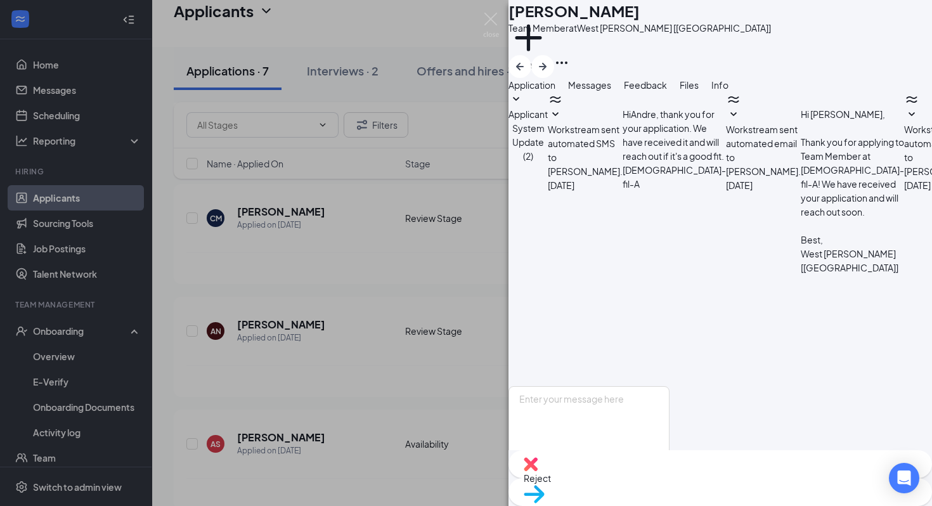
scroll to position [190, 0]
click at [379, 412] on div "AS [PERSON_NAME] Team Member at [GEOGRAPHIC_DATA][PERSON_NAME] [LA] Add a tag A…" at bounding box center [466, 253] width 932 height 506
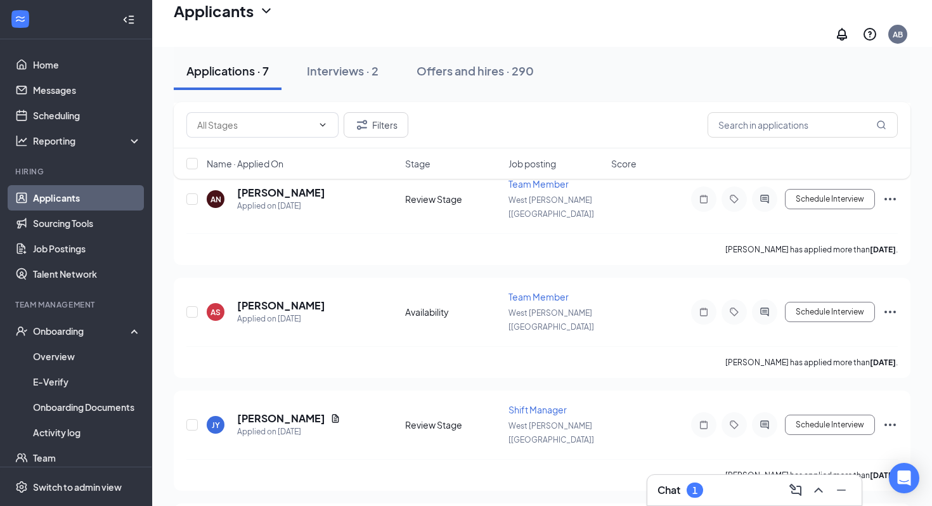
scroll to position [488, 0]
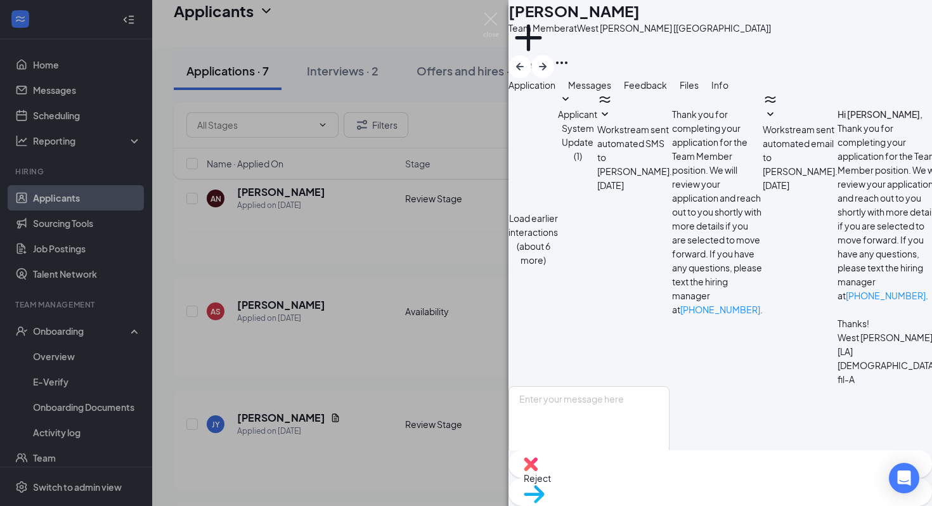
scroll to position [626, 0]
drag, startPoint x: 793, startPoint y: 310, endPoint x: 610, endPoint y: 284, distance: 185.1
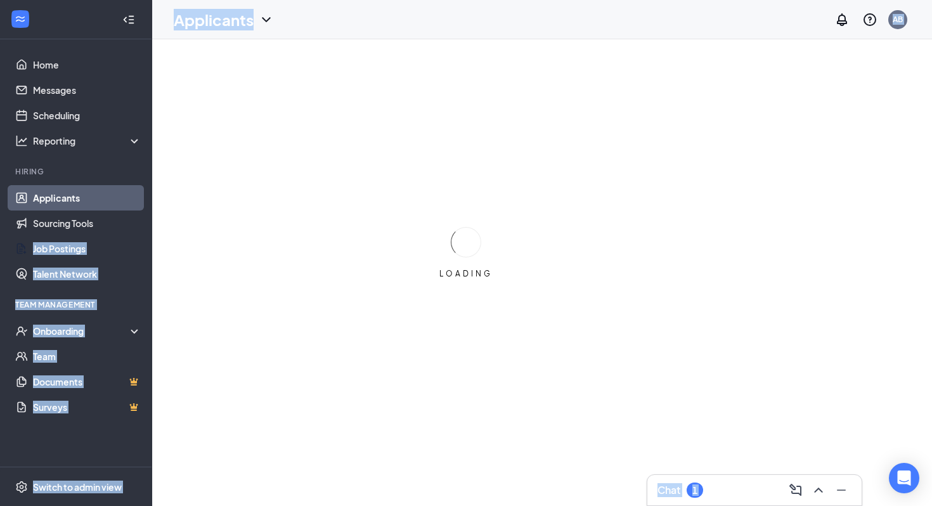
click at [162, 230] on div "Home Messages Scheduling Reporting Hiring Applicants Sourcing Tools Job Posting…" at bounding box center [466, 272] width 932 height 545
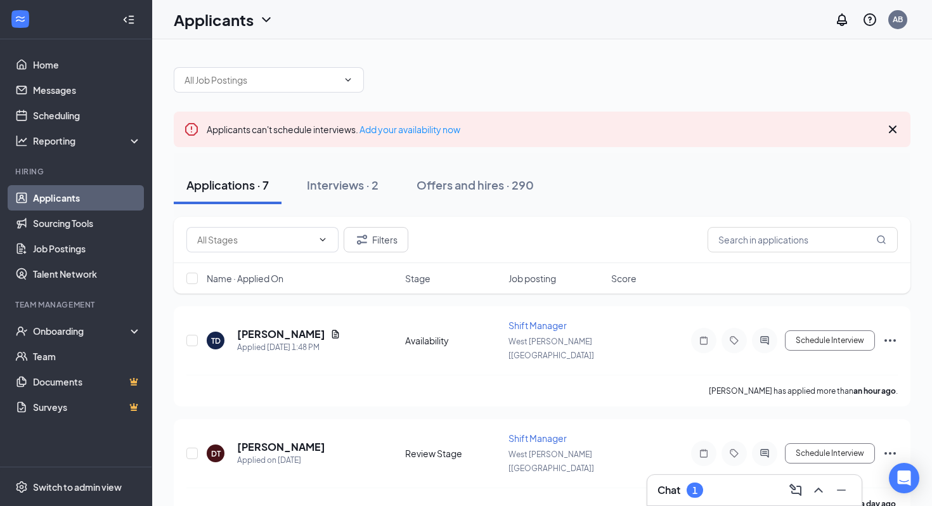
drag, startPoint x: 929, startPoint y: 181, endPoint x: 861, endPoint y: 175, distance: 68.8
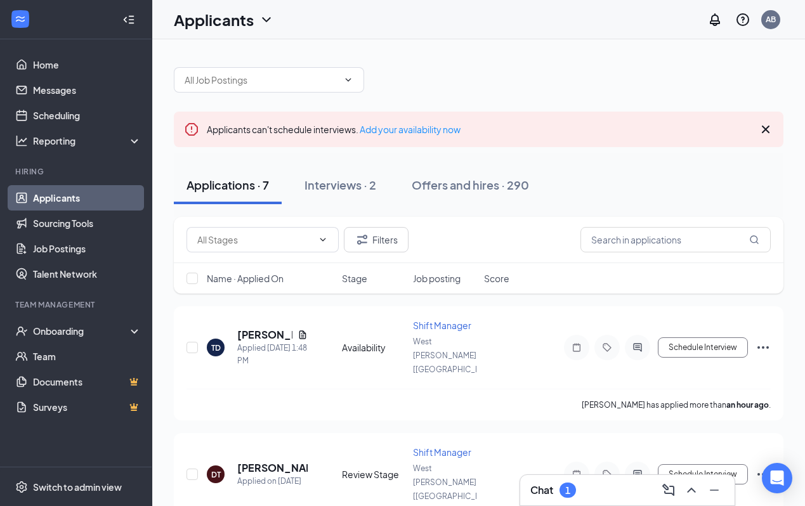
click at [593, 495] on div "Chat 1" at bounding box center [627, 490] width 194 height 20
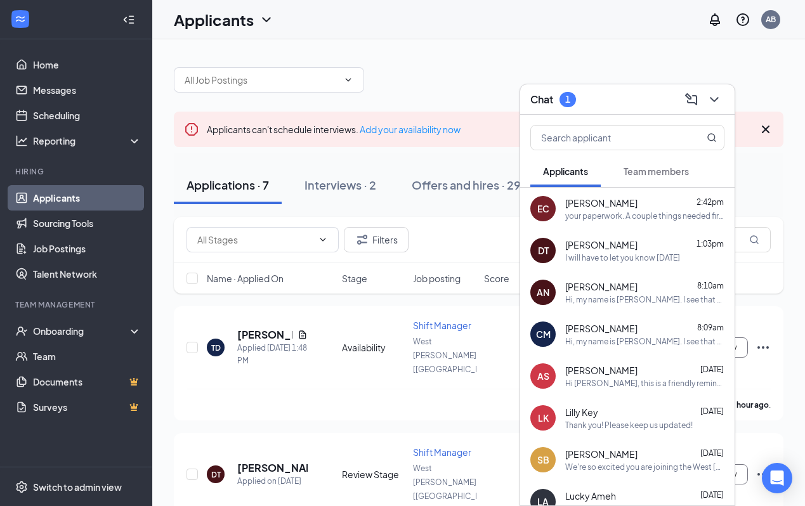
click at [603, 218] on div "your paperwork. A couple things needed first, can you send me a copy of your pa…" at bounding box center [644, 216] width 159 height 11
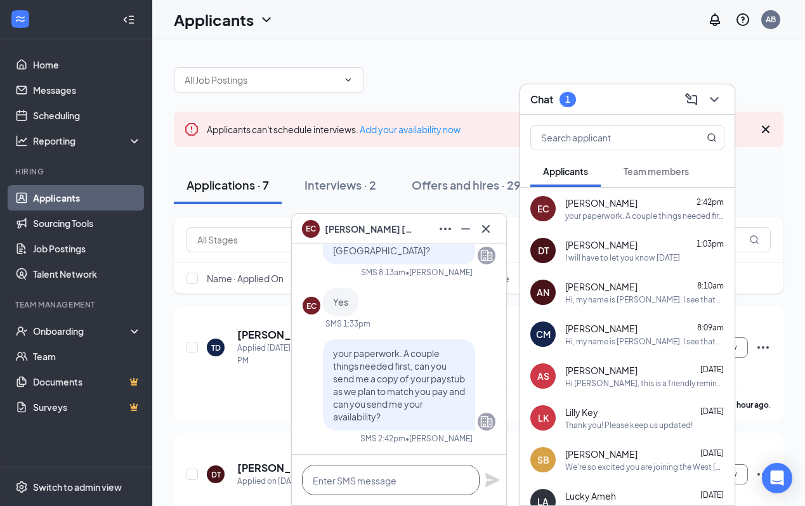
paste textarea "I will move you to hired so you can start your paperwork."
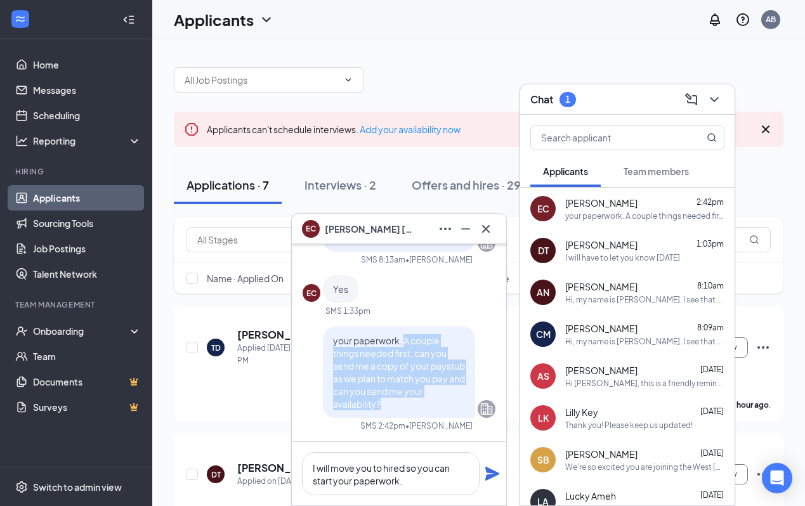
drag, startPoint x: 405, startPoint y: 341, endPoint x: 415, endPoint y: 415, distance: 74.4
click at [415, 415] on div "your paperwork. A couple things needed first, can you send me a copy of your pa…" at bounding box center [399, 372] width 152 height 91
copy span "A couple things needed first, can you send me a copy of your paystub as we plan…"
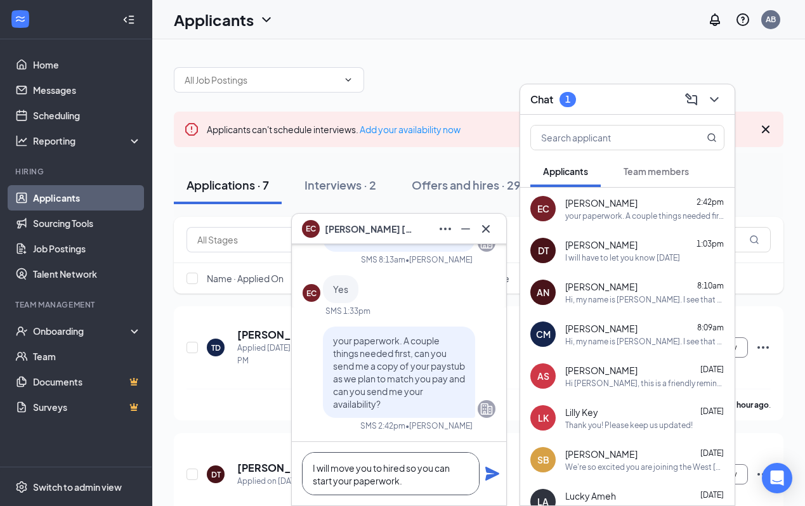
click at [412, 474] on textarea "I will move you to hired so you can start your paperwork." at bounding box center [391, 473] width 178 height 43
click at [412, 481] on textarea "I will move you to hired so you can start your paperwork." at bounding box center [391, 473] width 178 height 43
paste textarea "A couple things needed first, can you send me a copy of your paystub as we plan…"
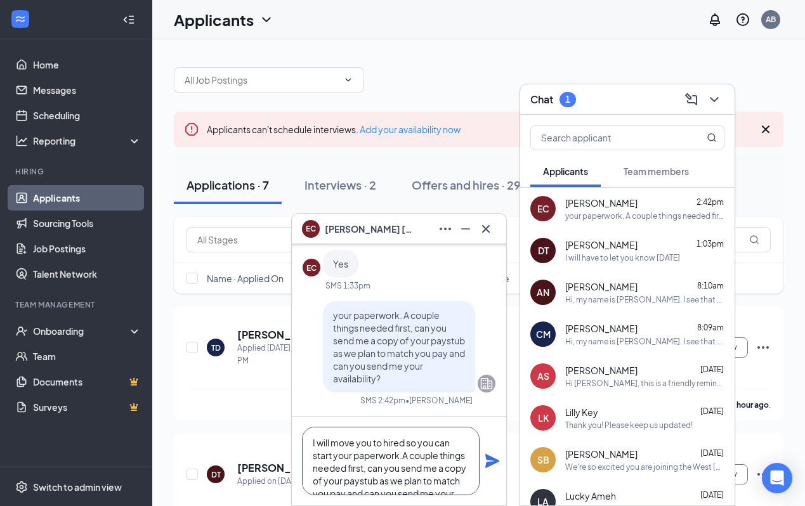
scroll to position [25, 0]
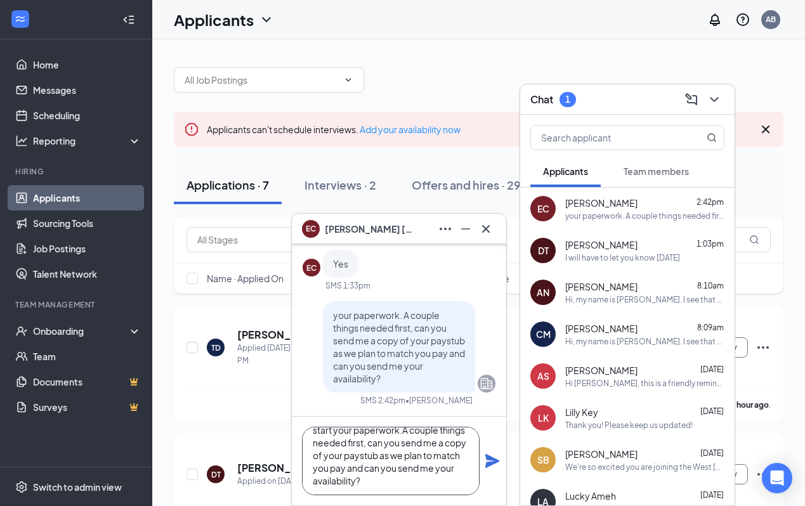
type textarea "I will move you to hired so you can start your paperwork.A couple things needed…"
click at [491, 460] on icon "Plane" at bounding box center [492, 461] width 14 height 14
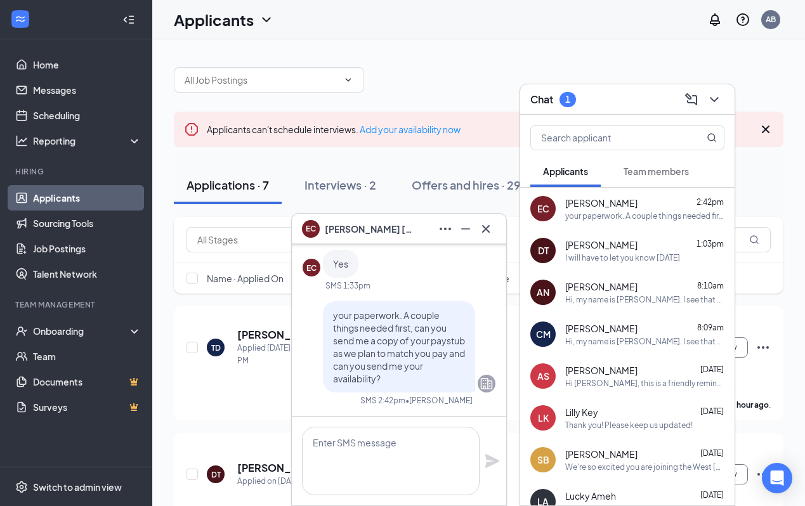
scroll to position [0, 0]
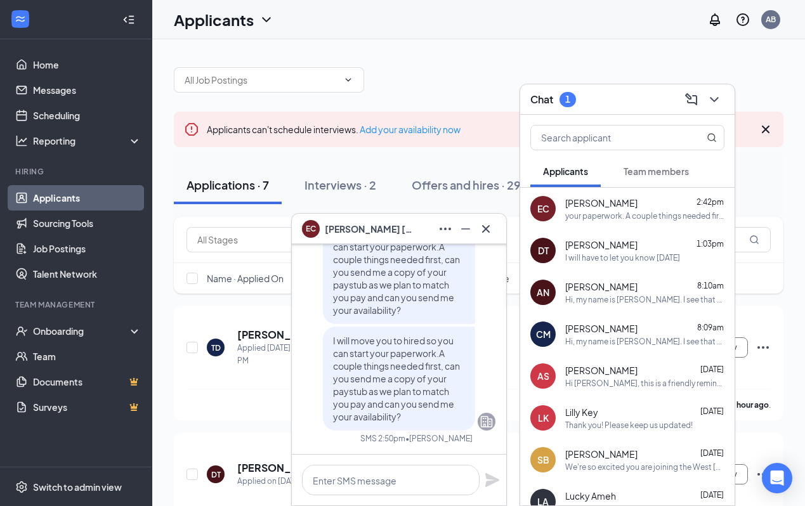
click at [403, 236] on div "EC [PERSON_NAME]" at bounding box center [399, 229] width 194 height 20
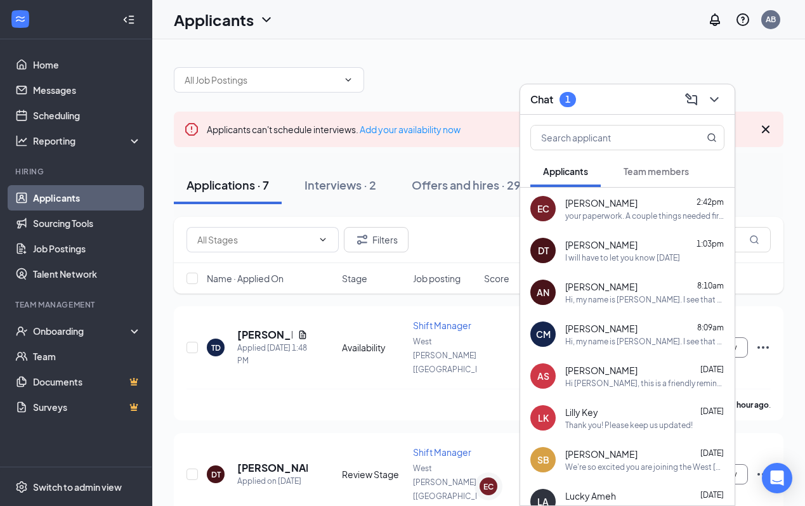
click at [635, 122] on div at bounding box center [627, 135] width 214 height 41
click at [622, 106] on div "Chat 1" at bounding box center [627, 99] width 194 height 20
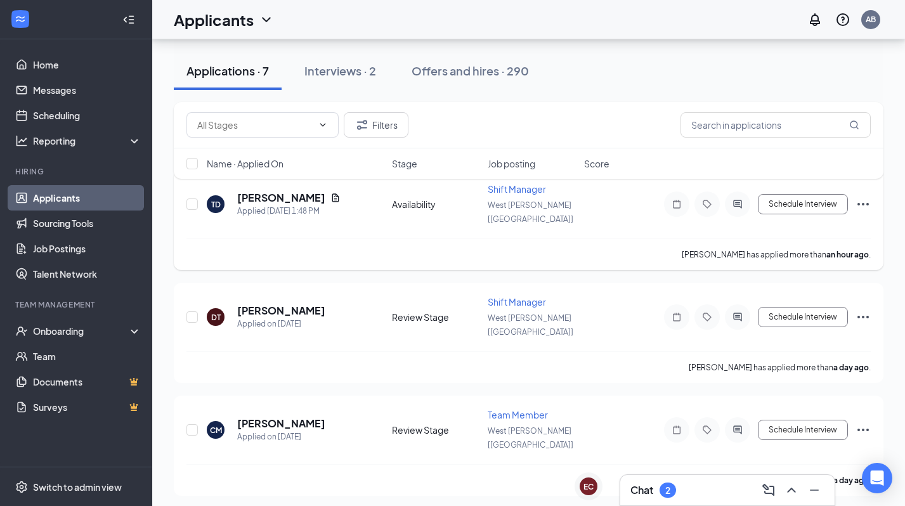
scroll to position [488, 0]
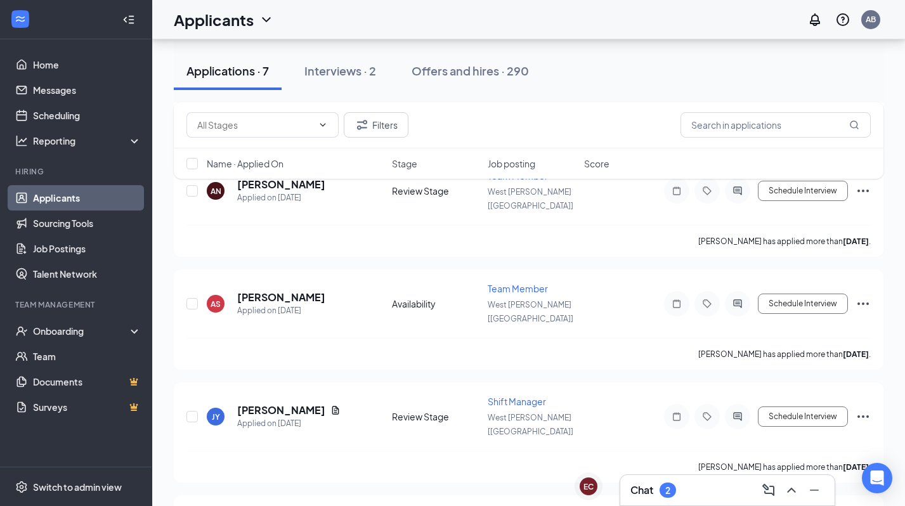
click at [653, 490] on h3 "Chat" at bounding box center [641, 490] width 23 height 14
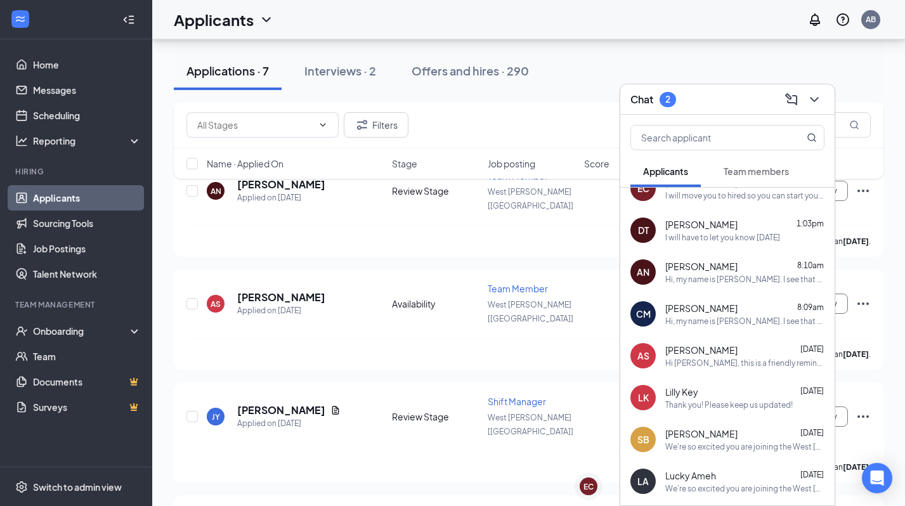
scroll to position [23, 0]
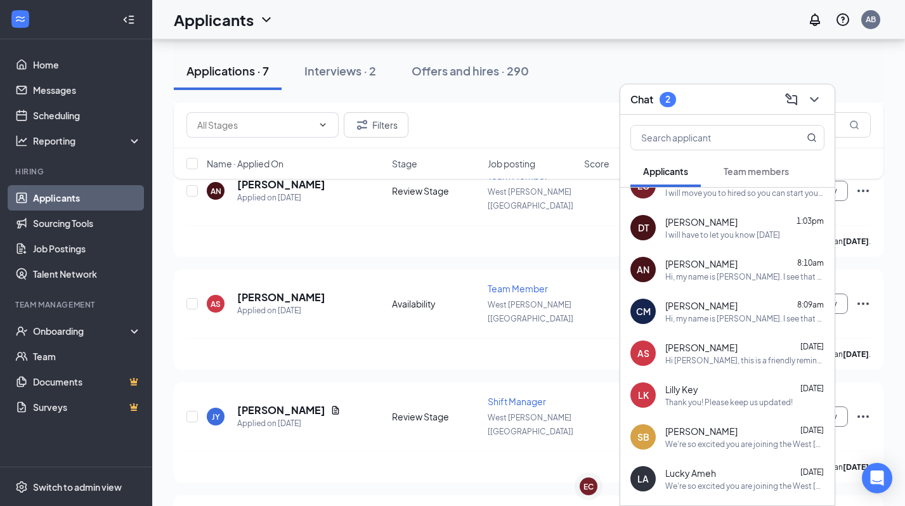
click at [740, 366] on div "AS [PERSON_NAME] [DATE] Hi [PERSON_NAME], this is a friendly reminder. To move …" at bounding box center [727, 353] width 214 height 42
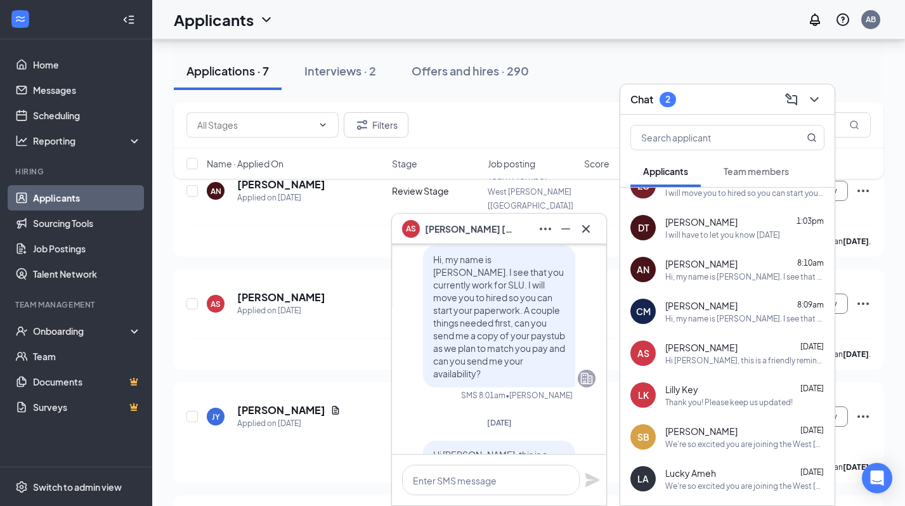
scroll to position [-202, 0]
click at [743, 107] on div "Chat 2" at bounding box center [727, 99] width 194 height 20
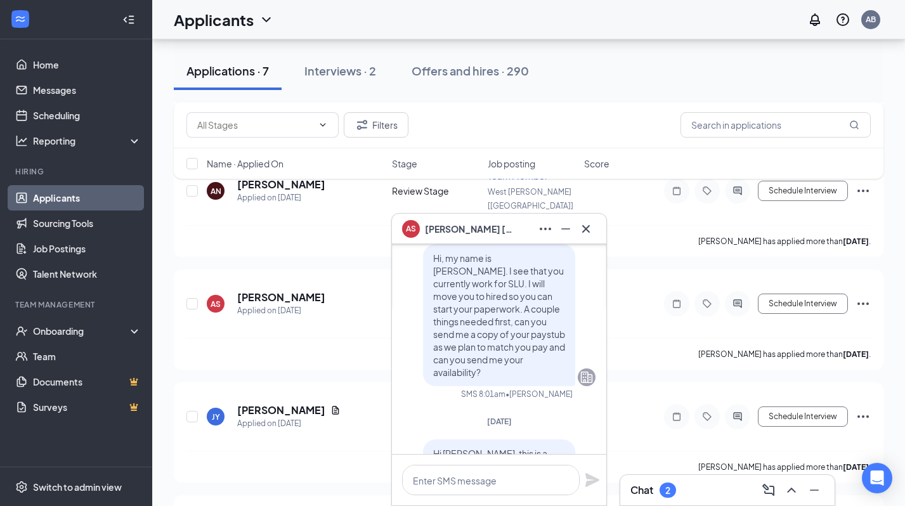
click at [480, 219] on div "AS [PERSON_NAME]" at bounding box center [499, 229] width 194 height 20
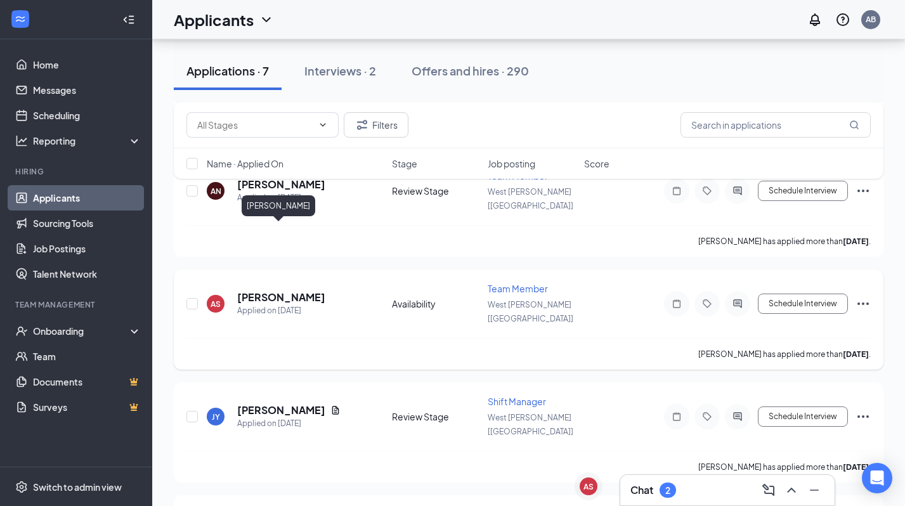
click at [273, 290] on h5 "[PERSON_NAME]" at bounding box center [281, 297] width 88 height 14
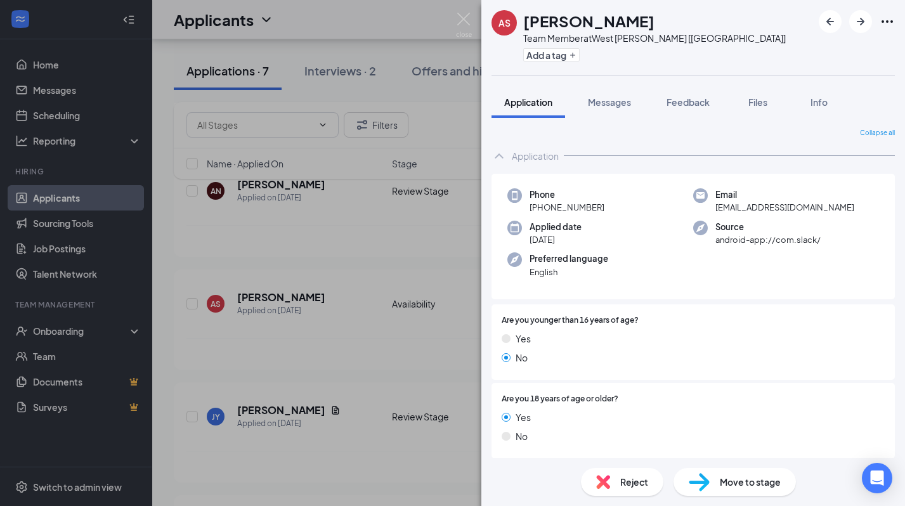
click at [21, 355] on div "AS [PERSON_NAME] Team Member at [GEOGRAPHIC_DATA][PERSON_NAME] [[GEOGRAPHIC_DAT…" at bounding box center [452, 253] width 905 height 506
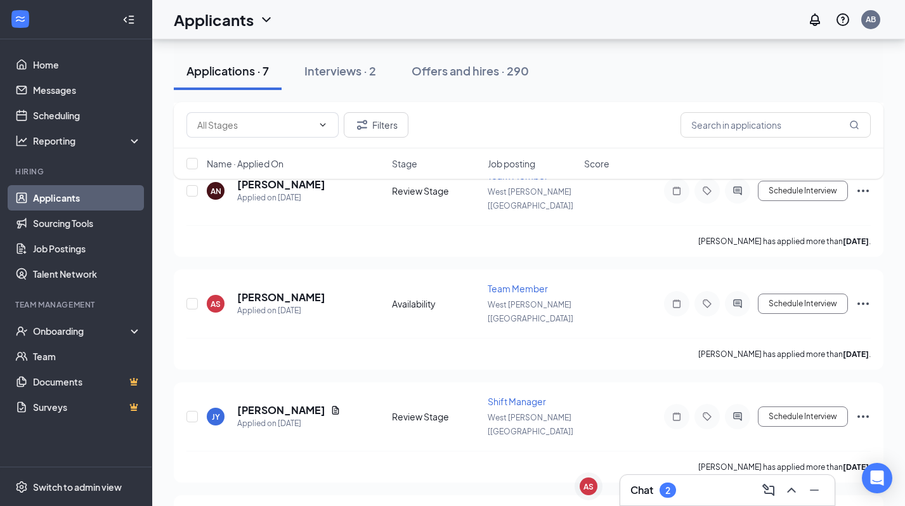
click at [0, 122] on ul "Home Messages Scheduling Reporting Hiring Applicants Sourcing Tools Job Posting…" at bounding box center [76, 252] width 152 height 427
click at [263, 290] on h5 "[PERSON_NAME]" at bounding box center [281, 297] width 88 height 14
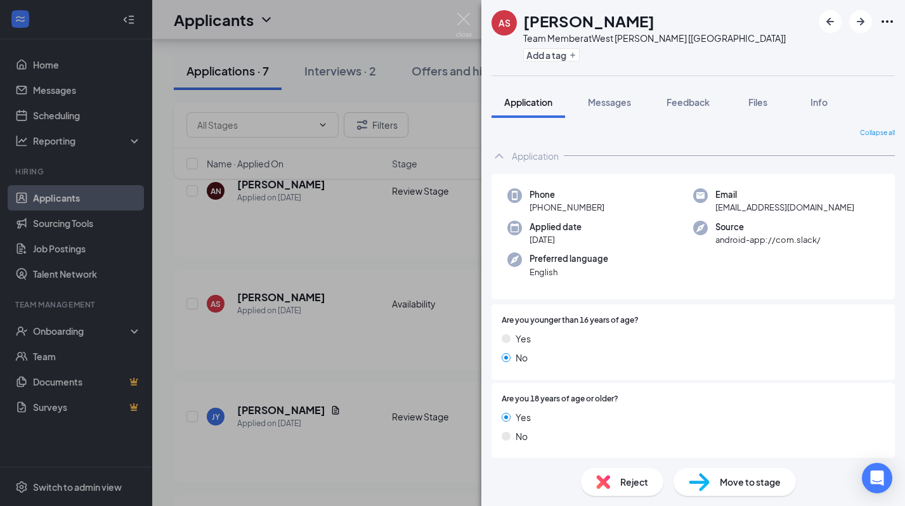
click at [316, 329] on div "AS [PERSON_NAME] Team Member at [GEOGRAPHIC_DATA][PERSON_NAME] [[GEOGRAPHIC_DAT…" at bounding box center [452, 253] width 905 height 506
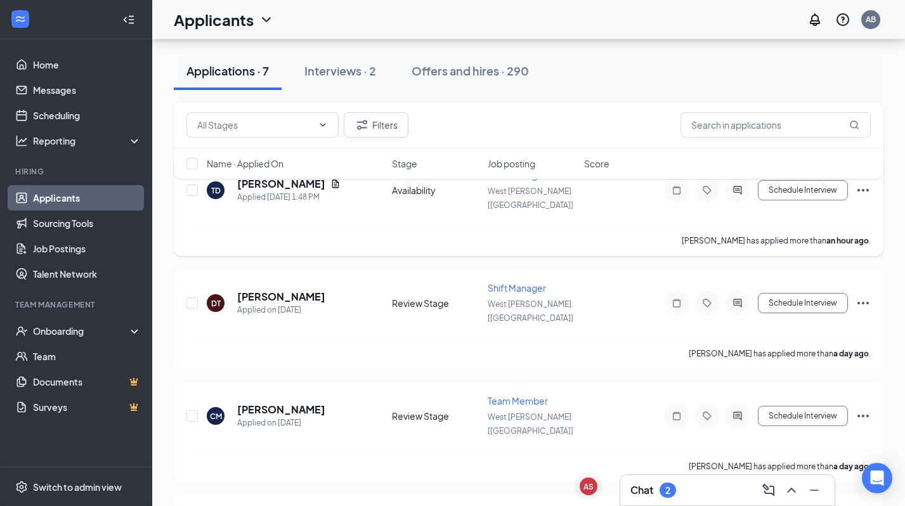
scroll to position [155, 0]
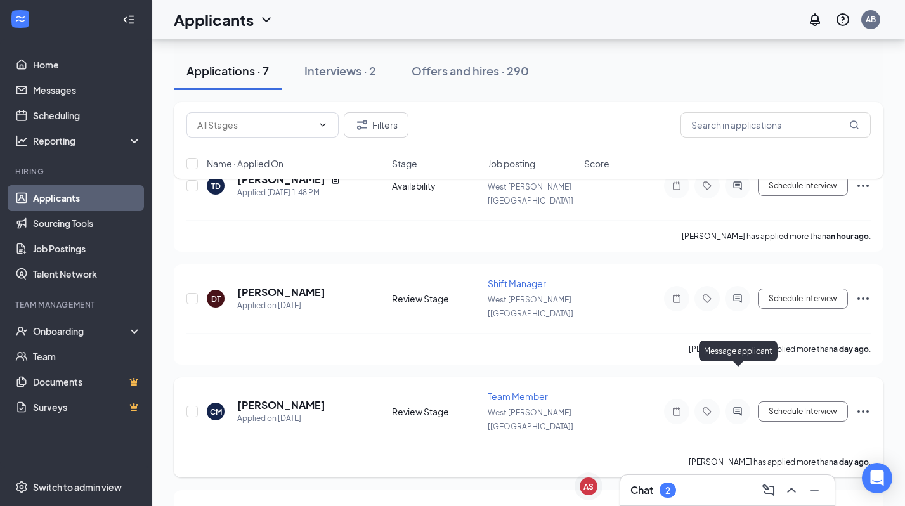
click at [737, 407] on icon "ActiveChat" at bounding box center [737, 412] width 15 height 10
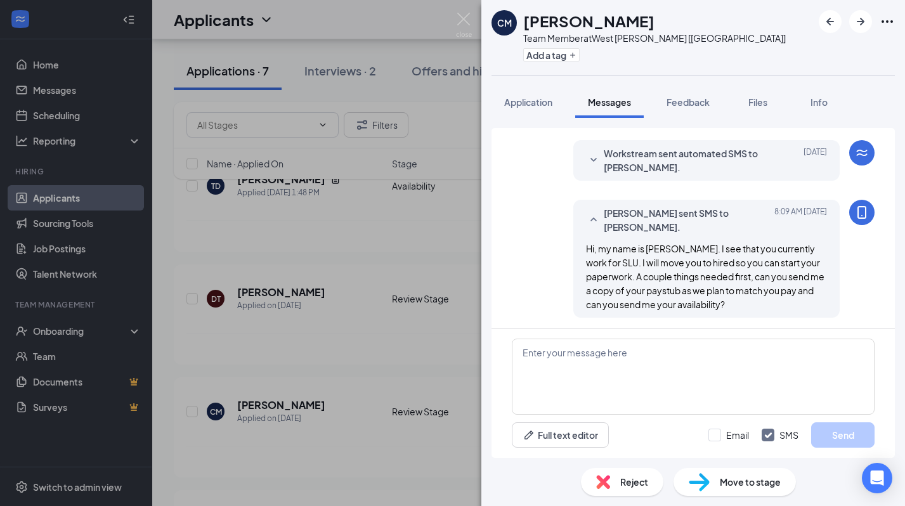
scroll to position [309, 0]
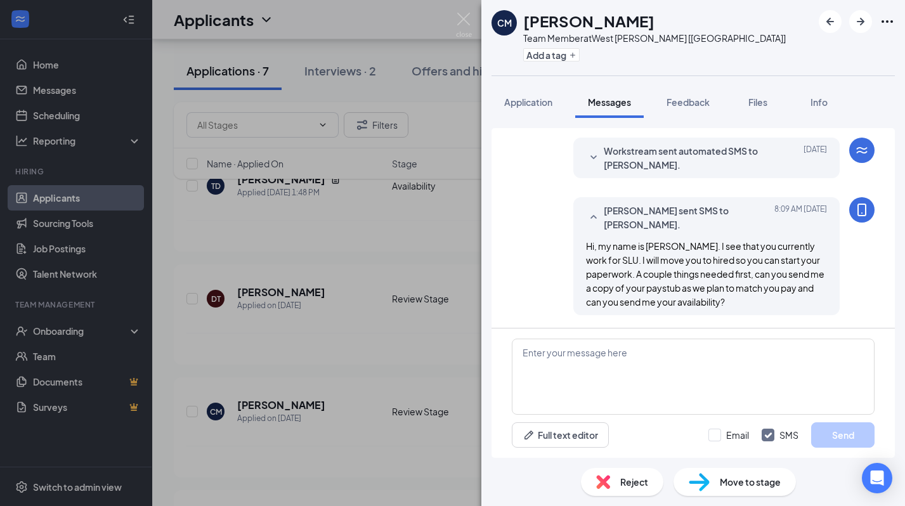
click at [411, 431] on div "CM [PERSON_NAME] Team Member at [GEOGRAPHIC_DATA][PERSON_NAME] [LA] Add a tag A…" at bounding box center [452, 253] width 905 height 506
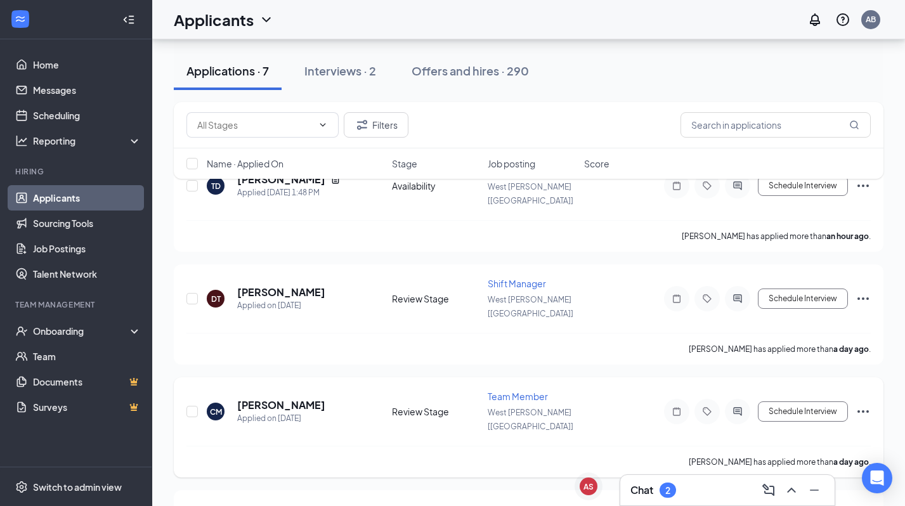
click at [739, 407] on icon "ActiveChat" at bounding box center [737, 412] width 15 height 10
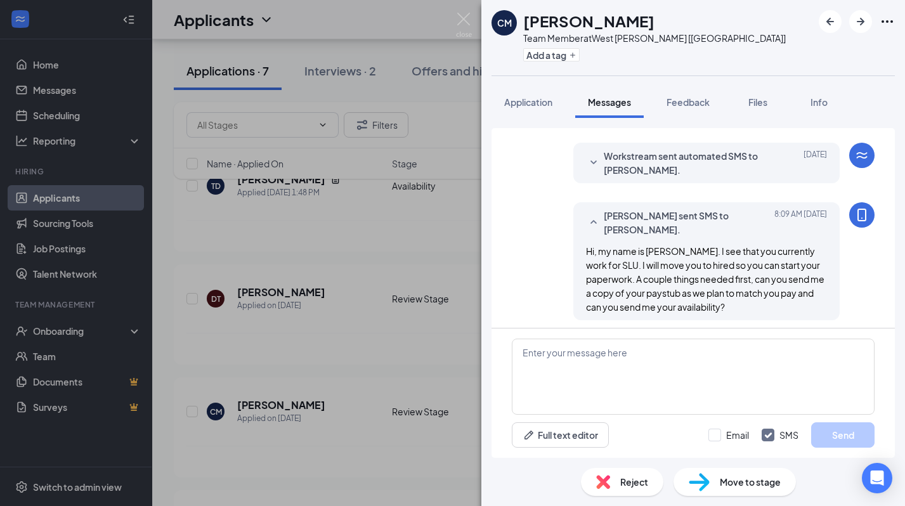
scroll to position [309, 0]
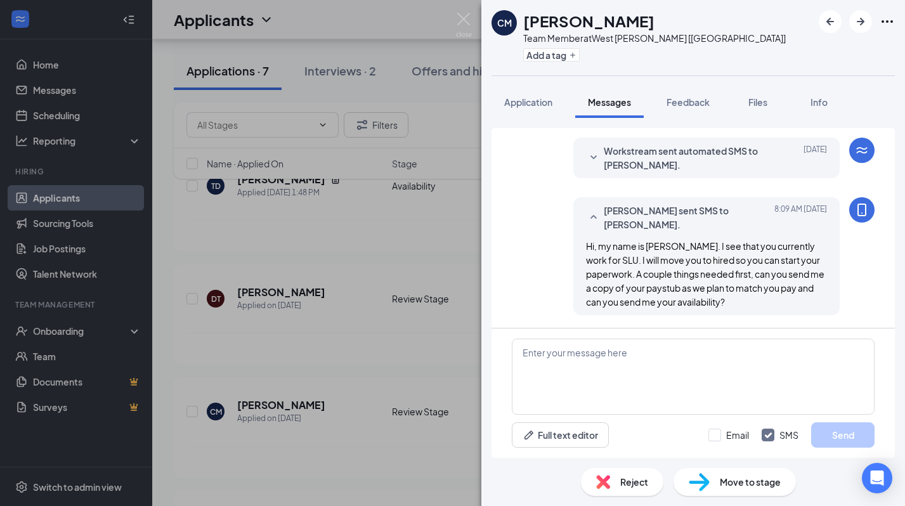
click at [352, 372] on div "CM [PERSON_NAME] Team Member at [GEOGRAPHIC_DATA][PERSON_NAME] [LA] Add a tag A…" at bounding box center [452, 253] width 905 height 506
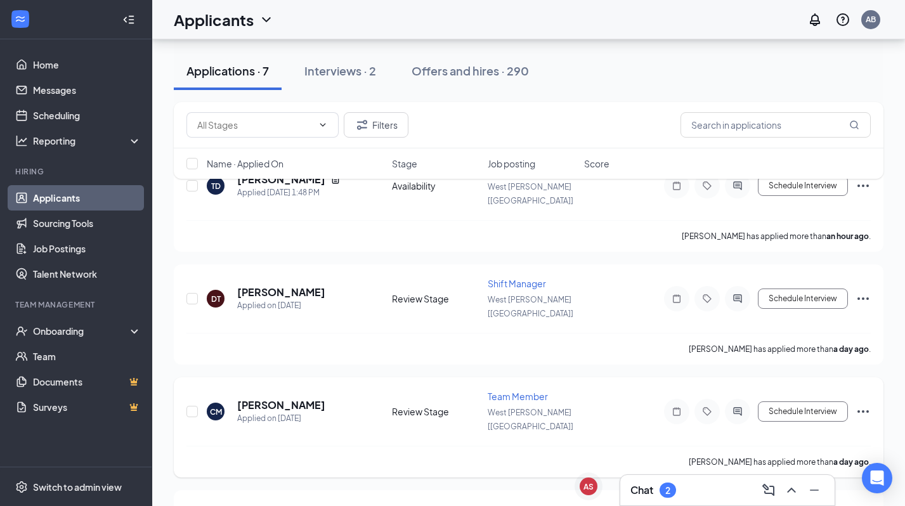
click at [804, 377] on div "[PERSON_NAME] Applied on [DATE] Review Stage Team Member West [PERSON_NAME] [[G…" at bounding box center [529, 427] width 710 height 100
click at [804, 410] on icon "Ellipses" at bounding box center [863, 411] width 11 height 3
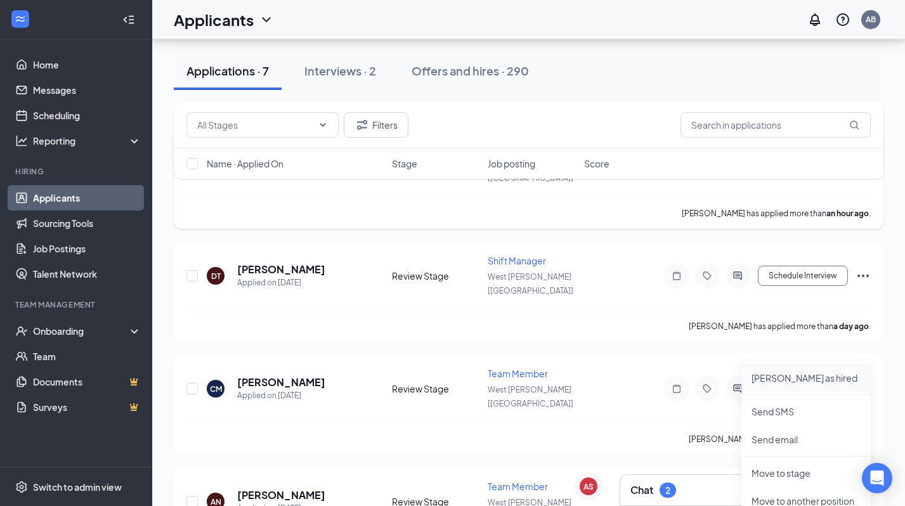
scroll to position [182, 0]
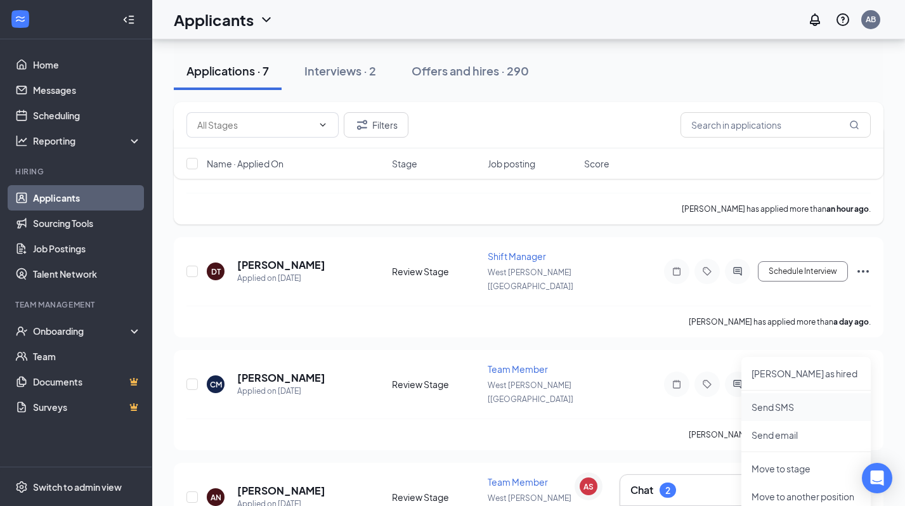
click at [786, 412] on p "Send SMS" at bounding box center [806, 407] width 109 height 13
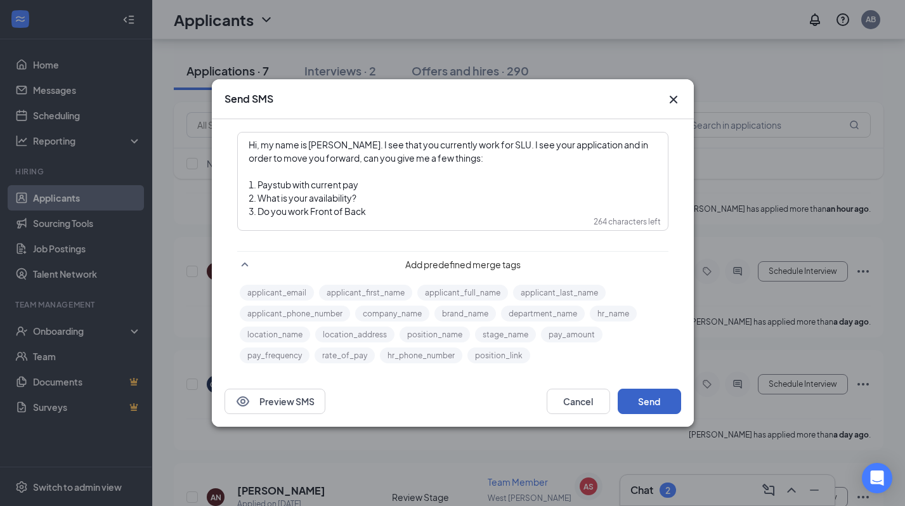
click at [642, 401] on button "Send" at bounding box center [649, 401] width 63 height 25
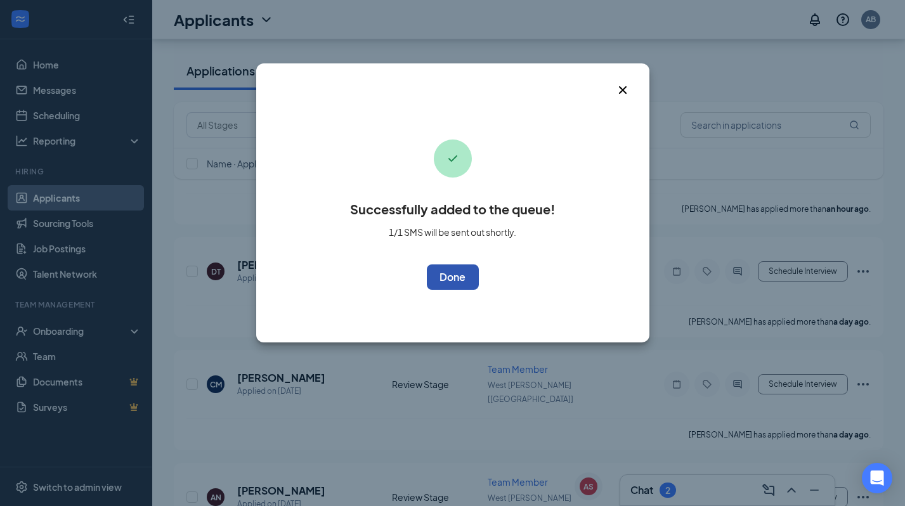
click at [443, 275] on button "OK" at bounding box center [453, 276] width 52 height 25
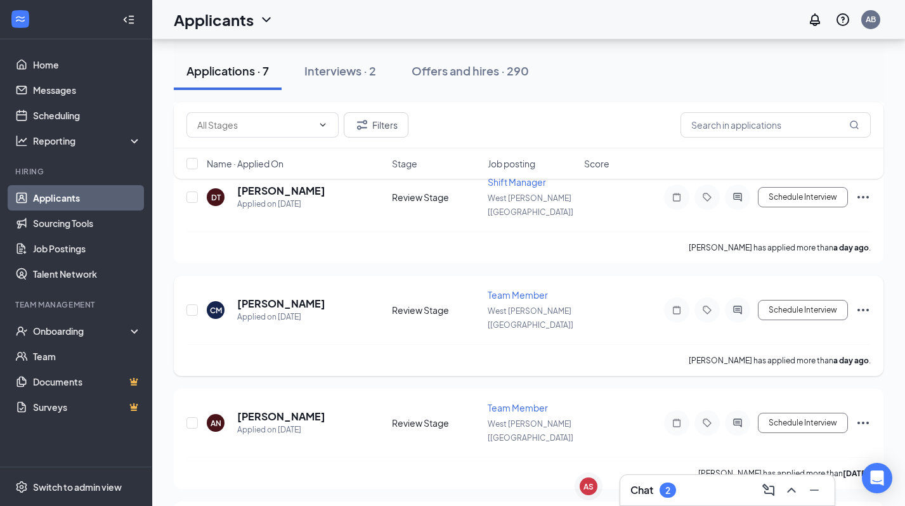
scroll to position [258, 0]
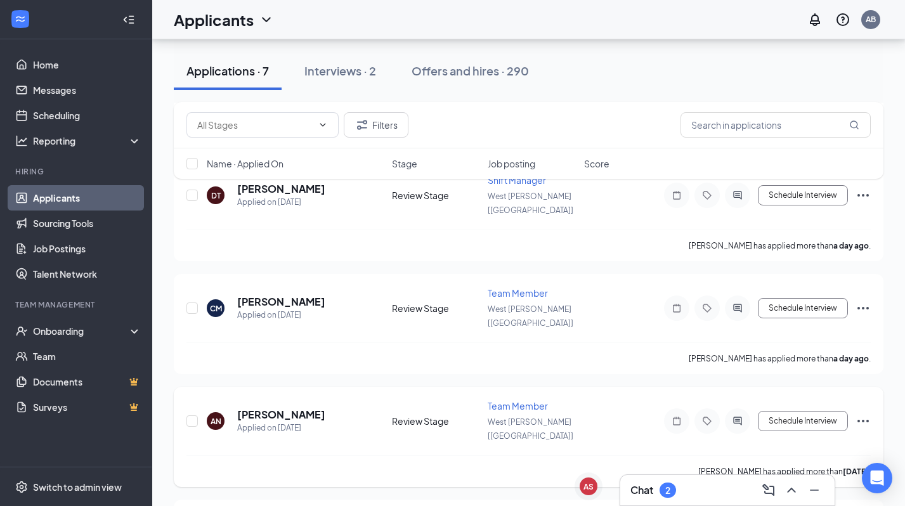
click at [804, 420] on icon "Ellipses" at bounding box center [863, 421] width 11 height 3
click at [796, 428] on p "Send SMS" at bounding box center [806, 428] width 109 height 13
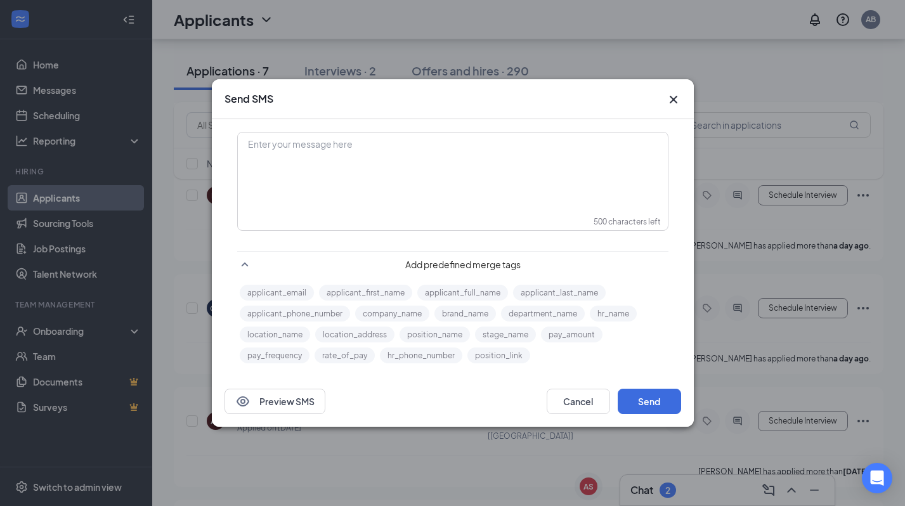
click at [342, 158] on div "Enter your message here" at bounding box center [452, 164] width 429 height 63
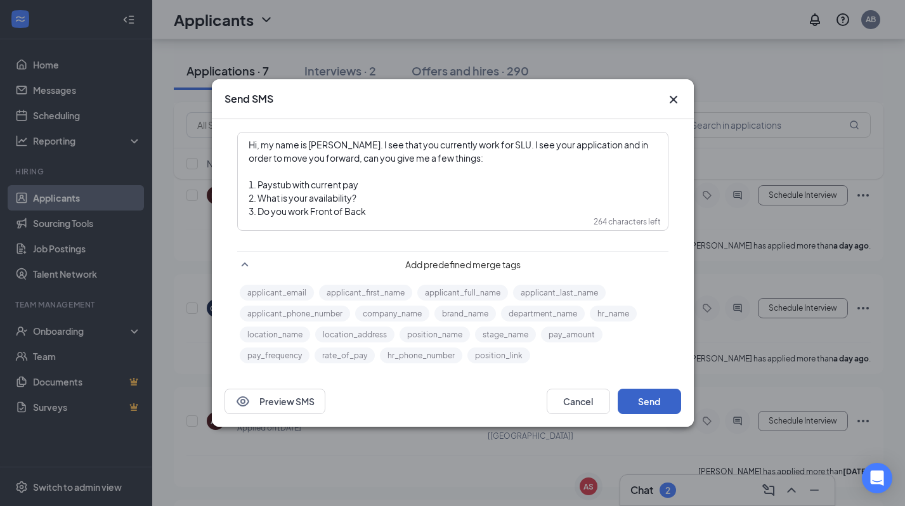
click at [658, 400] on button "Send" at bounding box center [649, 401] width 63 height 25
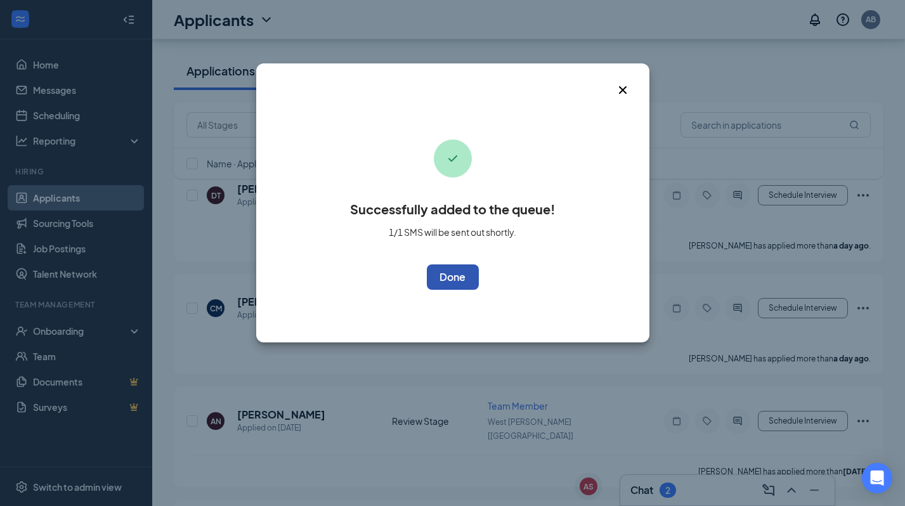
click at [461, 278] on button "OK" at bounding box center [453, 276] width 52 height 25
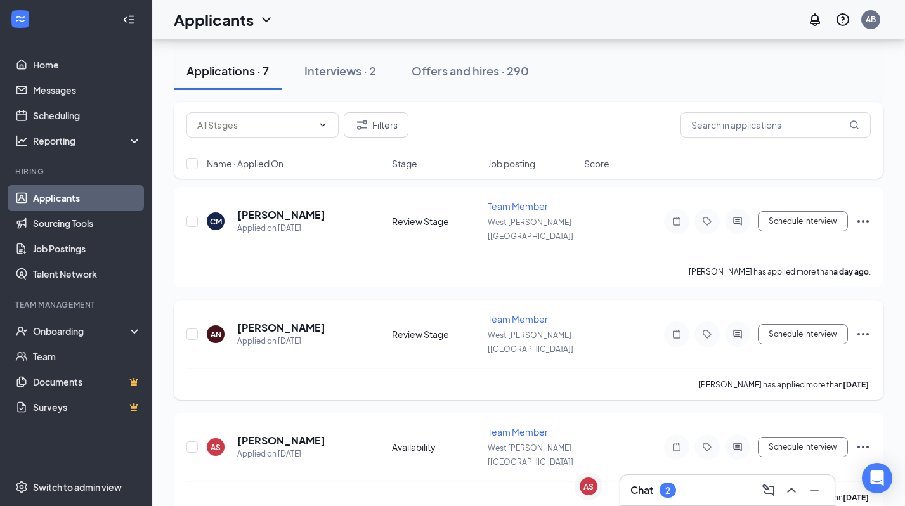
scroll to position [347, 0]
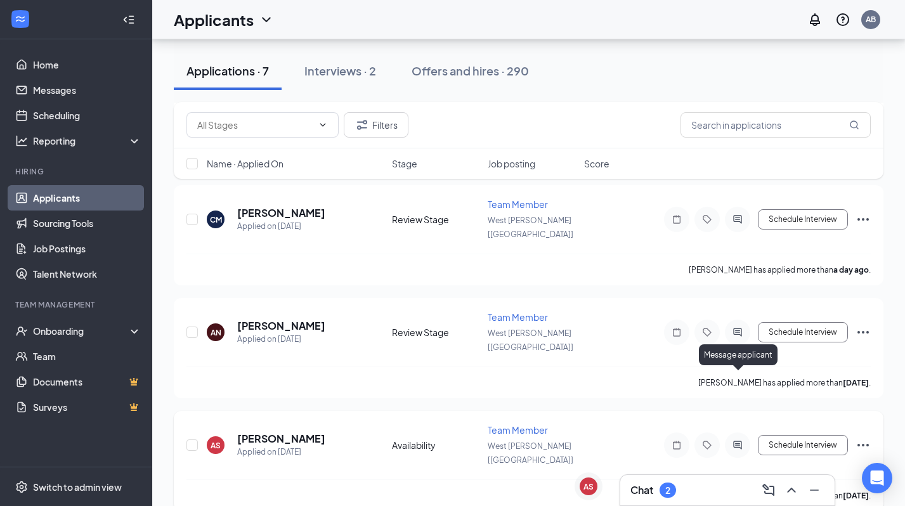
click at [744, 440] on icon "ActiveChat" at bounding box center [737, 445] width 15 height 10
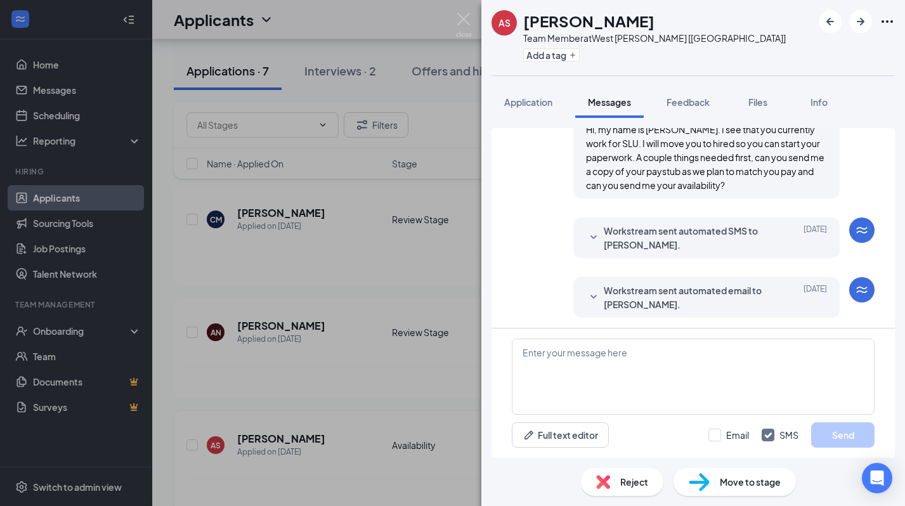
scroll to position [332, 0]
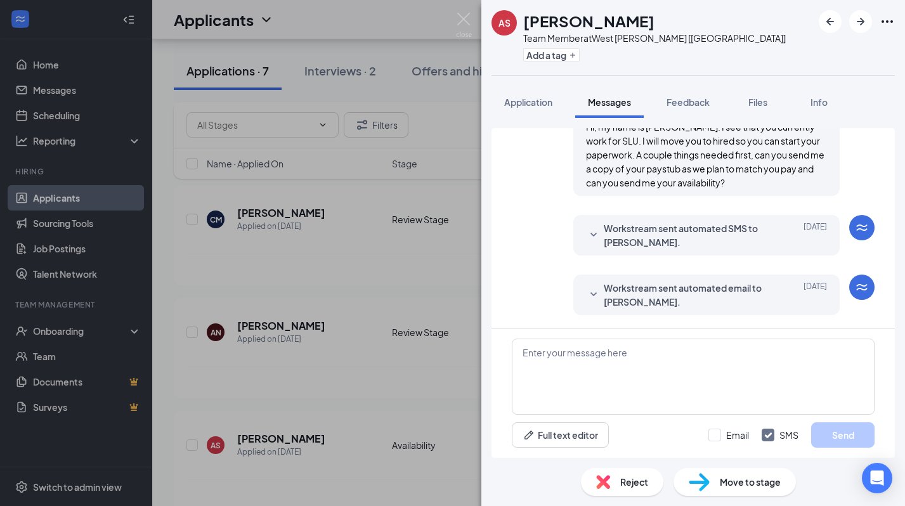
click at [434, 355] on div "AS [PERSON_NAME] Team Member at [GEOGRAPHIC_DATA][PERSON_NAME] [LA] Add a tag A…" at bounding box center [452, 253] width 905 height 506
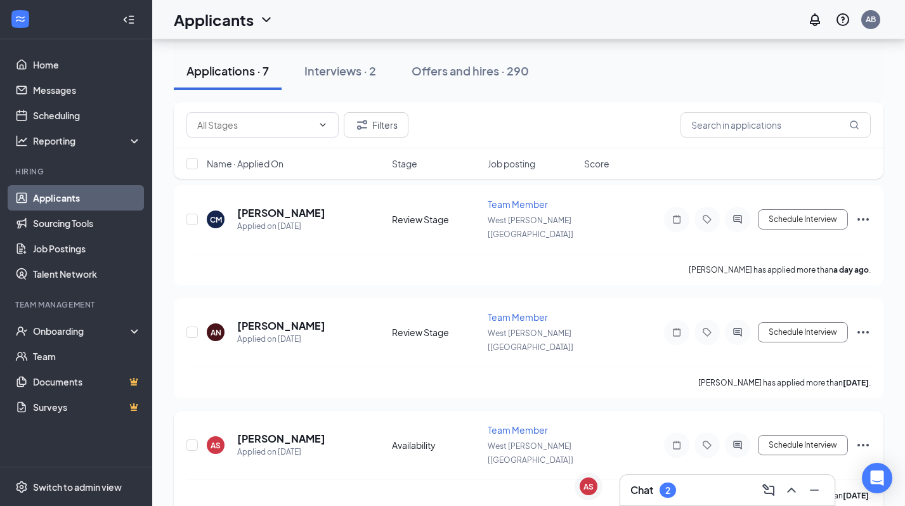
click at [804, 438] on icon "Ellipses" at bounding box center [863, 445] width 15 height 15
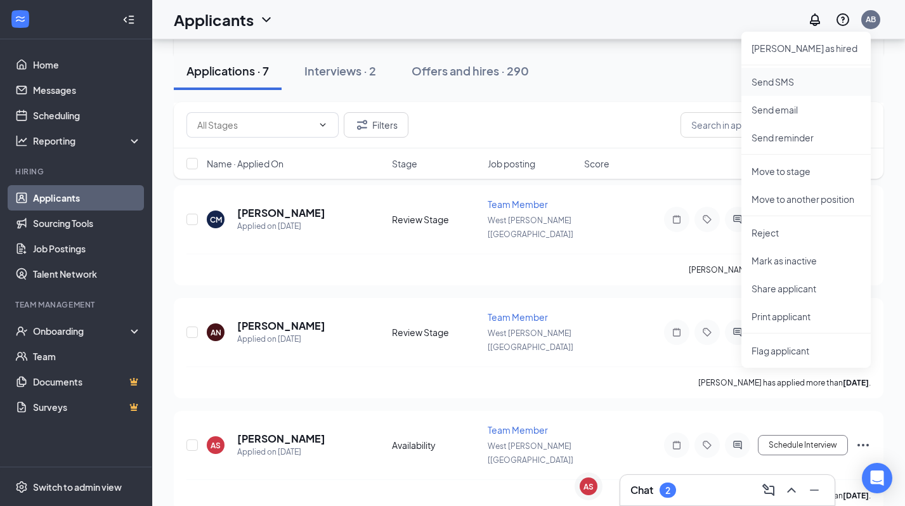
click at [778, 79] on p "Send SMS" at bounding box center [806, 81] width 109 height 13
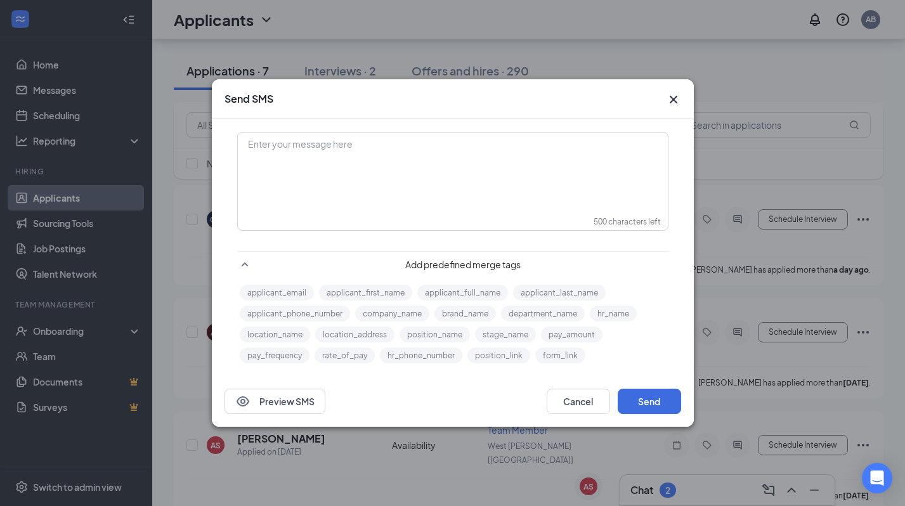
click at [322, 155] on div "Enter your message here" at bounding box center [452, 164] width 429 height 63
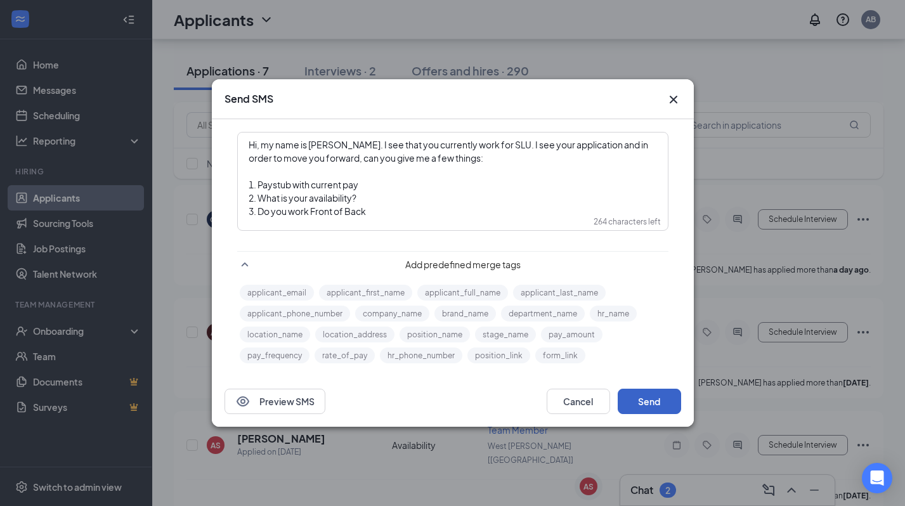
click at [670, 405] on button "Send" at bounding box center [649, 401] width 63 height 25
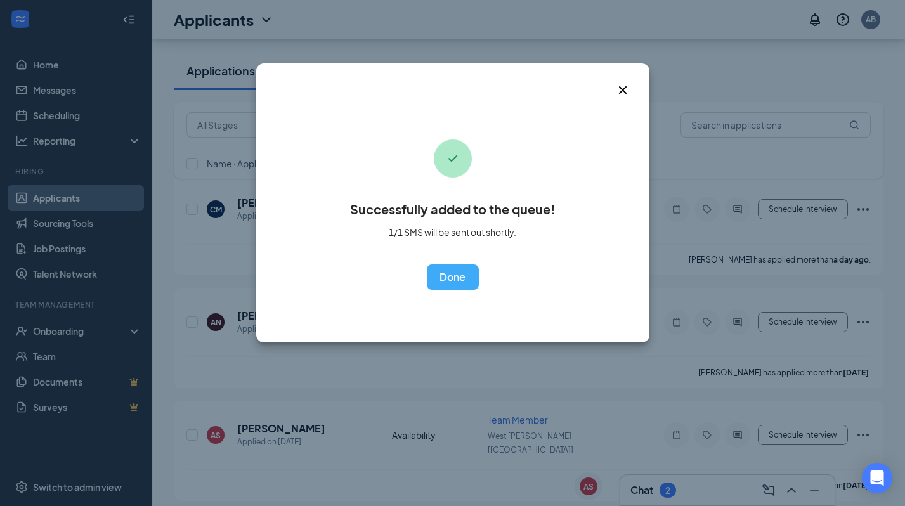
scroll to position [359, 0]
click at [454, 270] on button "OK" at bounding box center [453, 276] width 52 height 25
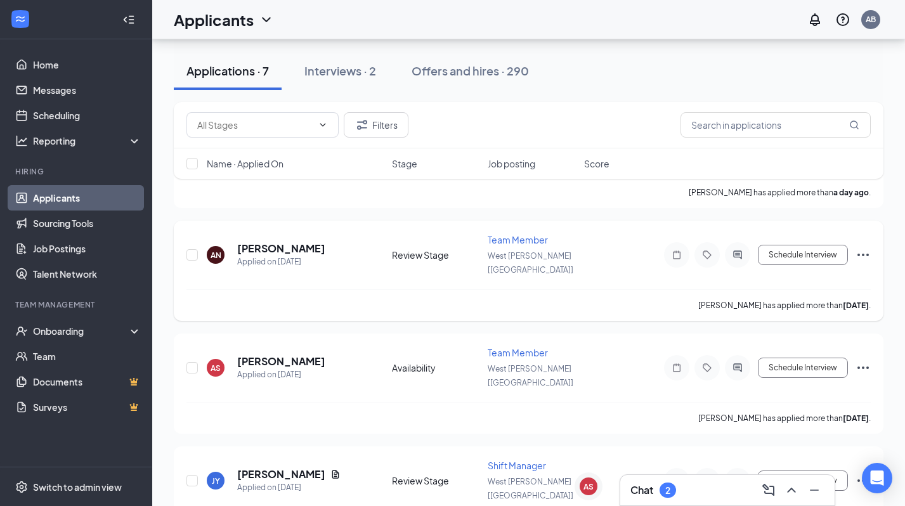
scroll to position [488, 0]
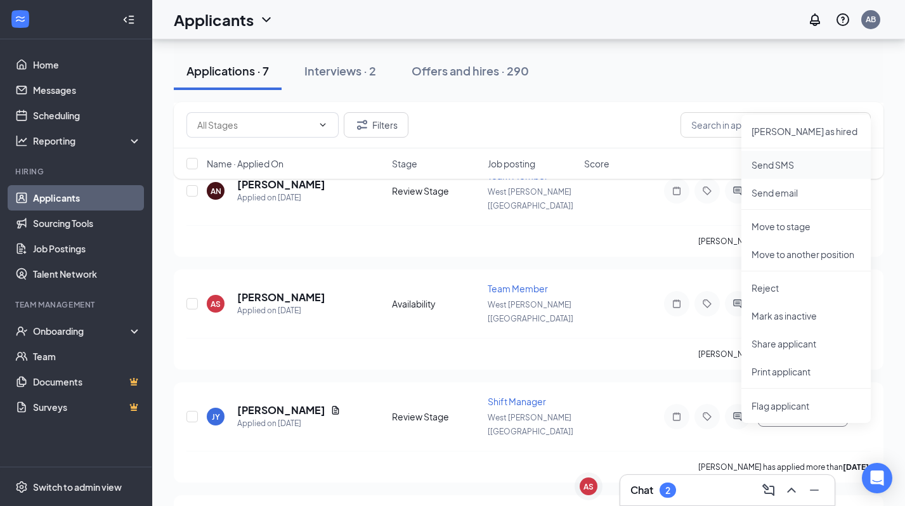
click at [782, 162] on p "Send SMS" at bounding box center [806, 165] width 109 height 13
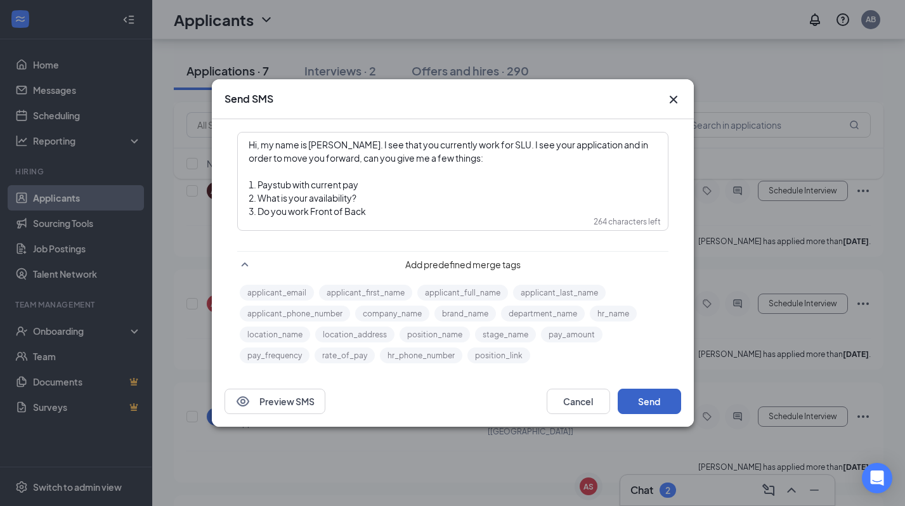
click at [648, 398] on button "Send" at bounding box center [649, 401] width 63 height 25
